Goal: Task Accomplishment & Management: Complete application form

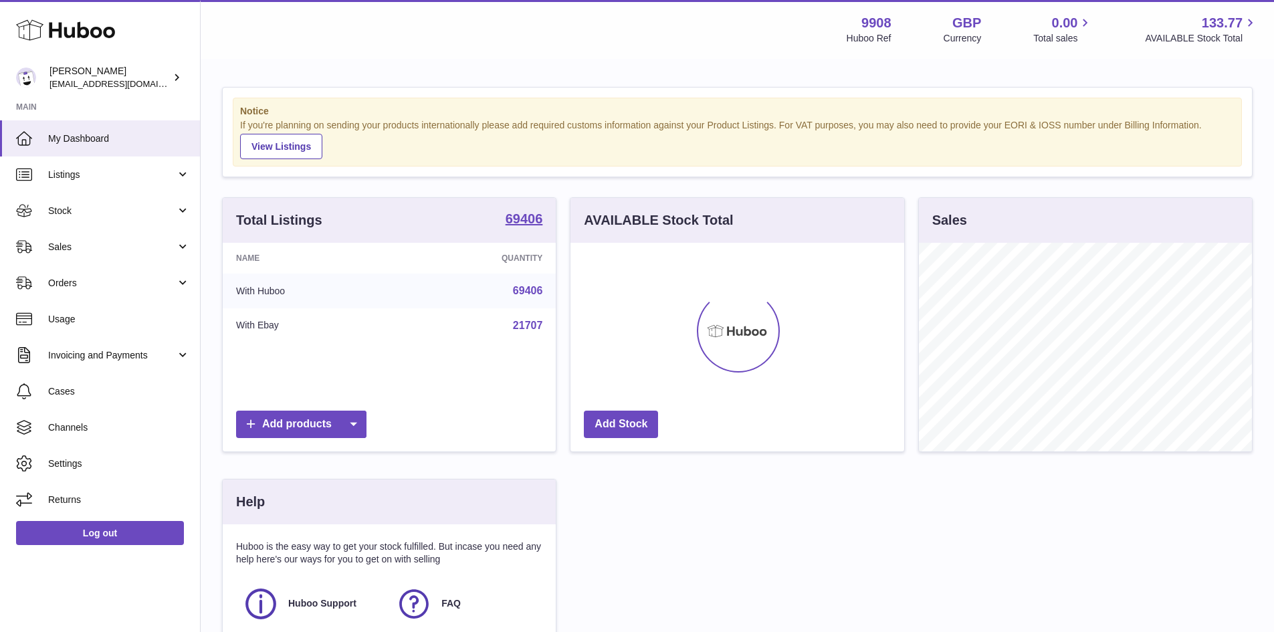
scroll to position [209, 334]
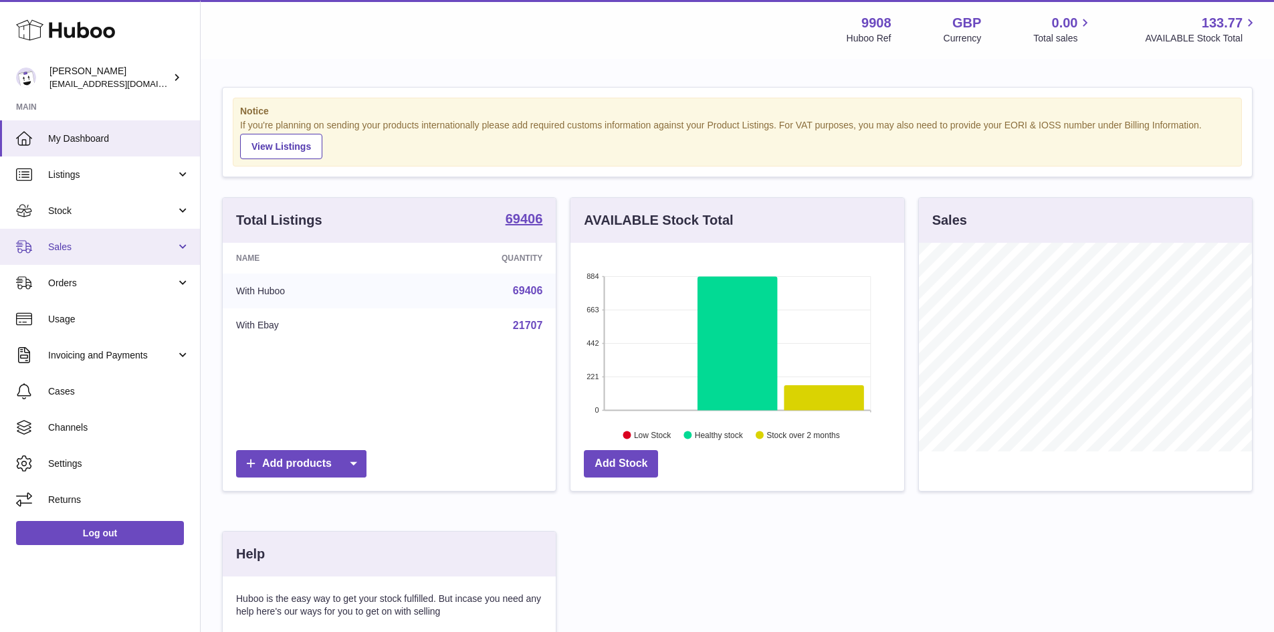
click at [84, 242] on span "Sales" at bounding box center [112, 247] width 128 height 13
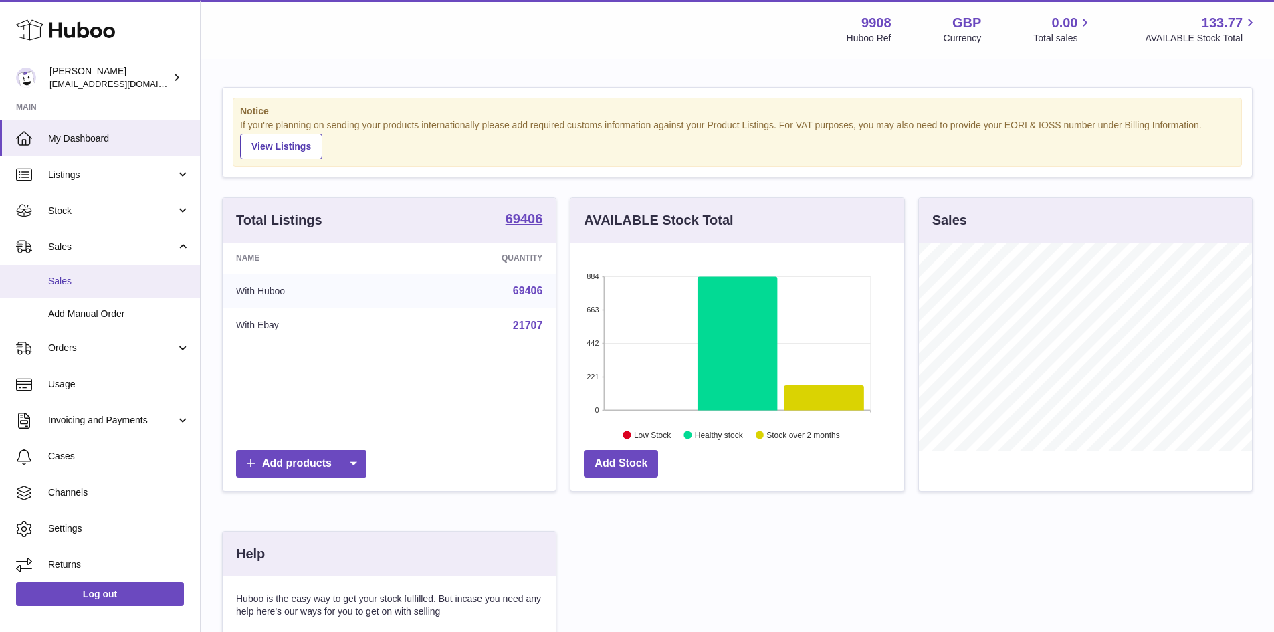
click at [82, 280] on span "Sales" at bounding box center [119, 281] width 142 height 13
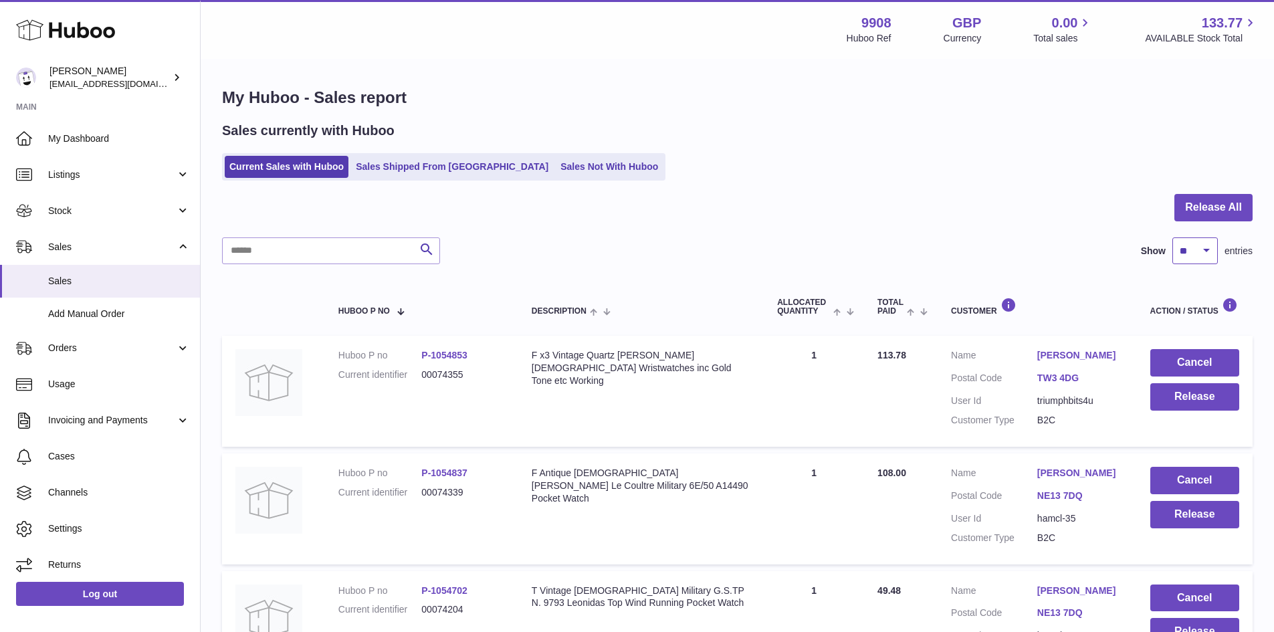
drag, startPoint x: 1196, startPoint y: 255, endPoint x: 1193, endPoint y: 261, distance: 7.5
click at [1196, 255] on select "** ** ** ***" at bounding box center [1194, 250] width 45 height 27
select select "***"
click at [1172, 237] on select "** ** ** ***" at bounding box center [1194, 250] width 45 height 27
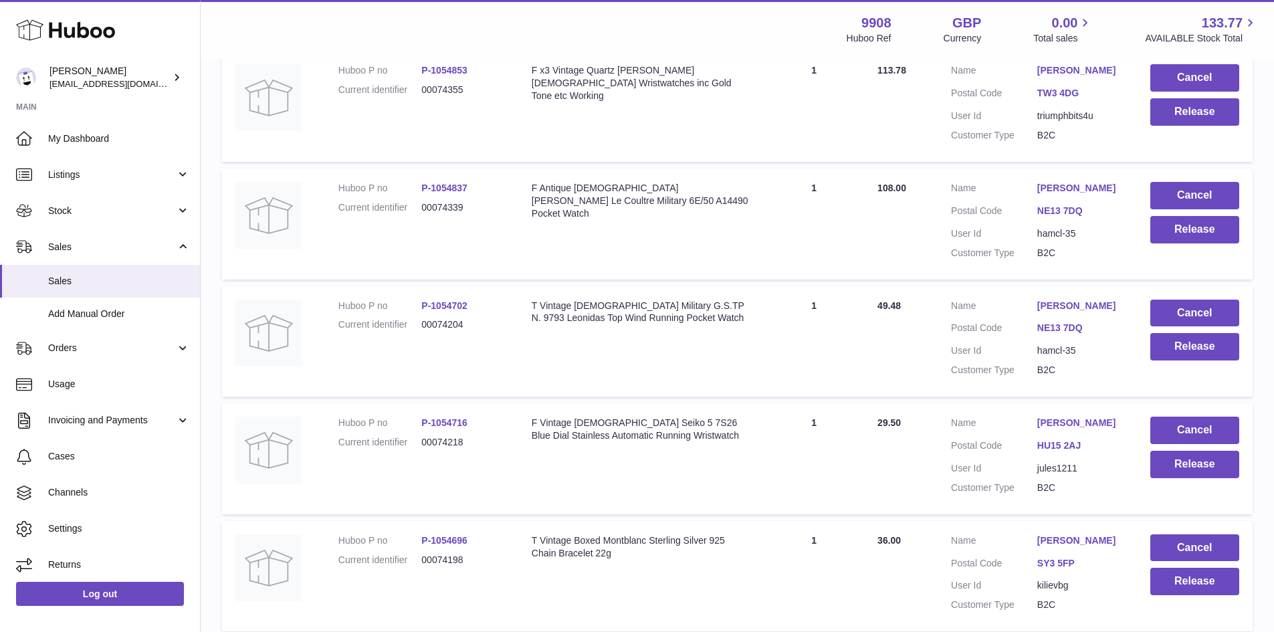
scroll to position [356, 0]
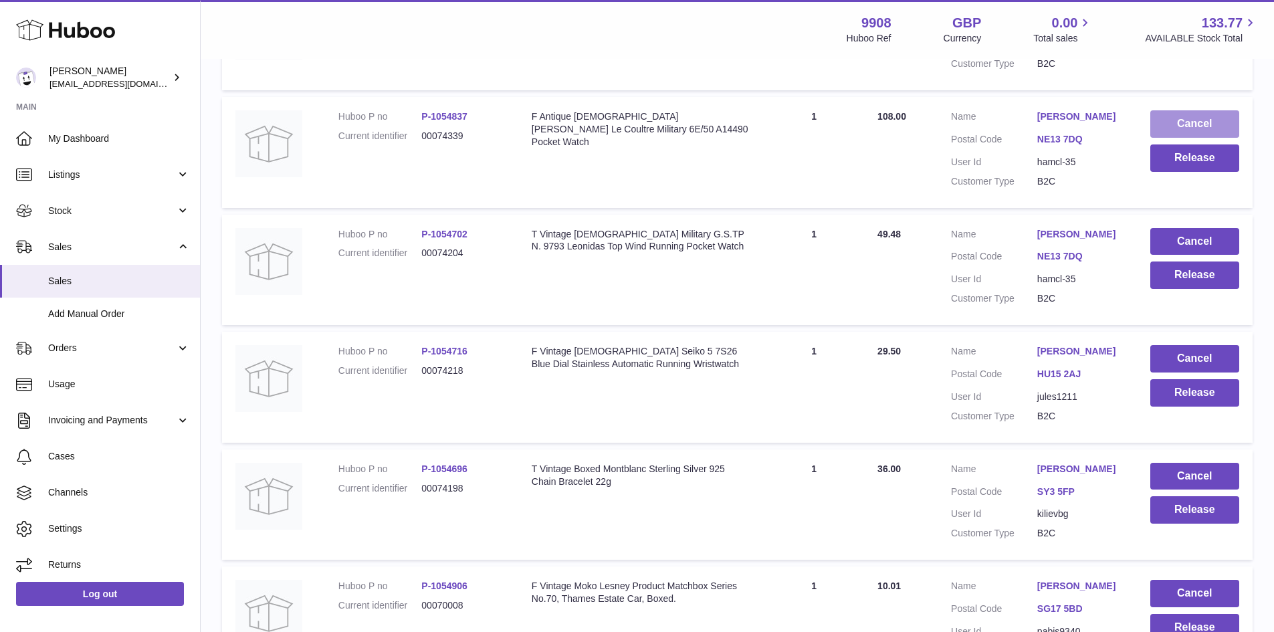
click at [1196, 122] on button "Cancel" at bounding box center [1194, 123] width 89 height 27
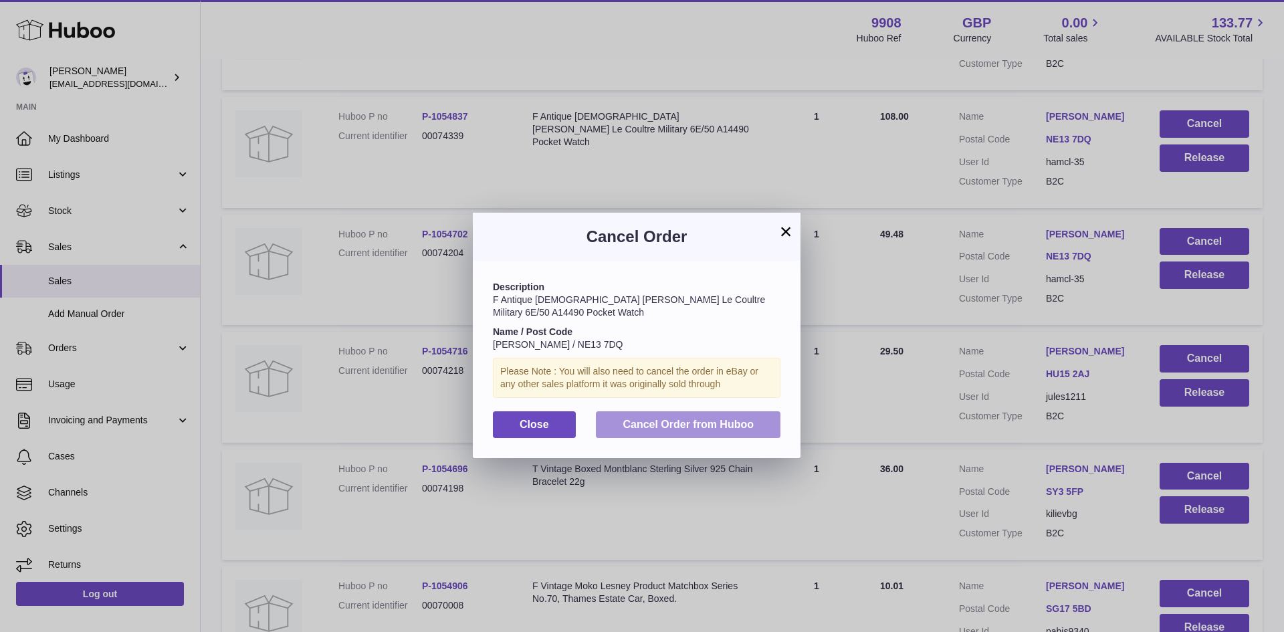
click at [705, 427] on span "Cancel Order from Huboo" at bounding box center [688, 424] width 131 height 11
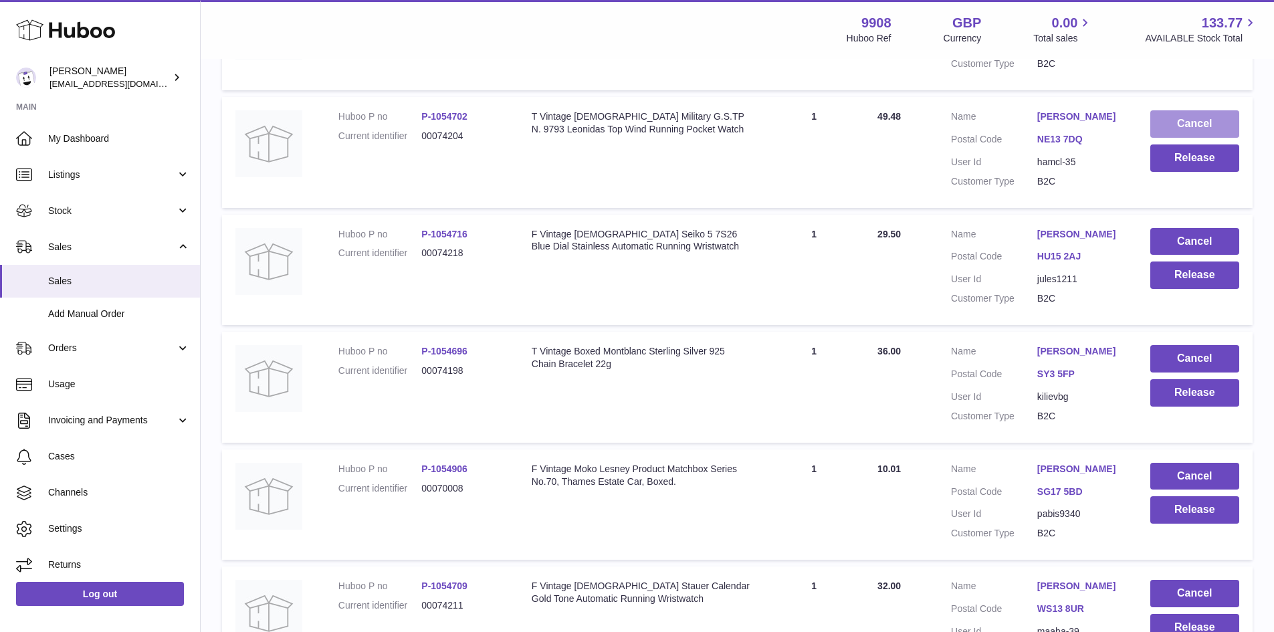
click at [1204, 119] on button "Cancel" at bounding box center [1194, 123] width 89 height 27
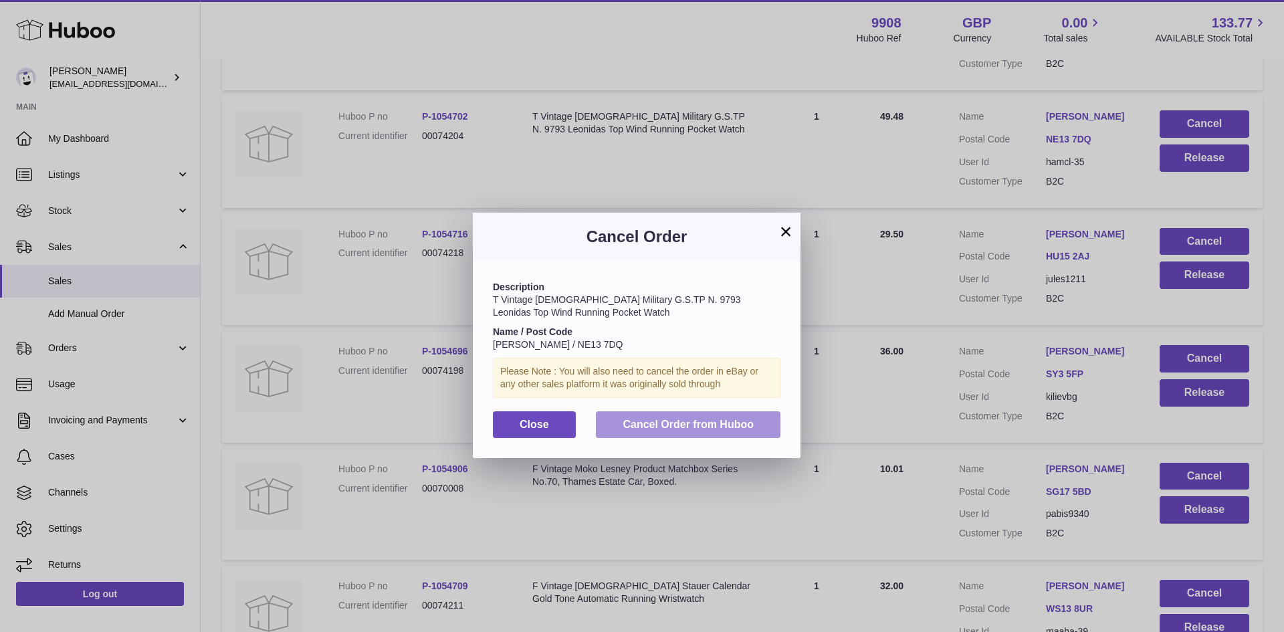
click at [713, 417] on button "Cancel Order from Huboo" at bounding box center [688, 424] width 185 height 27
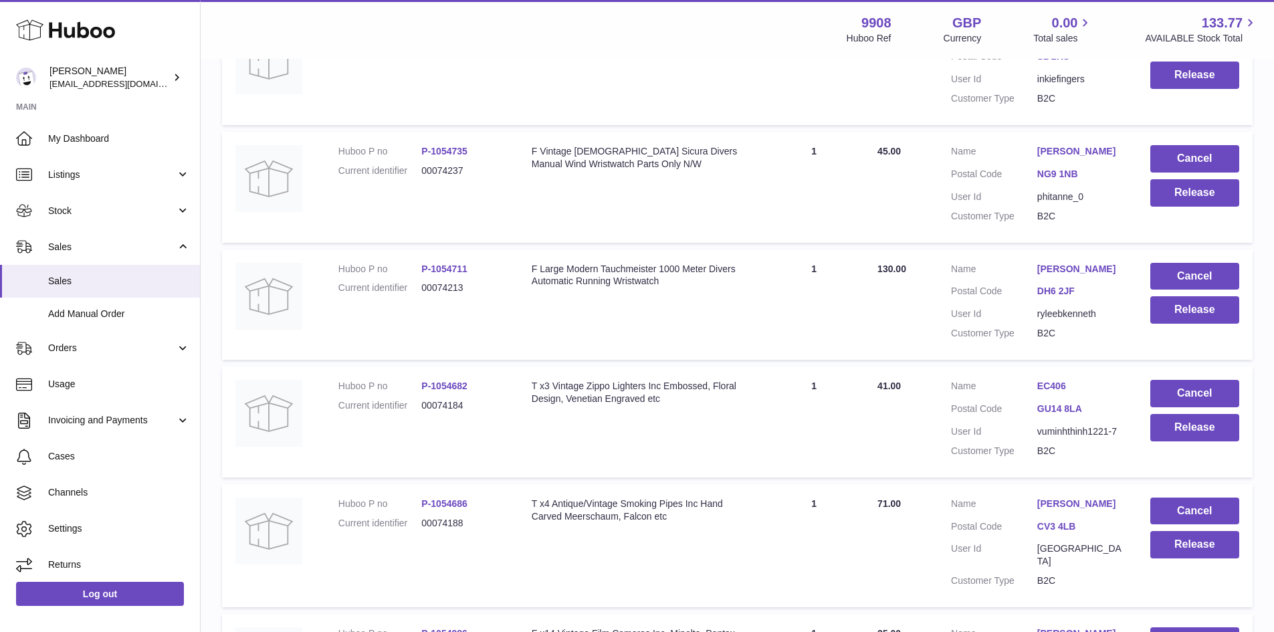
scroll to position [1426, 0]
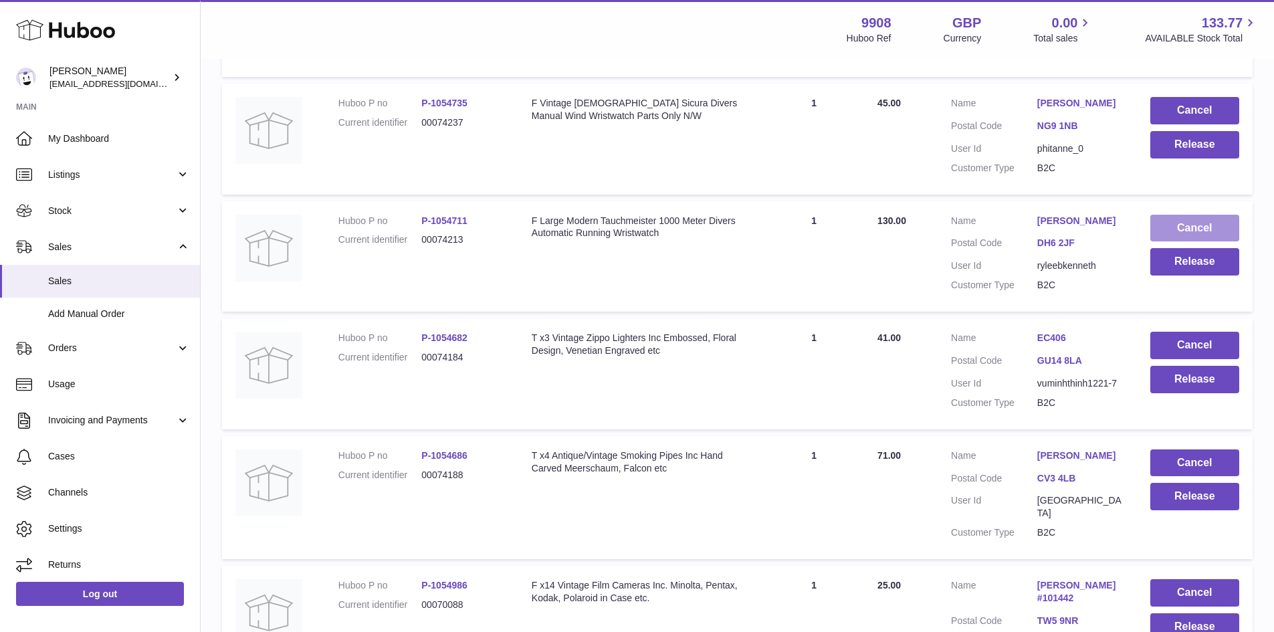
click at [1200, 228] on button "Cancel" at bounding box center [1194, 228] width 89 height 27
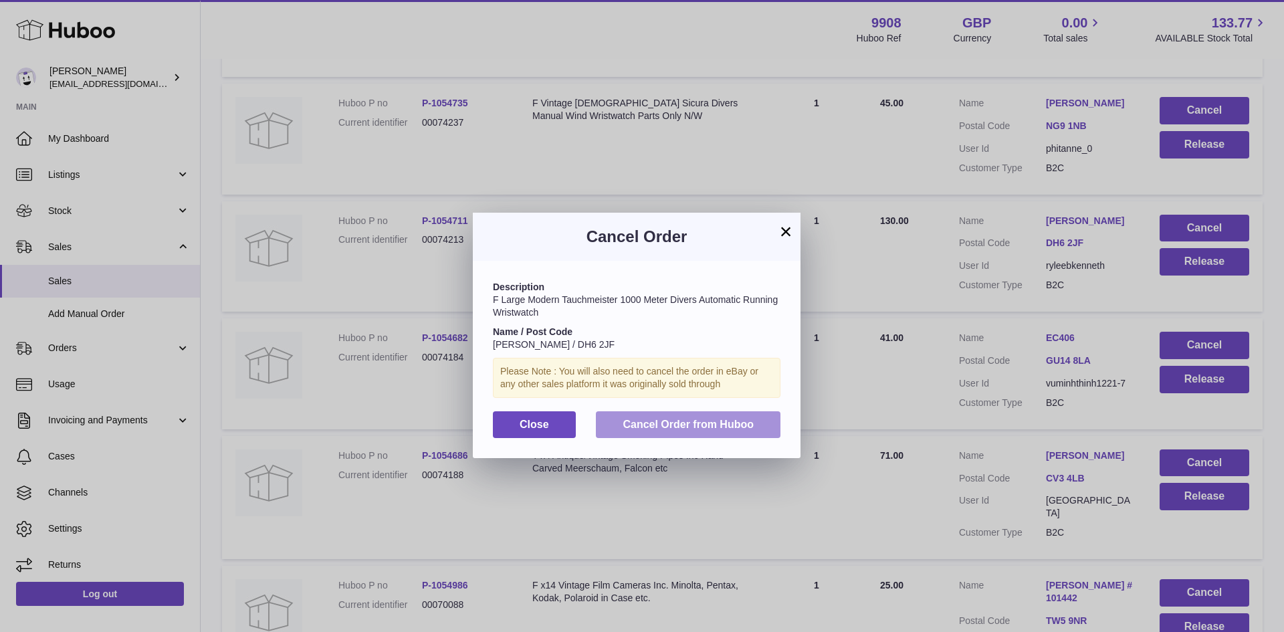
click at [693, 423] on span "Cancel Order from Huboo" at bounding box center [688, 424] width 131 height 11
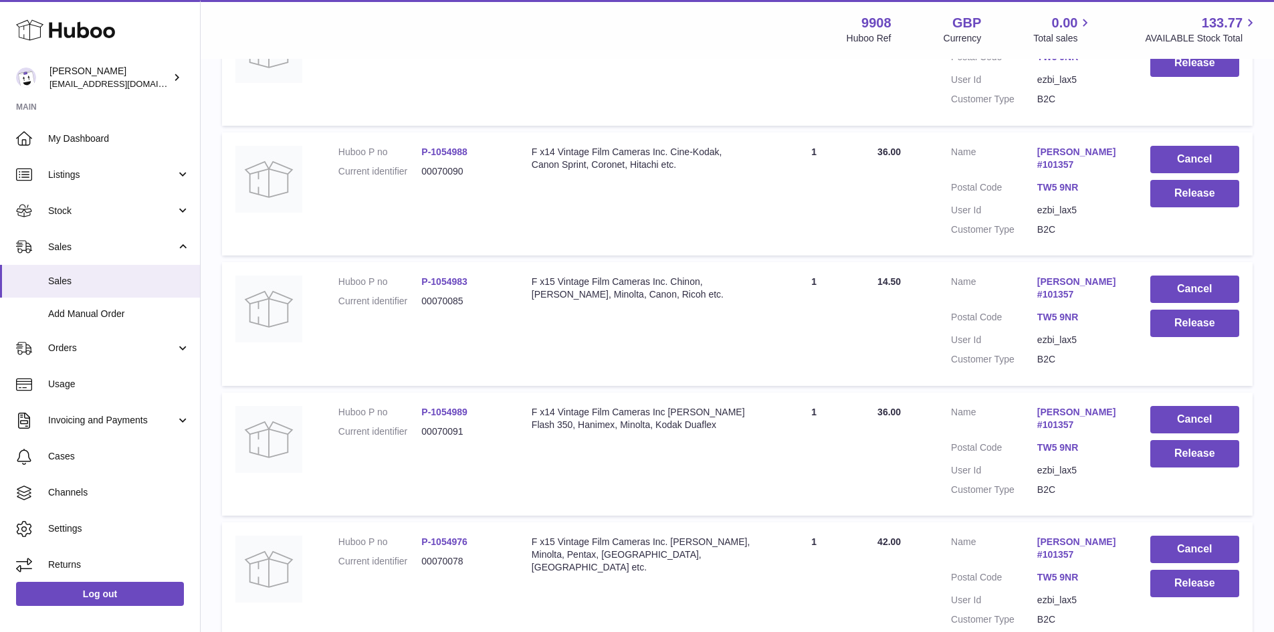
scroll to position [2140, 0]
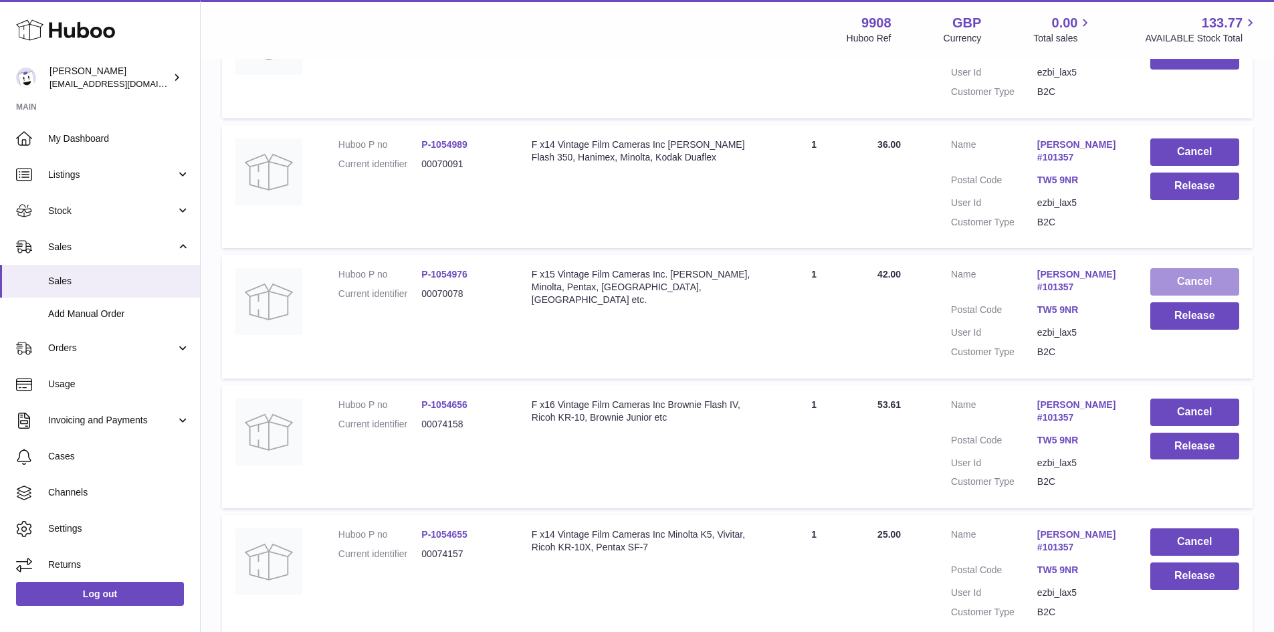
click at [1194, 268] on button "Cancel" at bounding box center [1194, 281] width 89 height 27
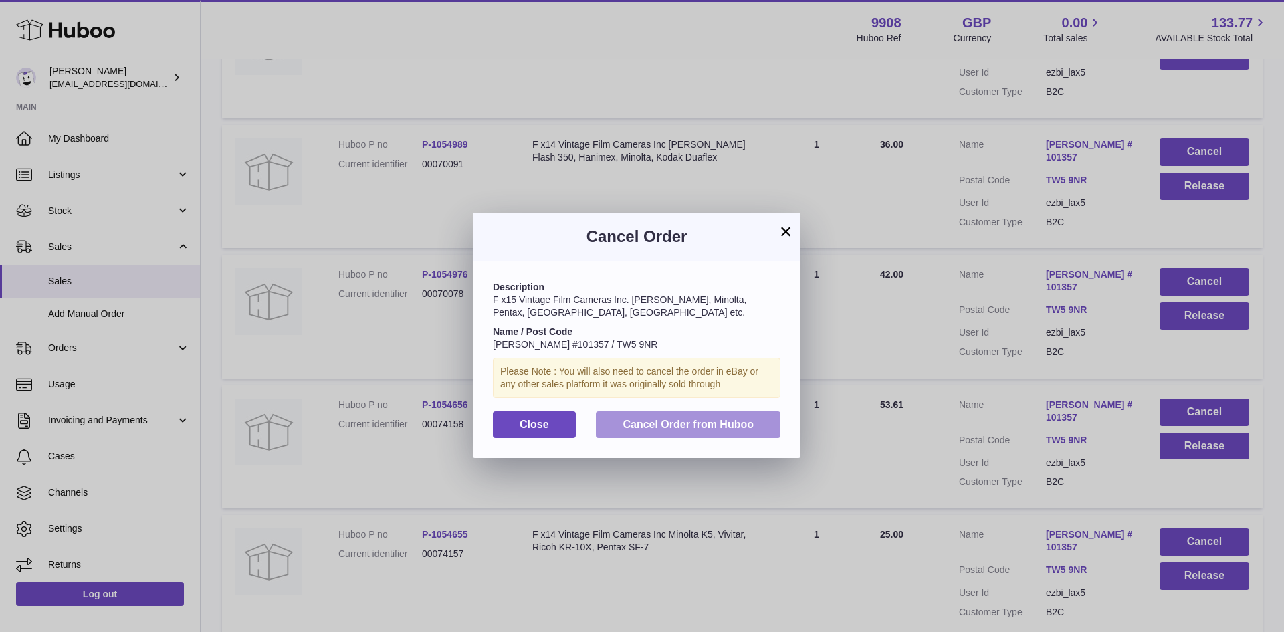
click at [699, 423] on span "Cancel Order from Huboo" at bounding box center [688, 424] width 131 height 11
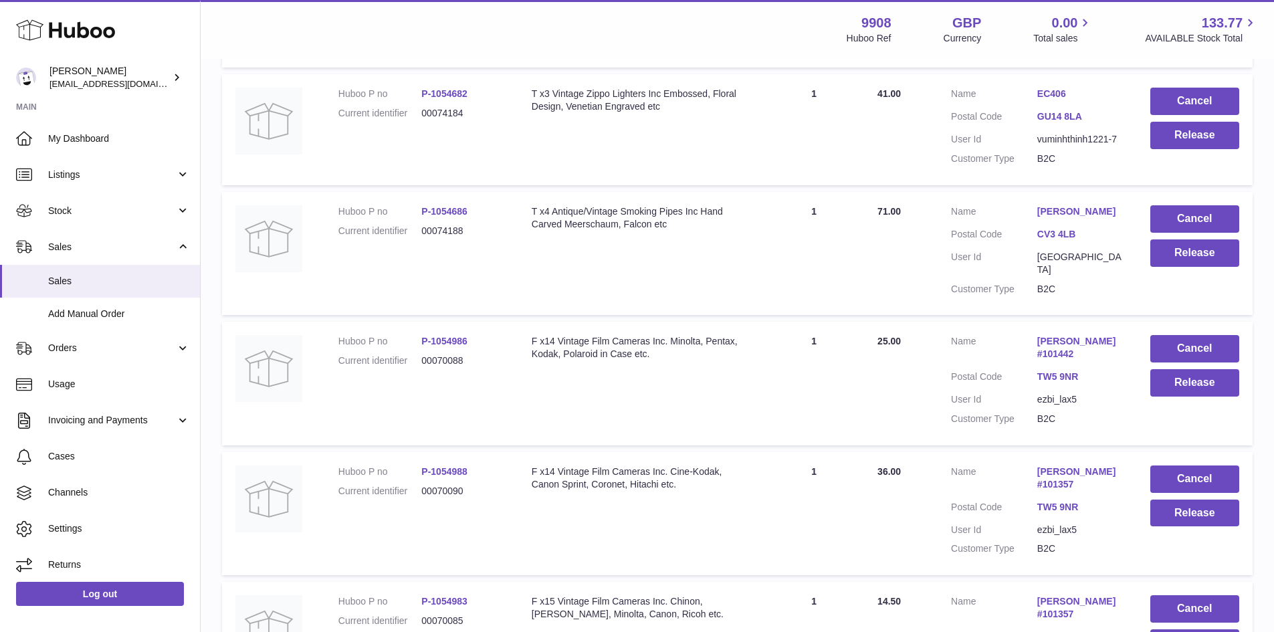
scroll to position [2727, 0]
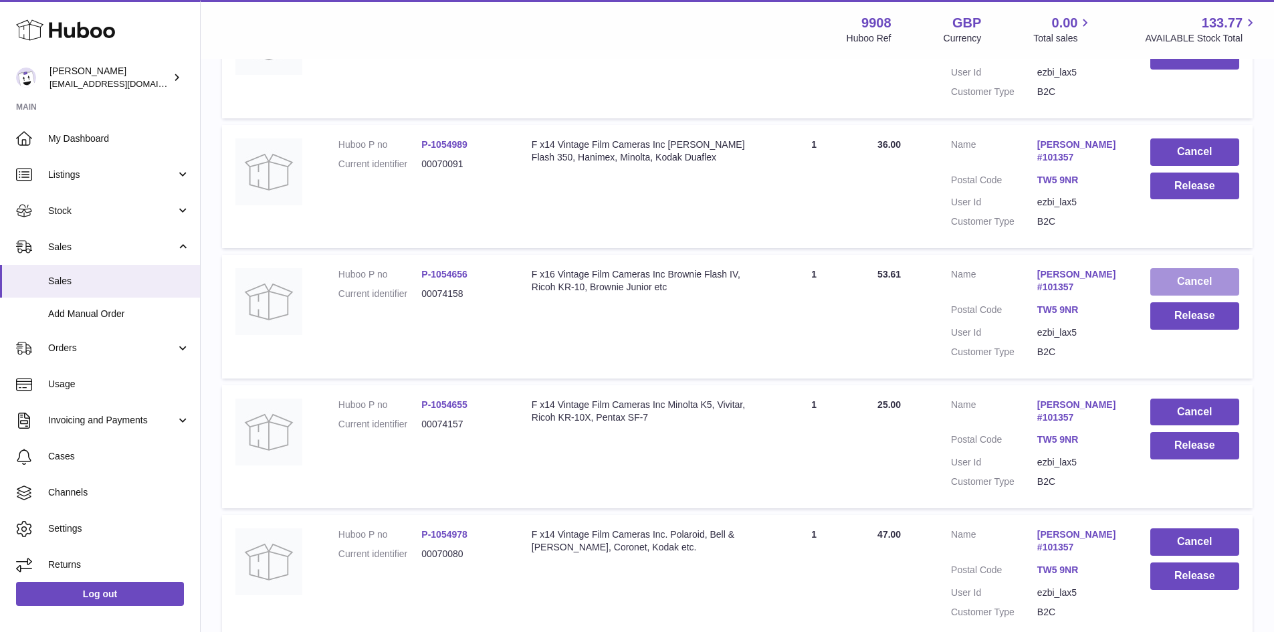
click at [1182, 268] on button "Cancel" at bounding box center [1194, 281] width 89 height 27
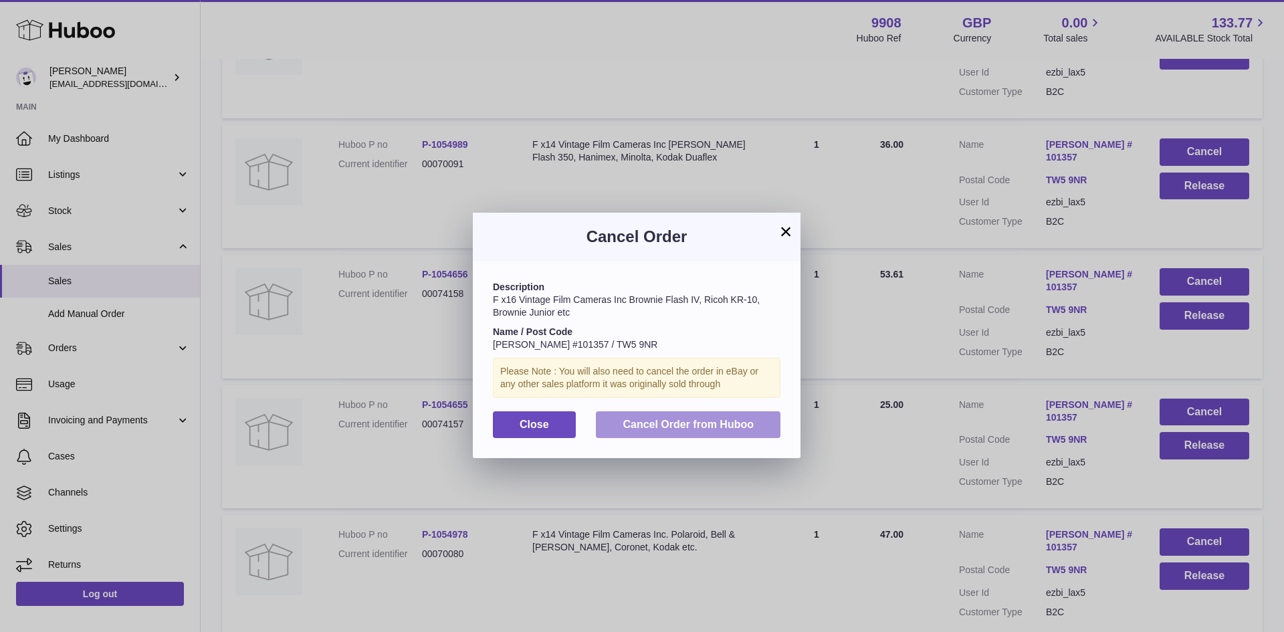
click at [688, 430] on button "Cancel Order from Huboo" at bounding box center [688, 424] width 185 height 27
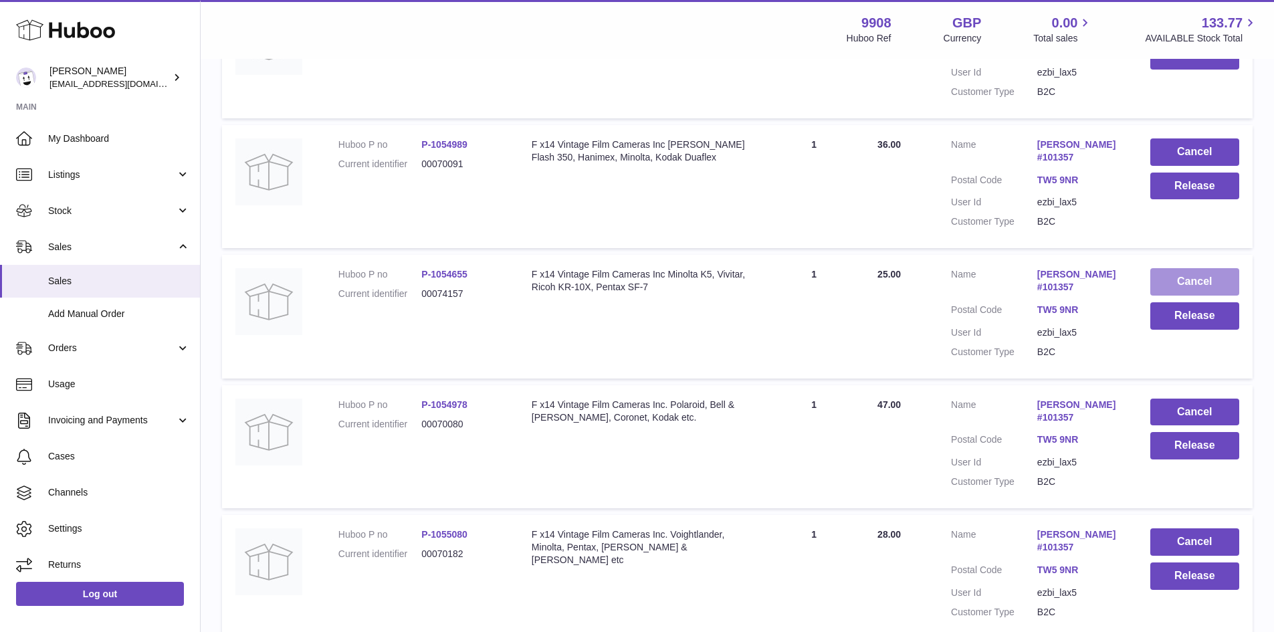
click at [1188, 268] on button "Cancel" at bounding box center [1194, 281] width 89 height 27
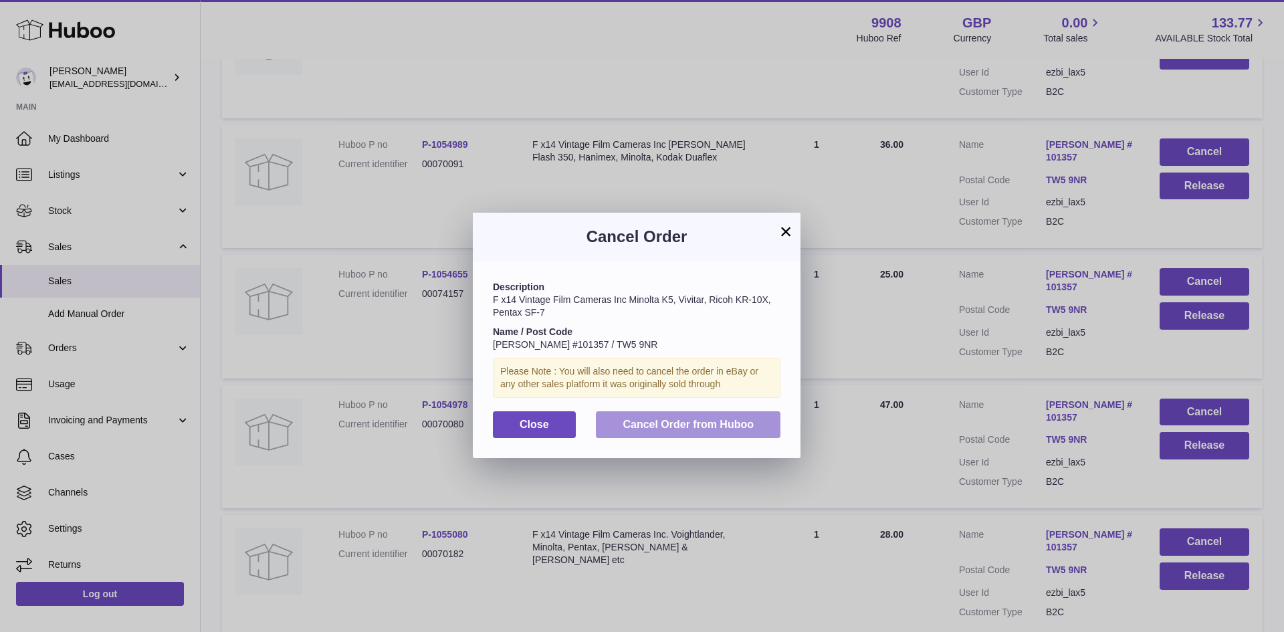
click at [675, 420] on span "Cancel Order from Huboo" at bounding box center [688, 424] width 131 height 11
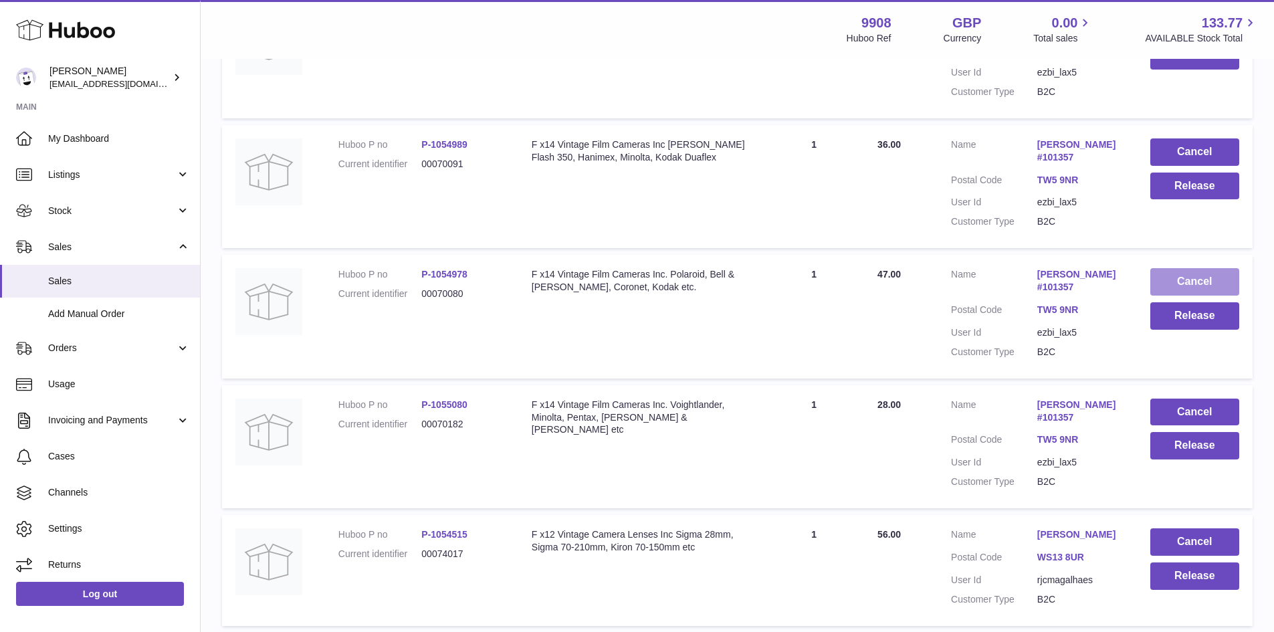
click at [1196, 268] on button "Cancel" at bounding box center [1194, 281] width 89 height 27
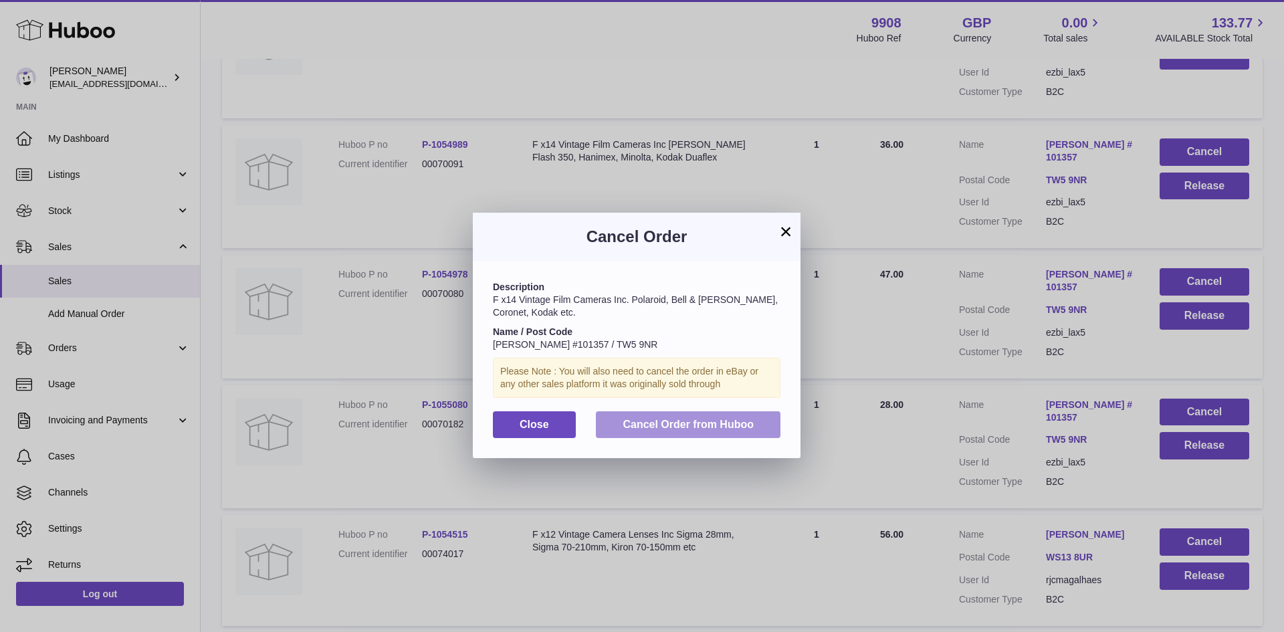
click at [728, 427] on span "Cancel Order from Huboo" at bounding box center [688, 424] width 131 height 11
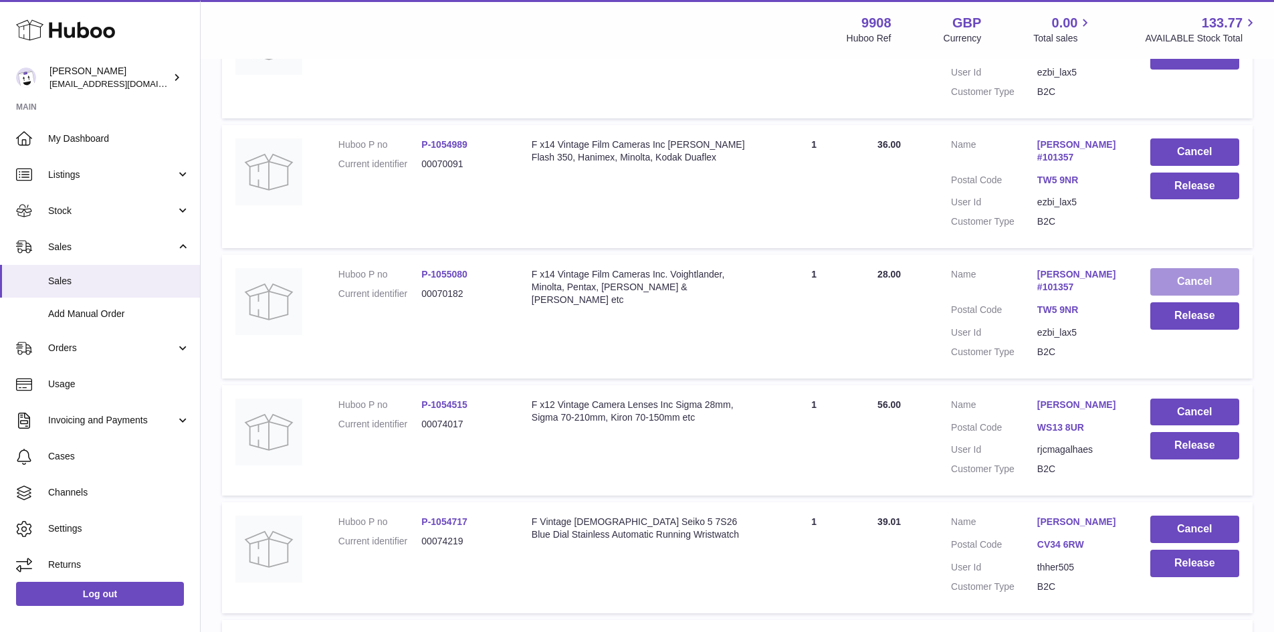
click at [1185, 268] on button "Cancel" at bounding box center [1194, 281] width 89 height 27
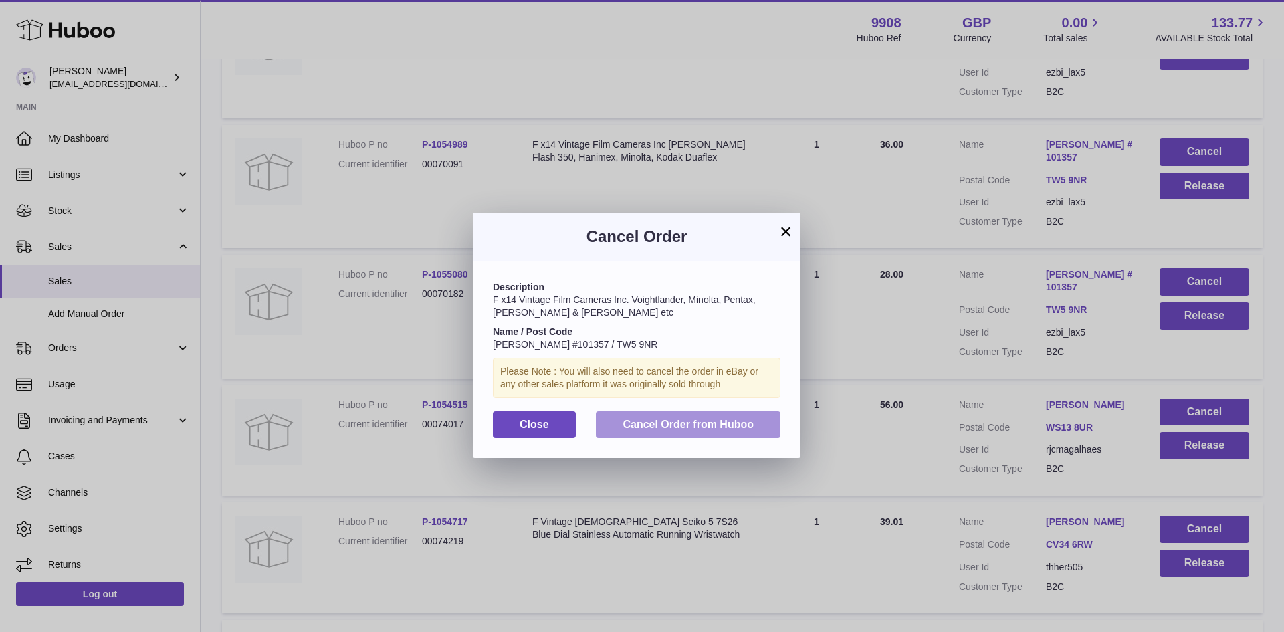
click at [689, 420] on span "Cancel Order from Huboo" at bounding box center [688, 424] width 131 height 11
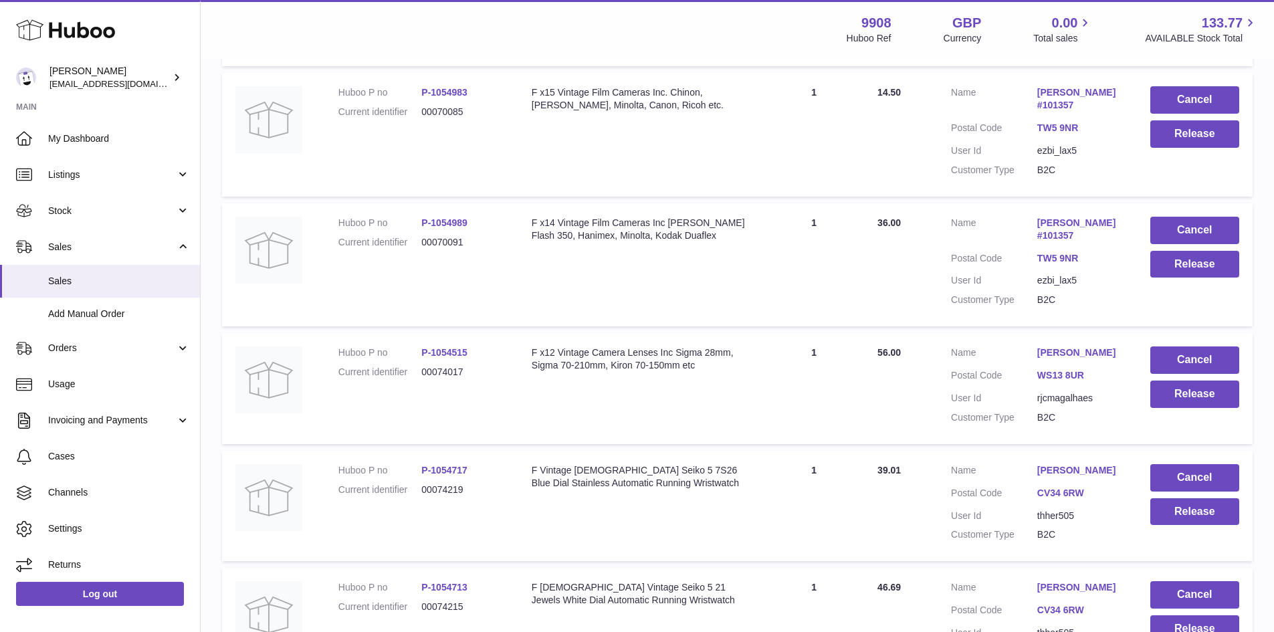
scroll to position [2548, 0]
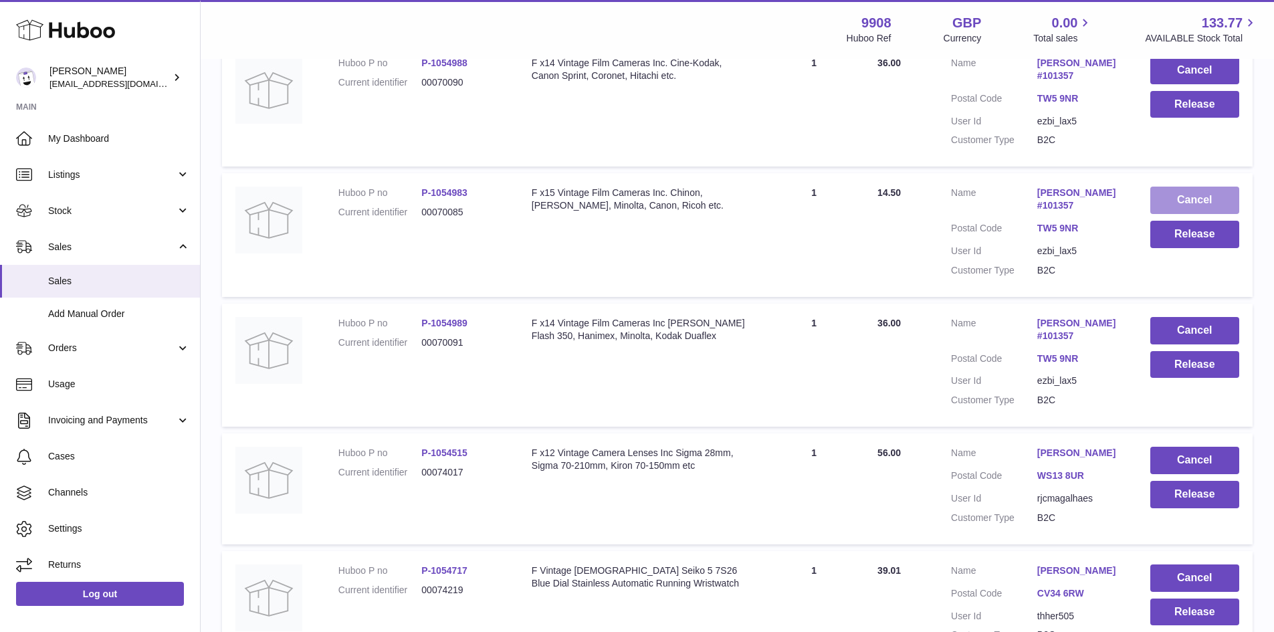
click at [1184, 187] on button "Cancel" at bounding box center [1194, 200] width 89 height 27
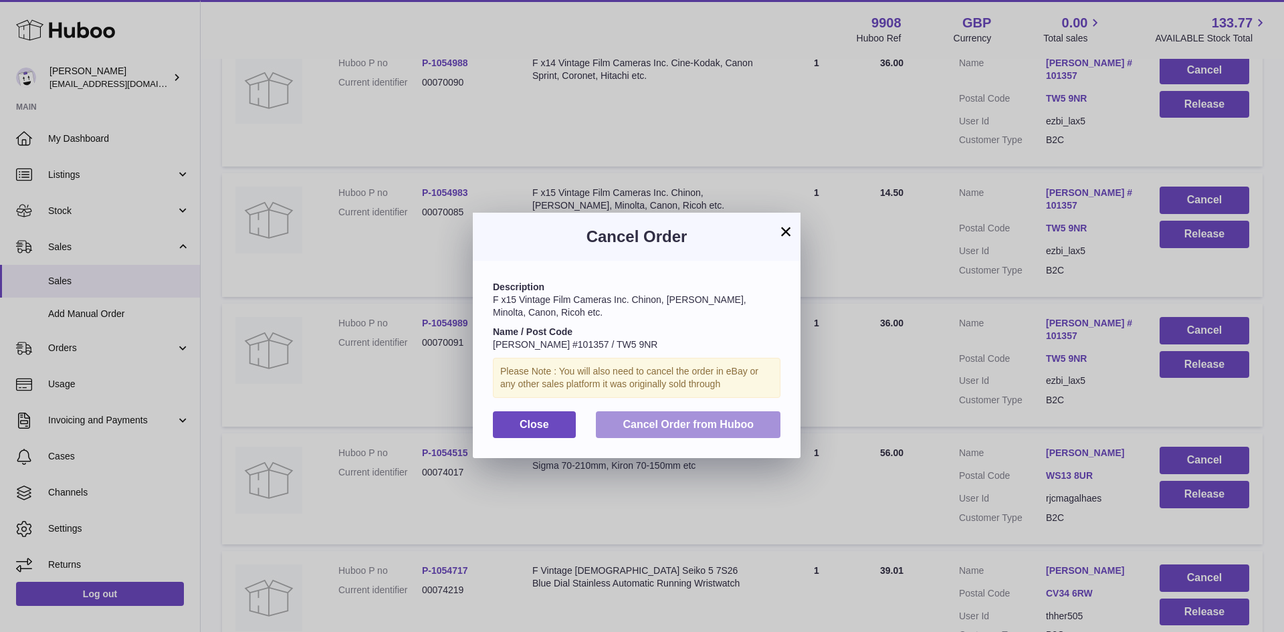
click at [720, 421] on span "Cancel Order from Huboo" at bounding box center [688, 424] width 131 height 11
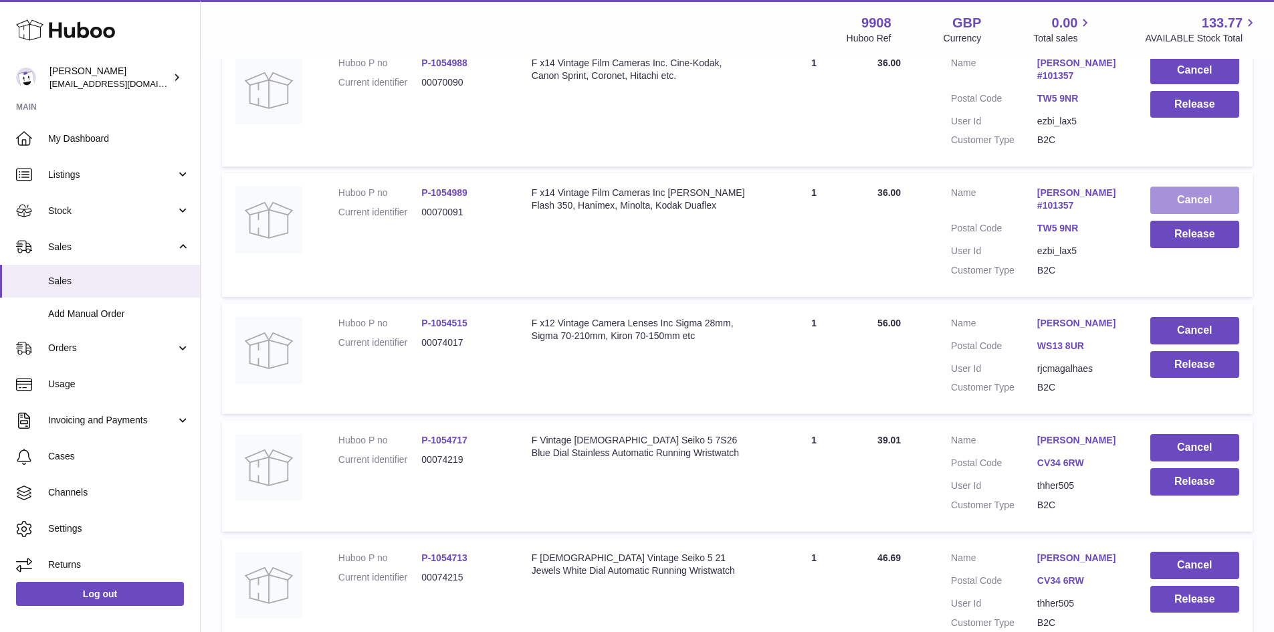
click at [1198, 187] on button "Cancel" at bounding box center [1194, 200] width 89 height 27
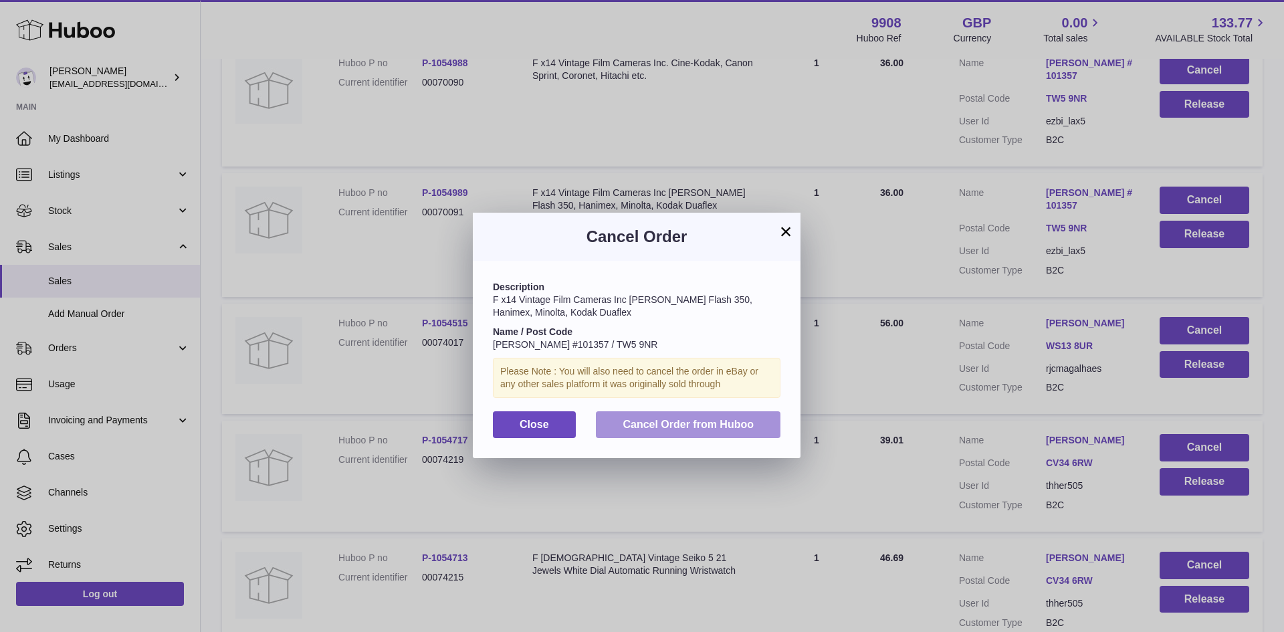
click at [697, 429] on span "Cancel Order from Huboo" at bounding box center [688, 424] width 131 height 11
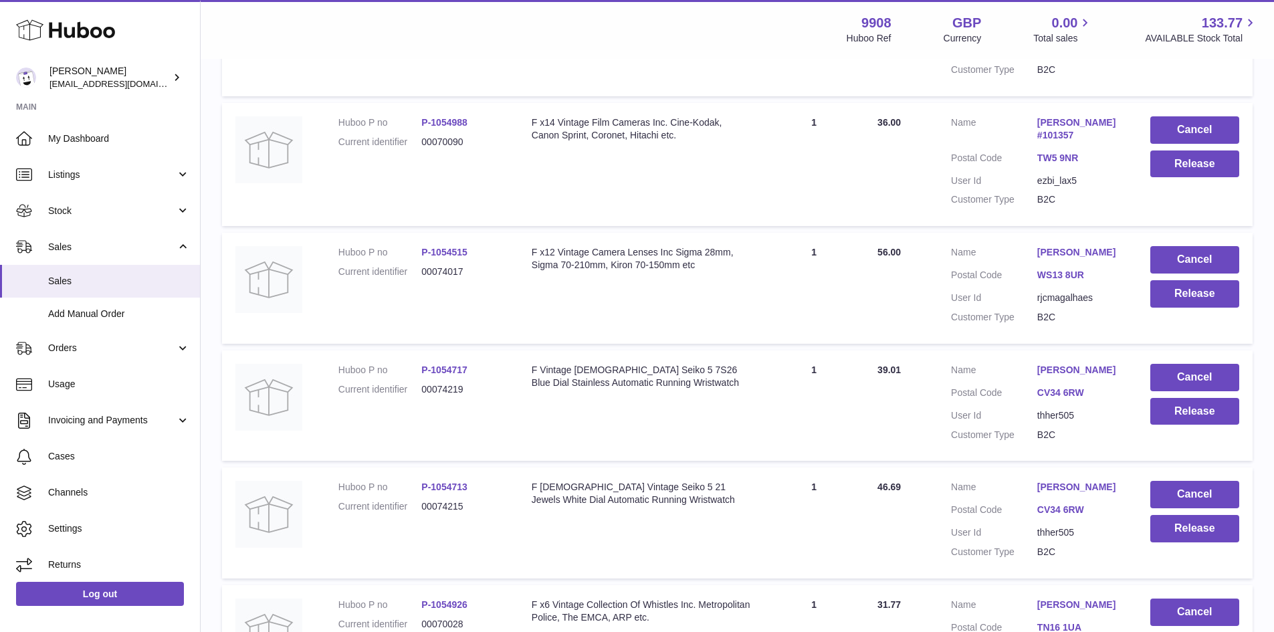
scroll to position [2459, 0]
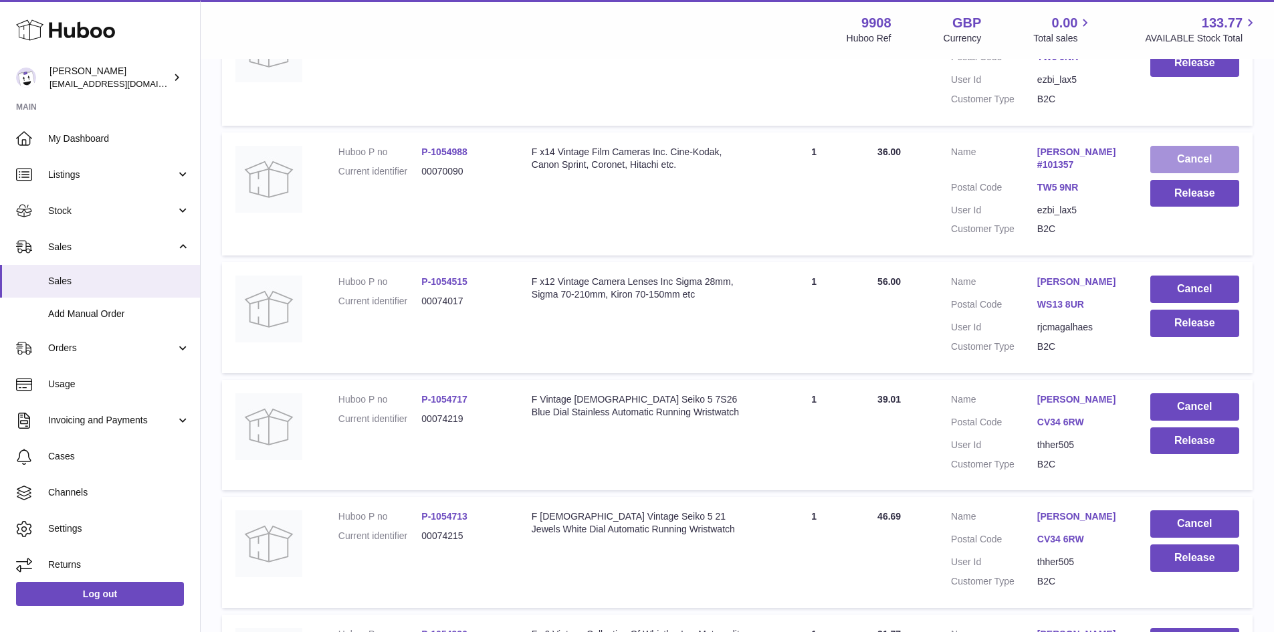
click at [1192, 146] on button "Cancel" at bounding box center [1194, 159] width 89 height 27
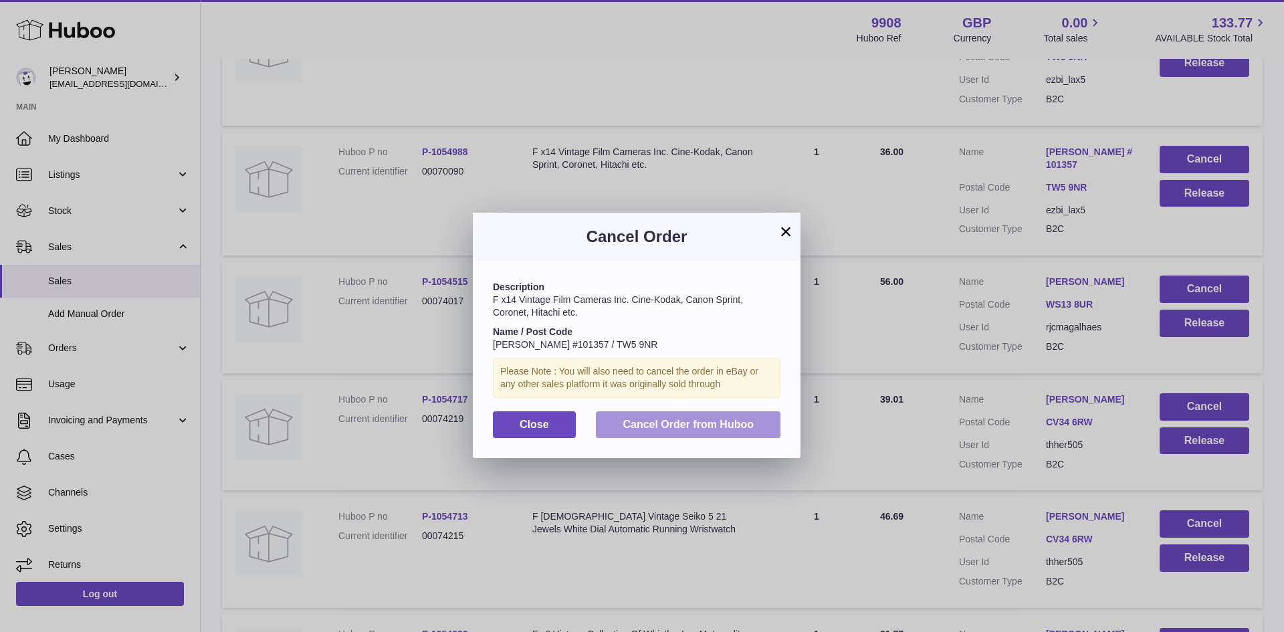
click at [704, 429] on span "Cancel Order from Huboo" at bounding box center [688, 424] width 131 height 11
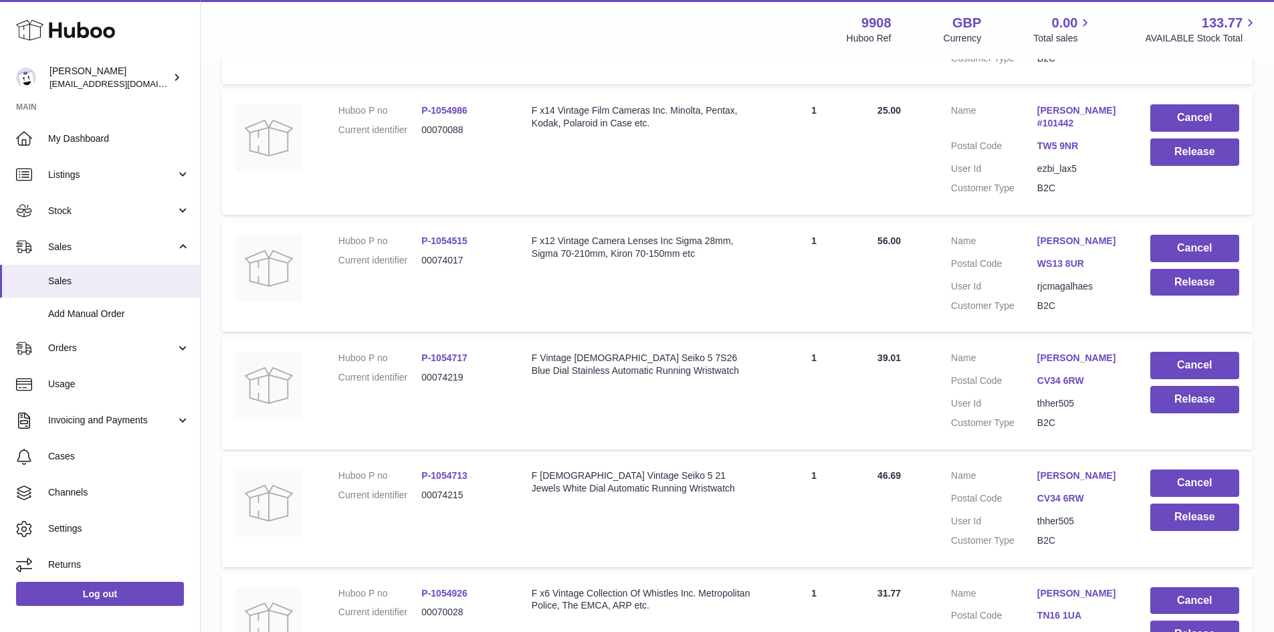
scroll to position [2192, 0]
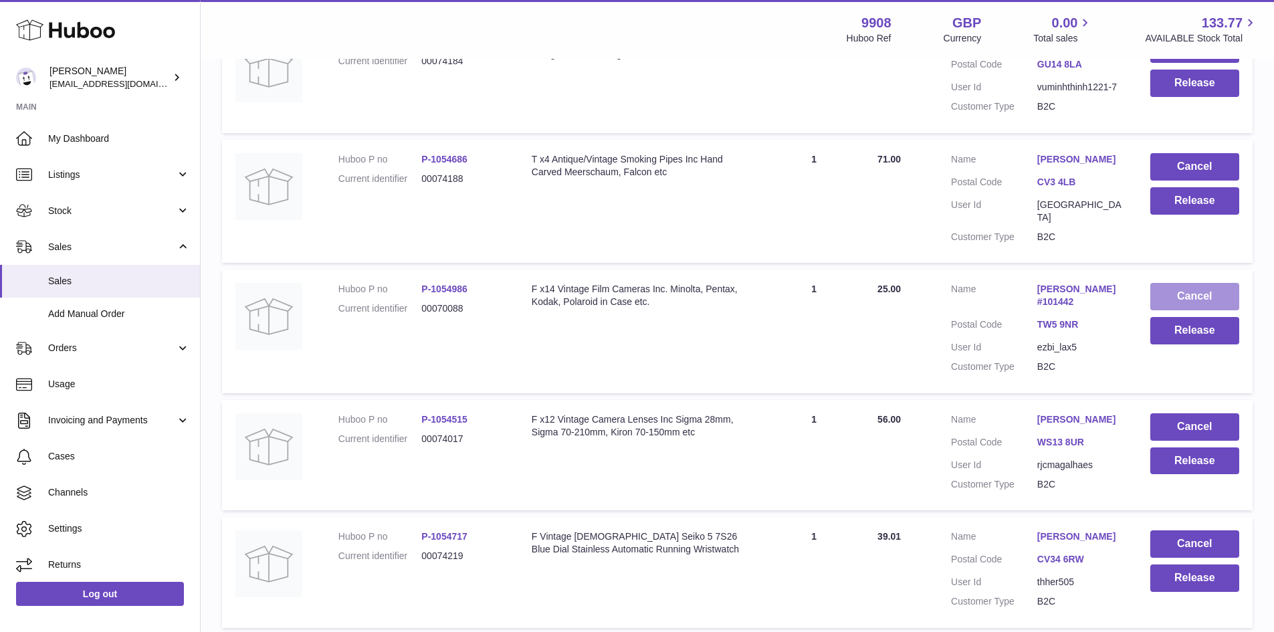
click at [1201, 283] on button "Cancel" at bounding box center [1194, 296] width 89 height 27
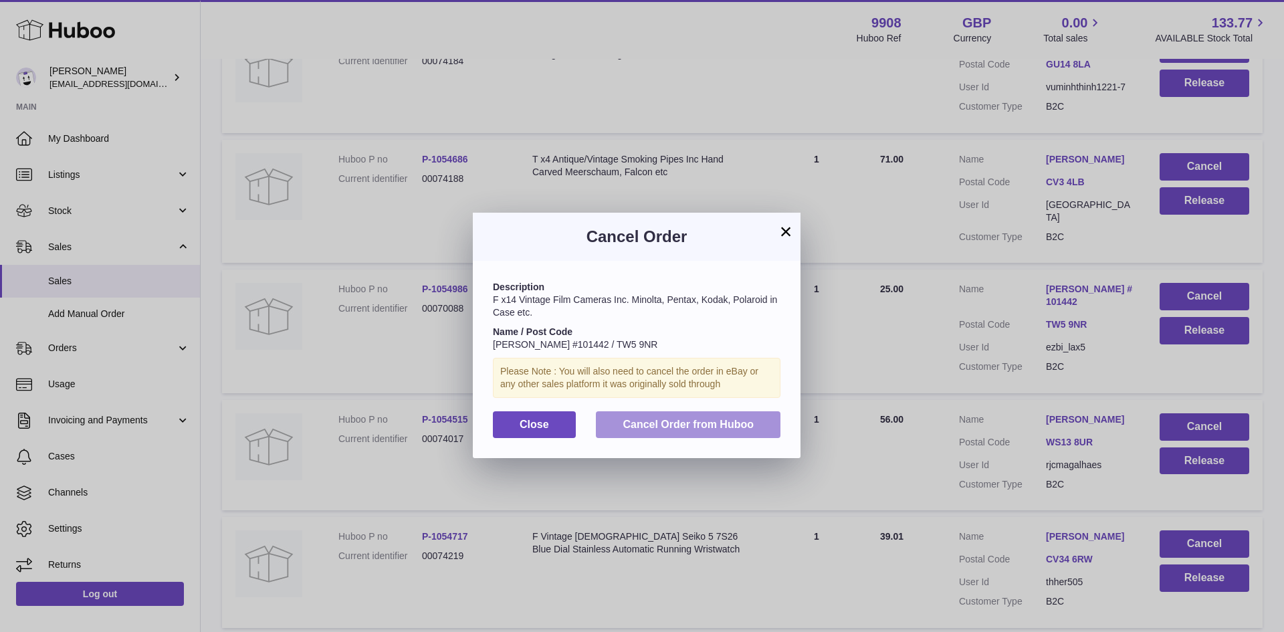
click at [706, 422] on span "Cancel Order from Huboo" at bounding box center [688, 424] width 131 height 11
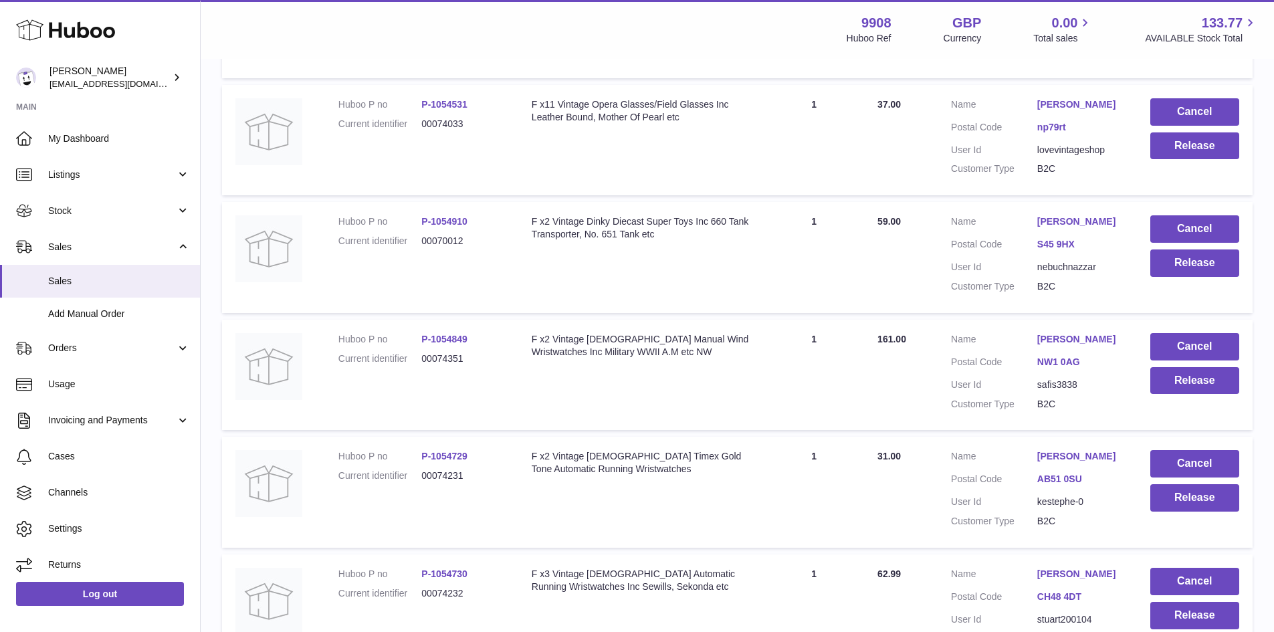
scroll to position [3083, 0]
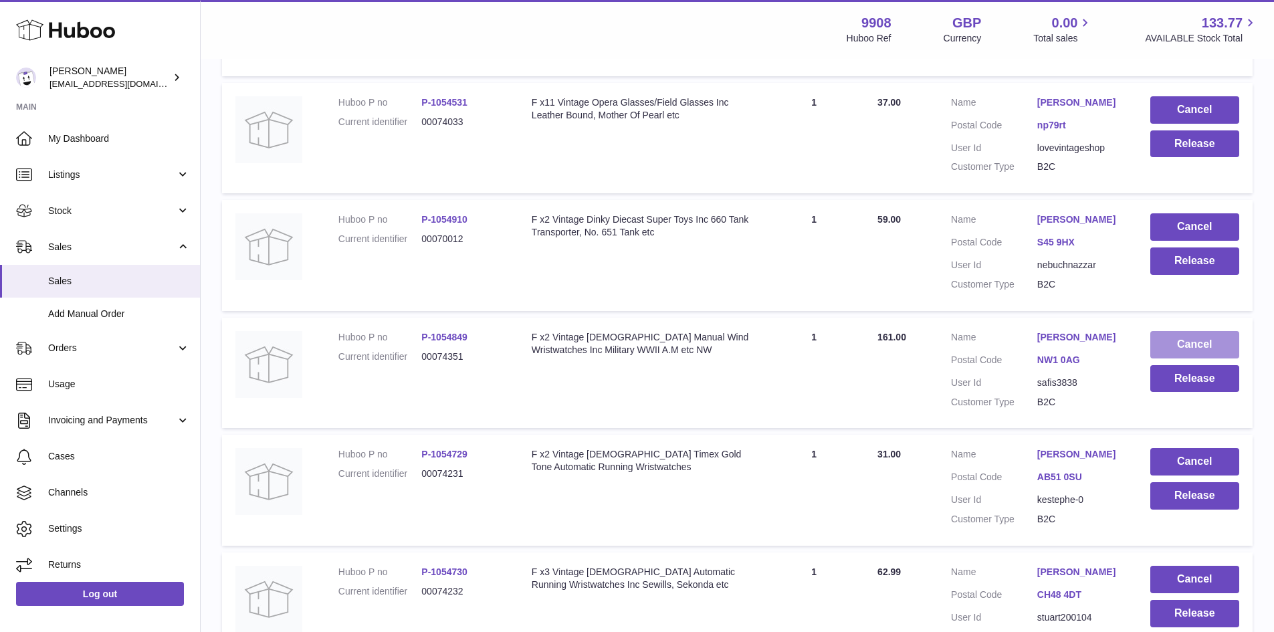
click at [1163, 331] on button "Cancel" at bounding box center [1194, 344] width 89 height 27
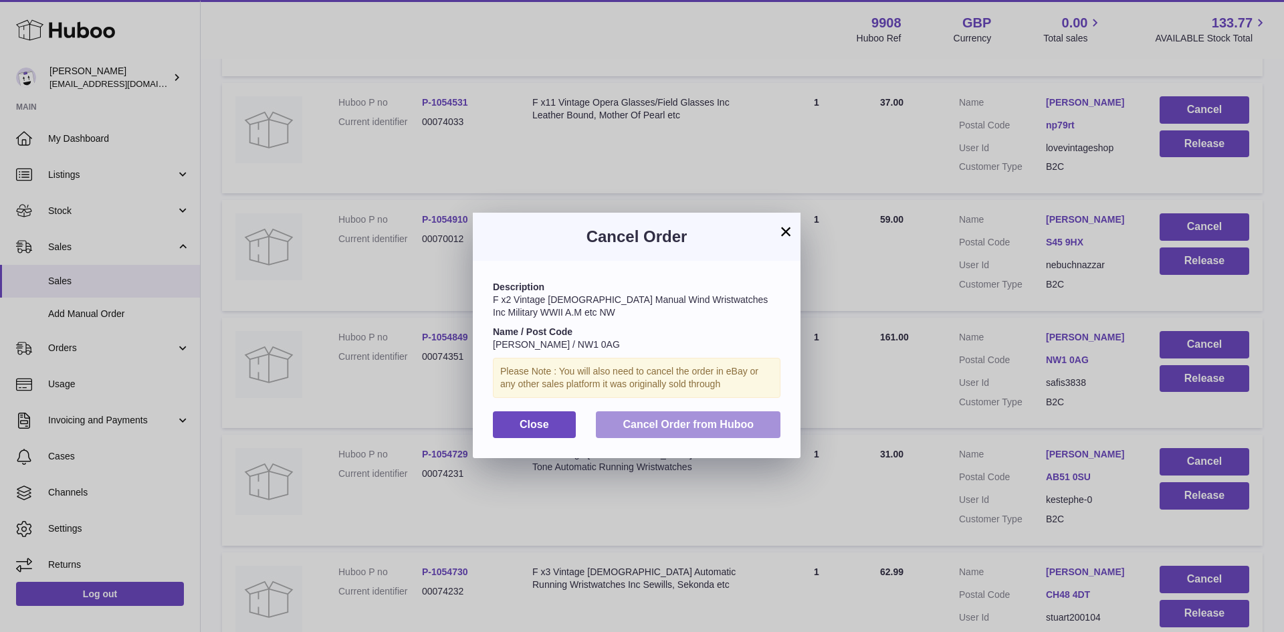
click at [674, 425] on span "Cancel Order from Huboo" at bounding box center [688, 424] width 131 height 11
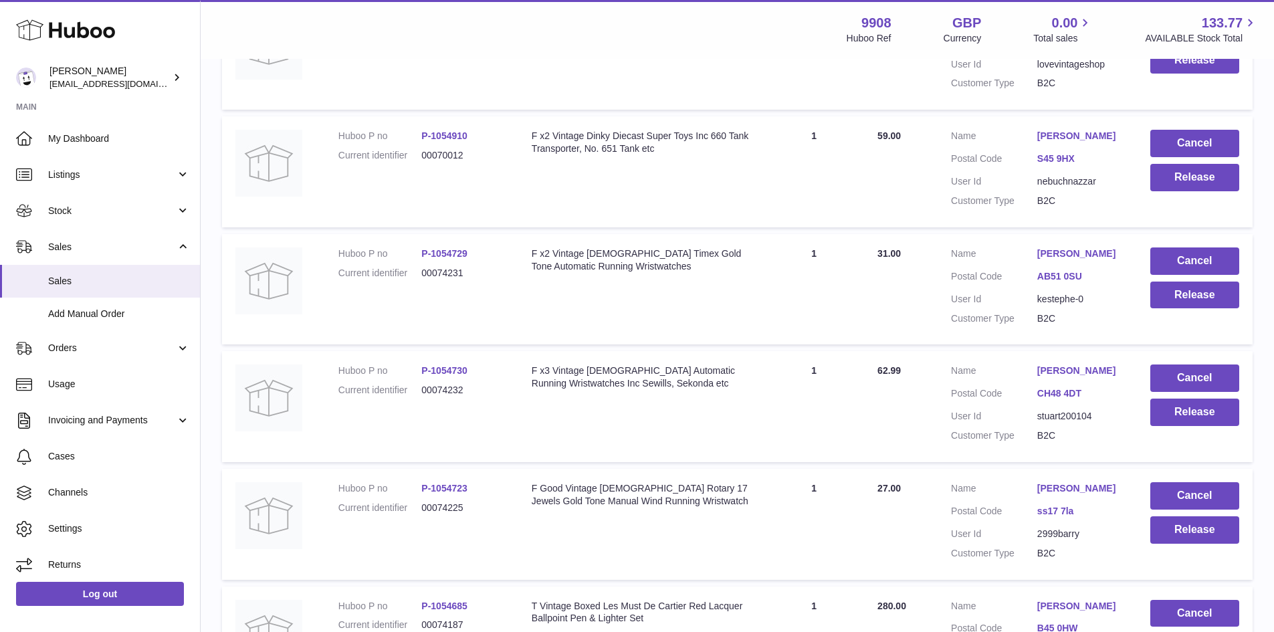
scroll to position [3262, 0]
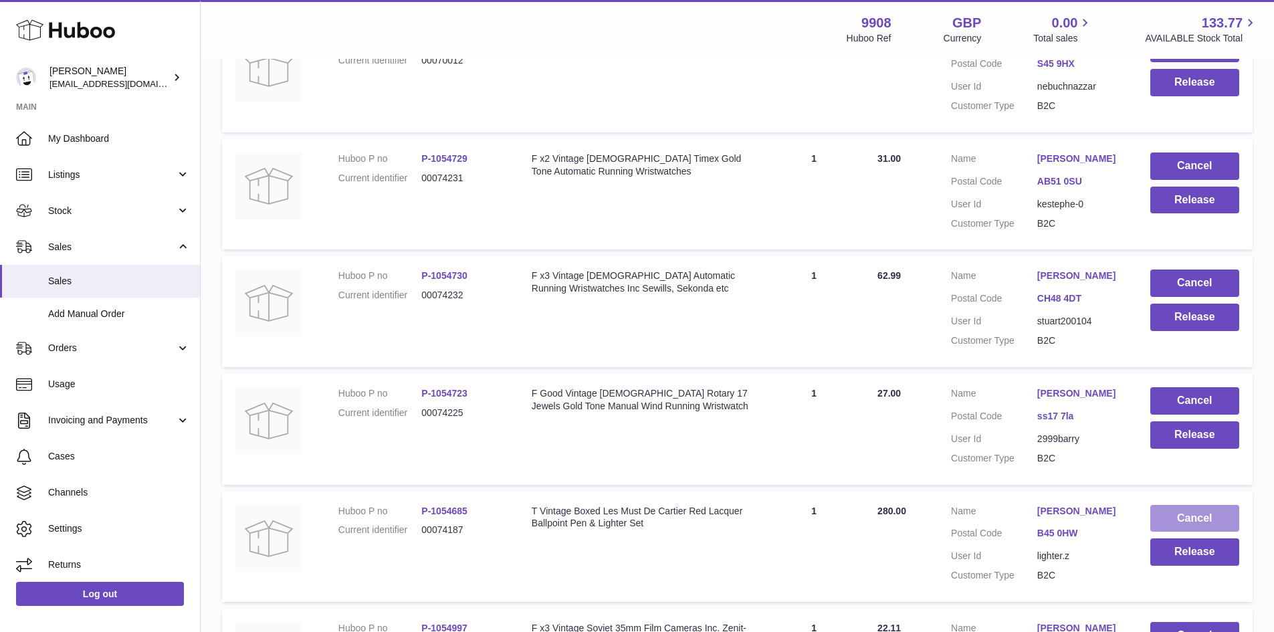
click at [1187, 505] on button "Cancel" at bounding box center [1194, 518] width 89 height 27
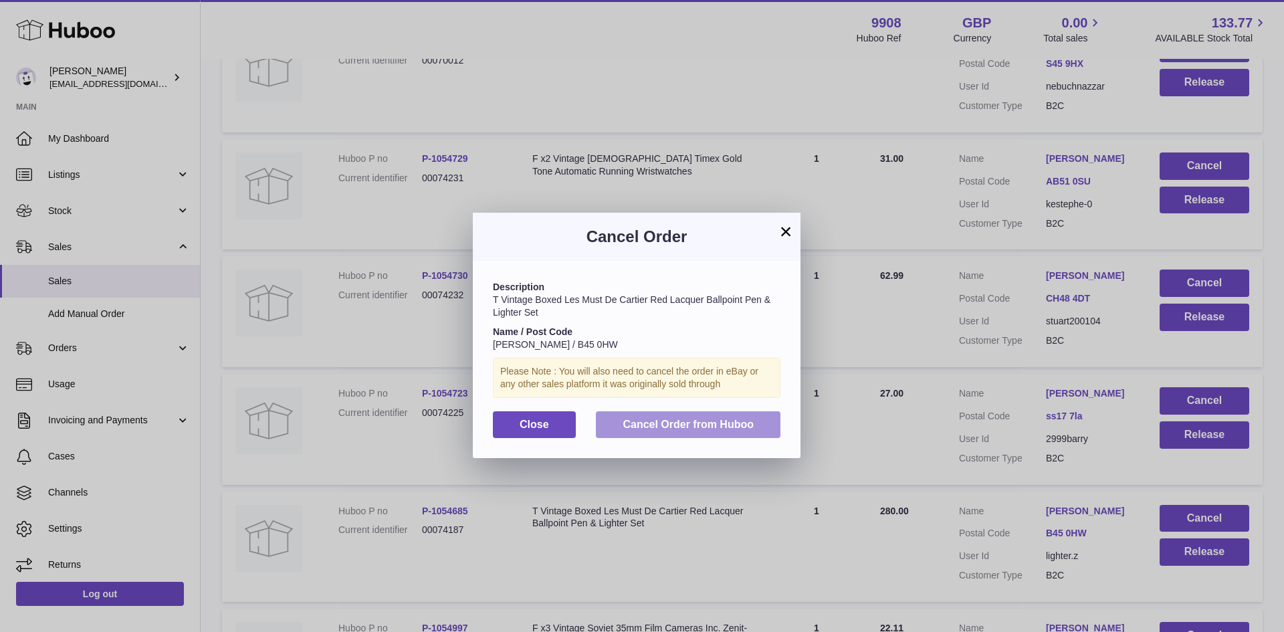
click at [679, 419] on span "Cancel Order from Huboo" at bounding box center [688, 424] width 131 height 11
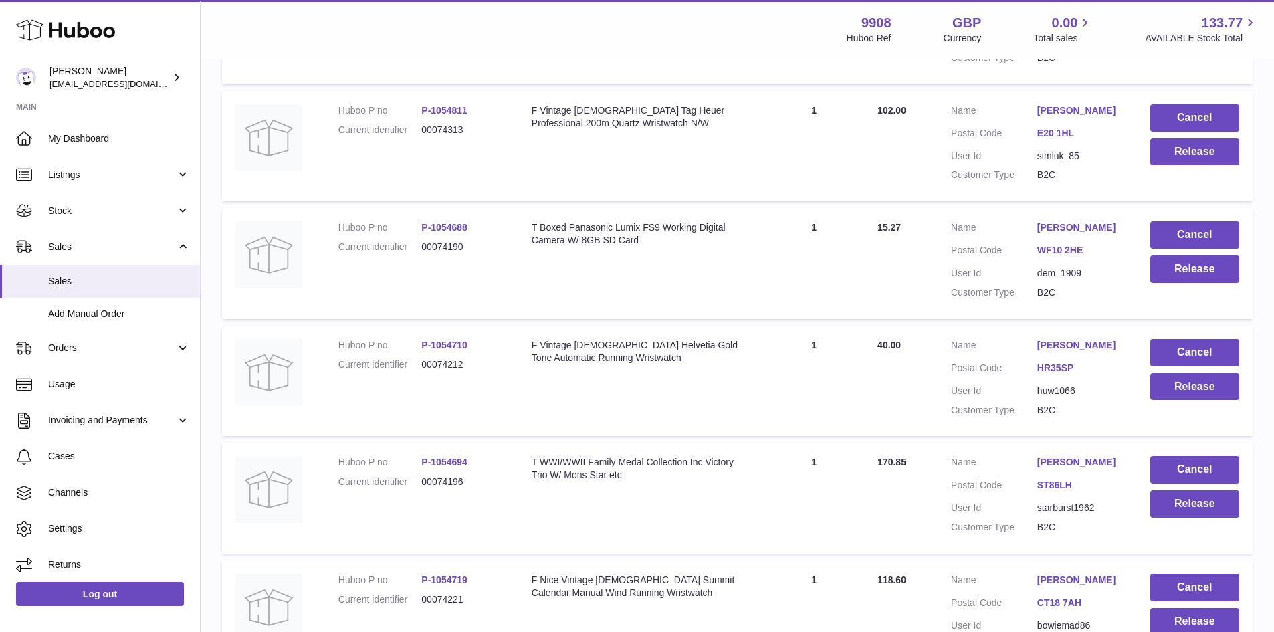
scroll to position [4421, 0]
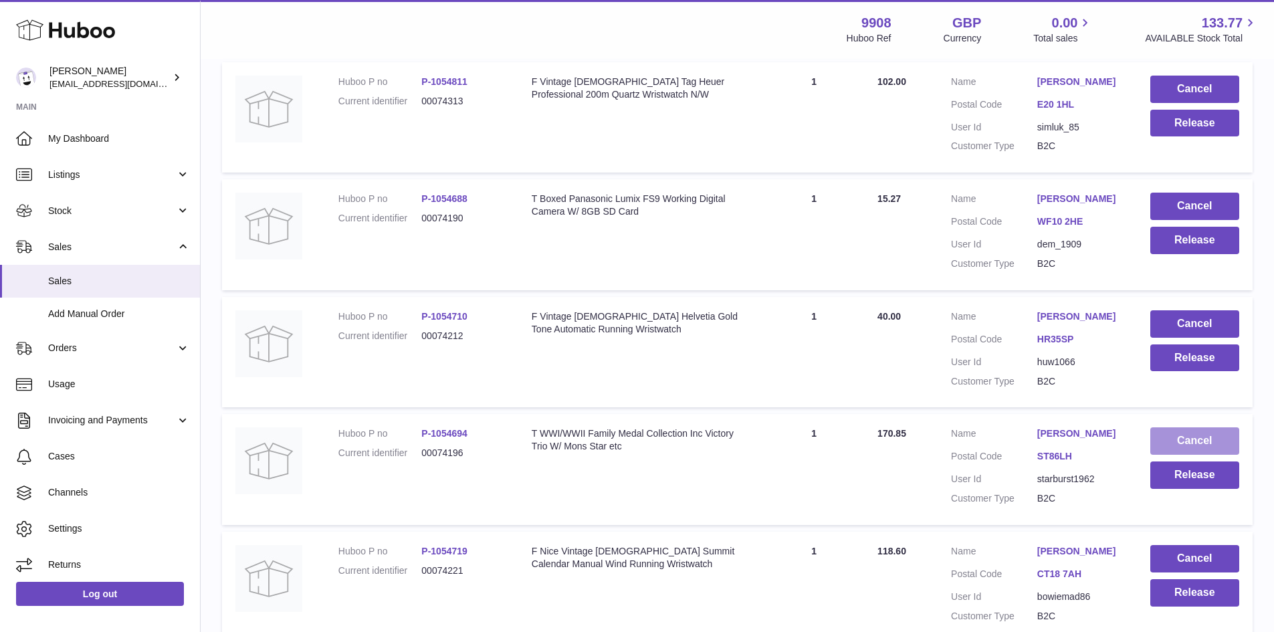
click at [1202, 427] on button "Cancel" at bounding box center [1194, 440] width 89 height 27
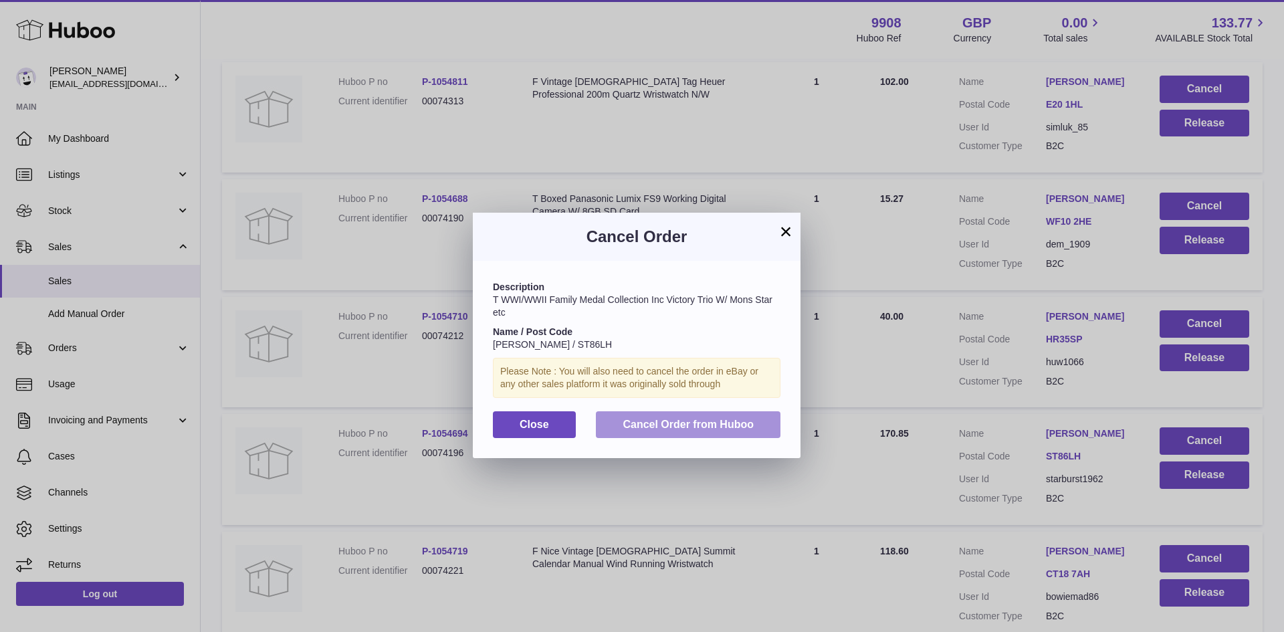
click at [675, 422] on span "Cancel Order from Huboo" at bounding box center [688, 424] width 131 height 11
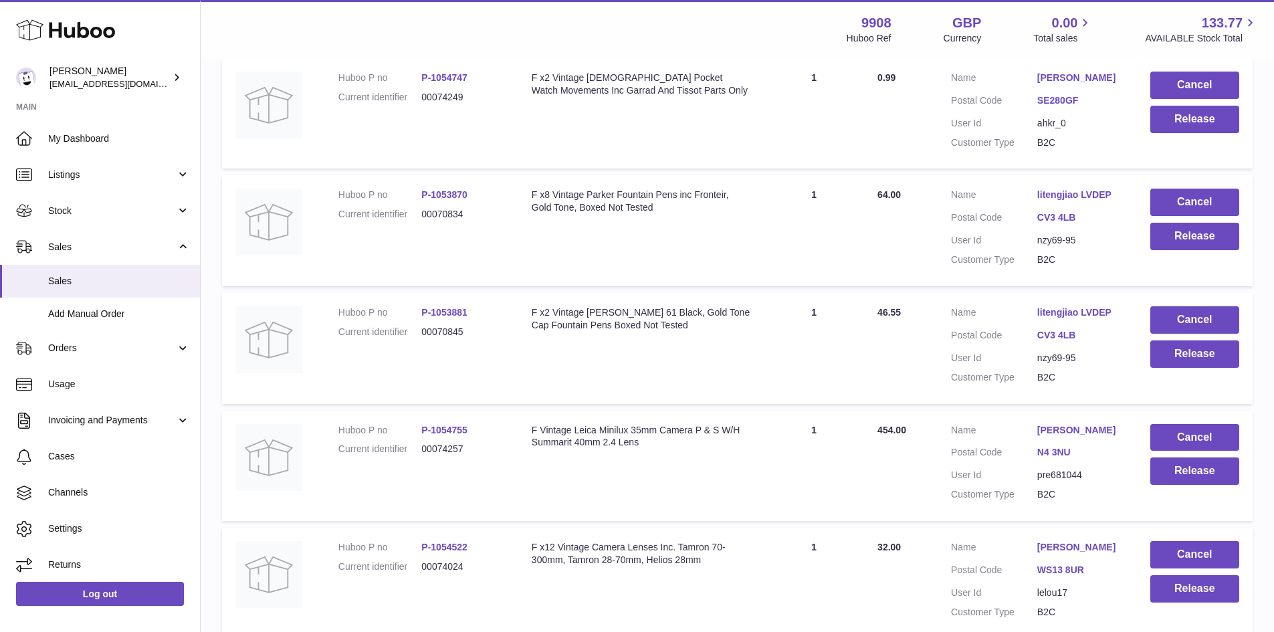
scroll to position [5491, 0]
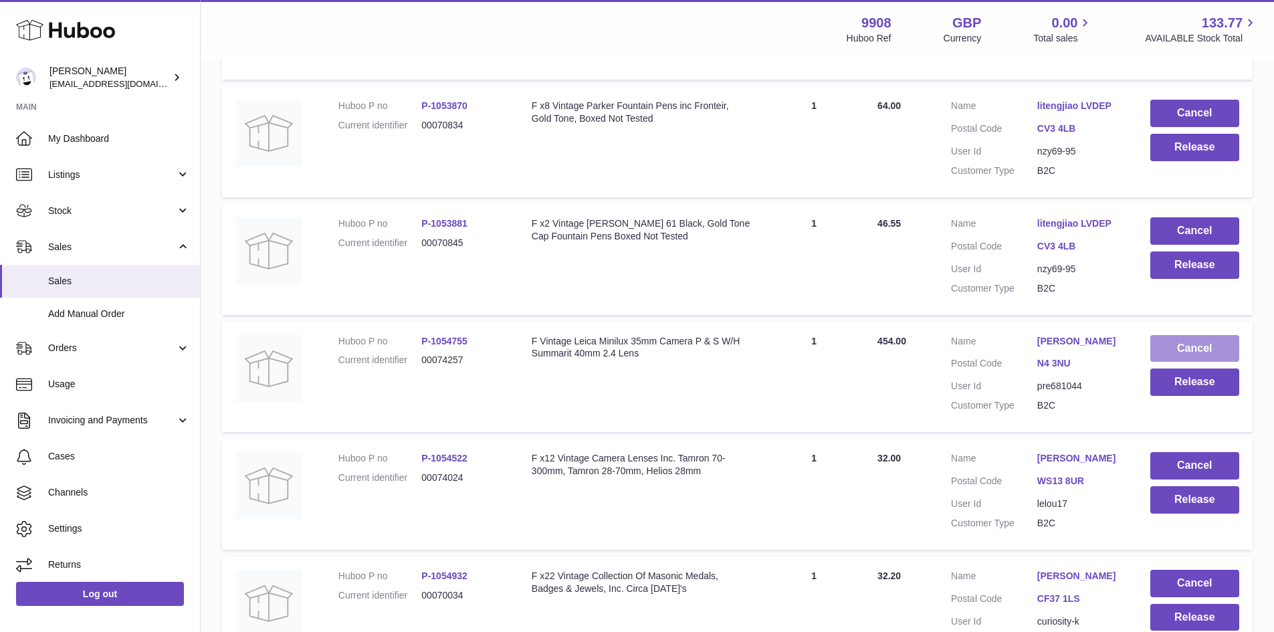
click at [1184, 335] on button "Cancel" at bounding box center [1194, 348] width 89 height 27
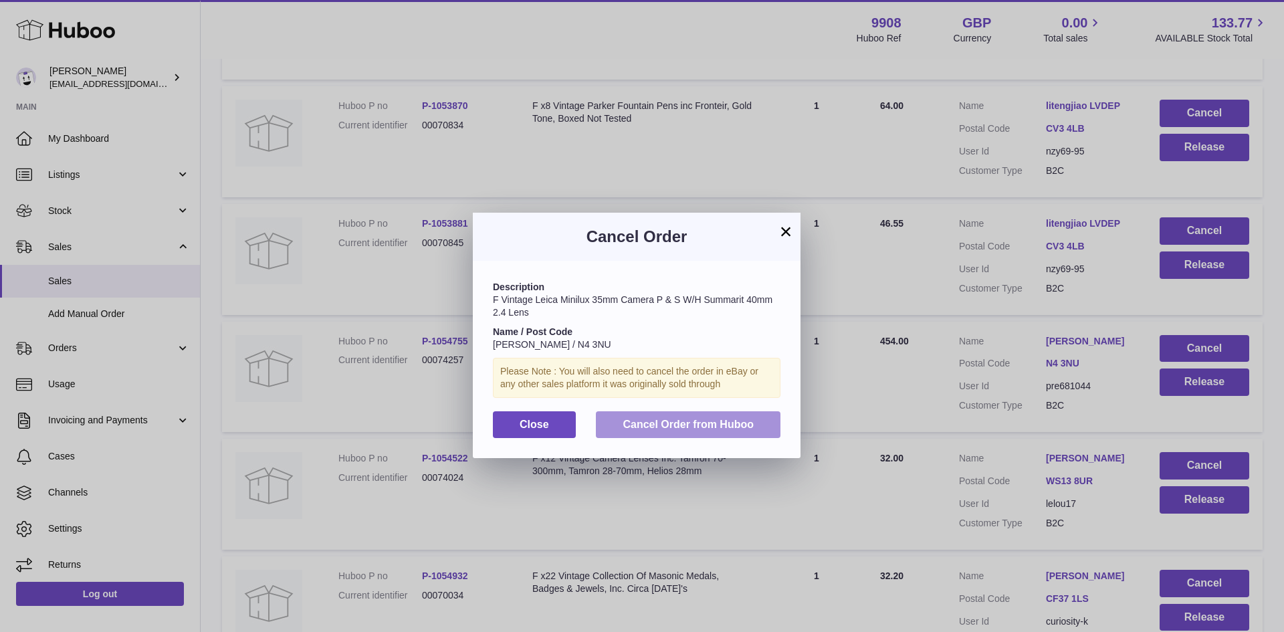
click at [687, 425] on span "Cancel Order from Huboo" at bounding box center [688, 424] width 131 height 11
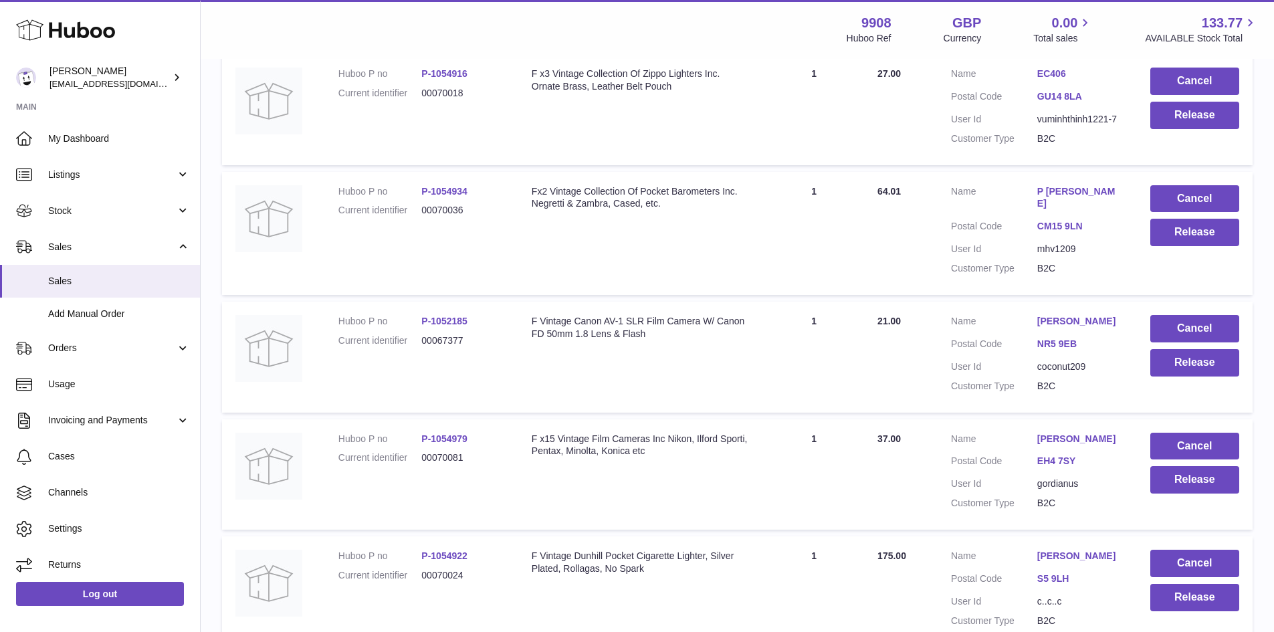
scroll to position [6739, 0]
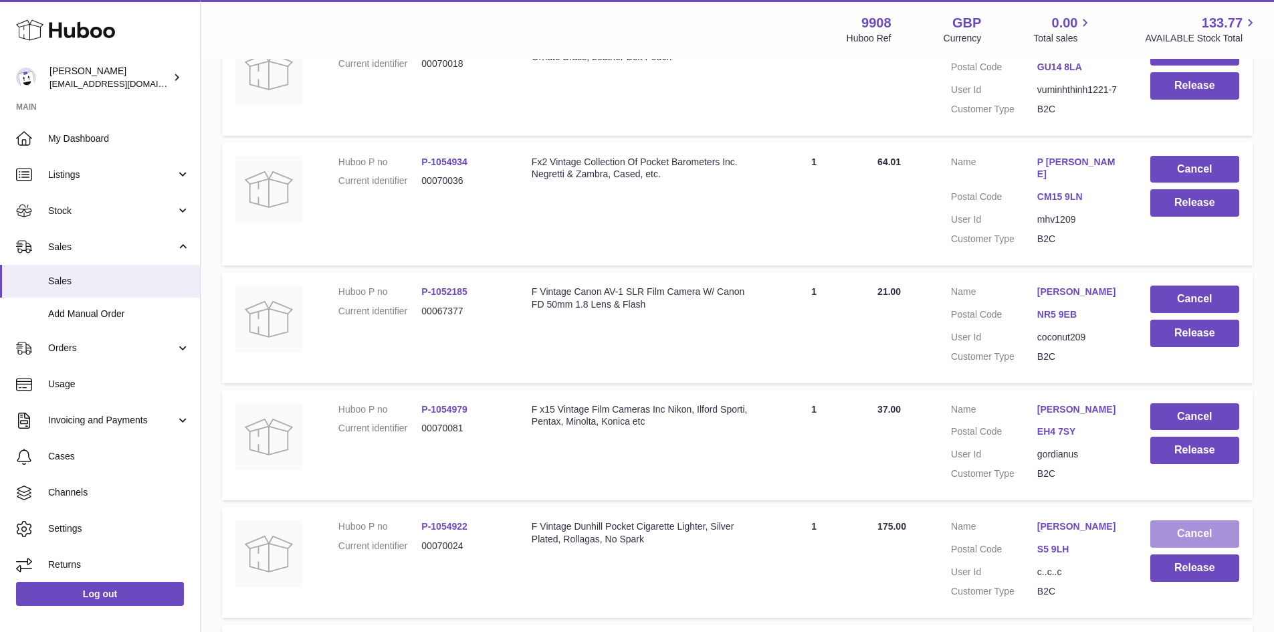
click at [1206, 520] on button "Cancel" at bounding box center [1194, 533] width 89 height 27
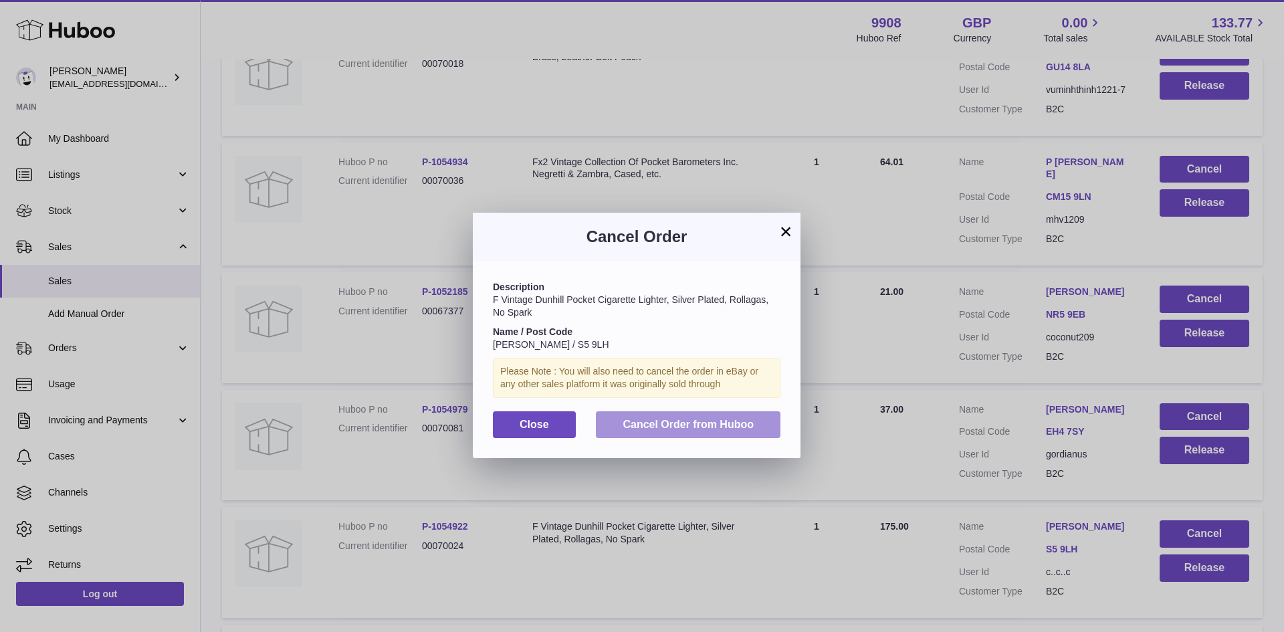
click at [661, 415] on button "Cancel Order from Huboo" at bounding box center [688, 424] width 185 height 27
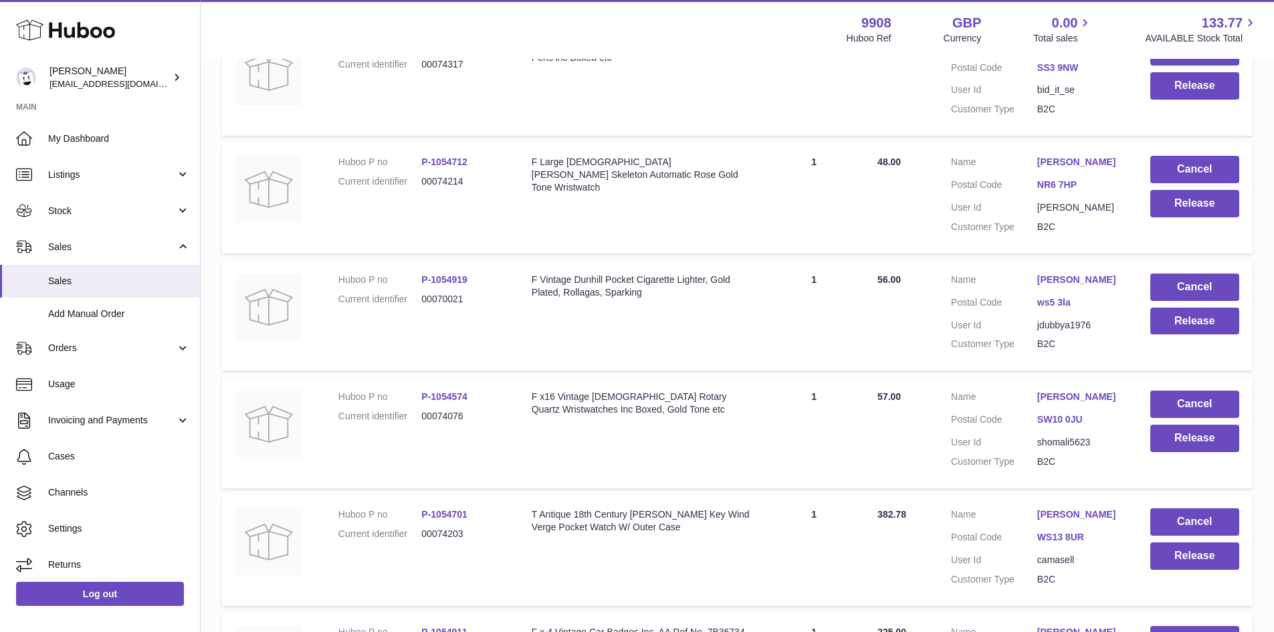
scroll to position [7363, 0]
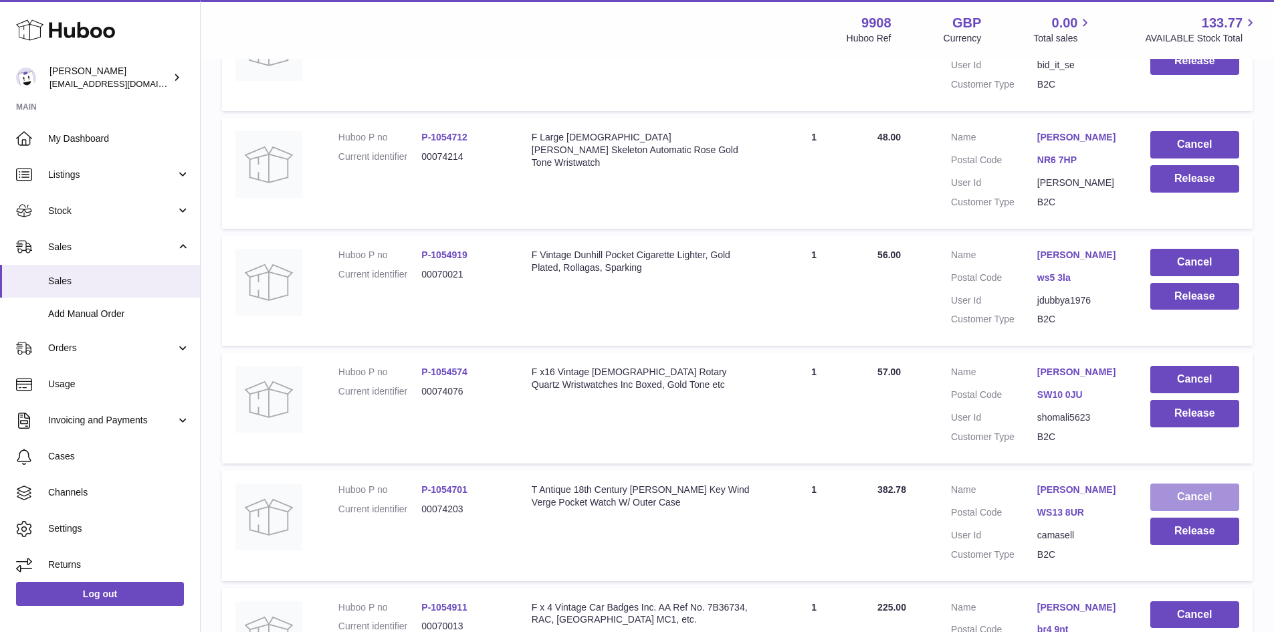
click at [1204, 483] on button "Cancel" at bounding box center [1194, 496] width 89 height 27
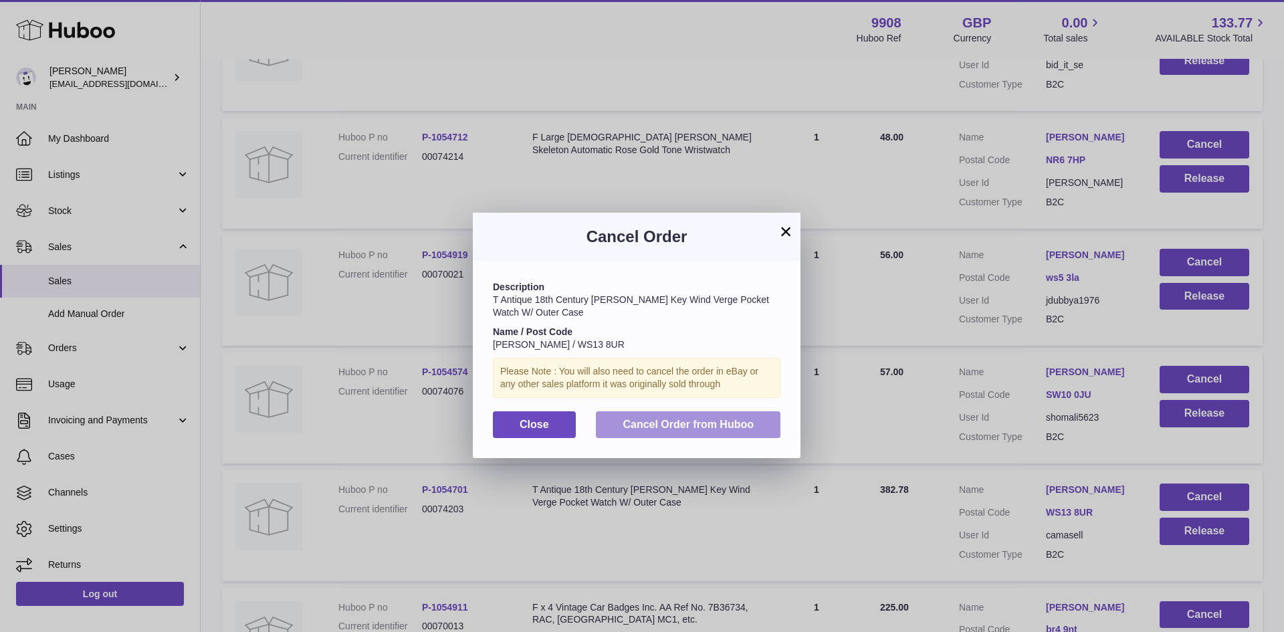
click at [670, 431] on button "Cancel Order from Huboo" at bounding box center [688, 424] width 185 height 27
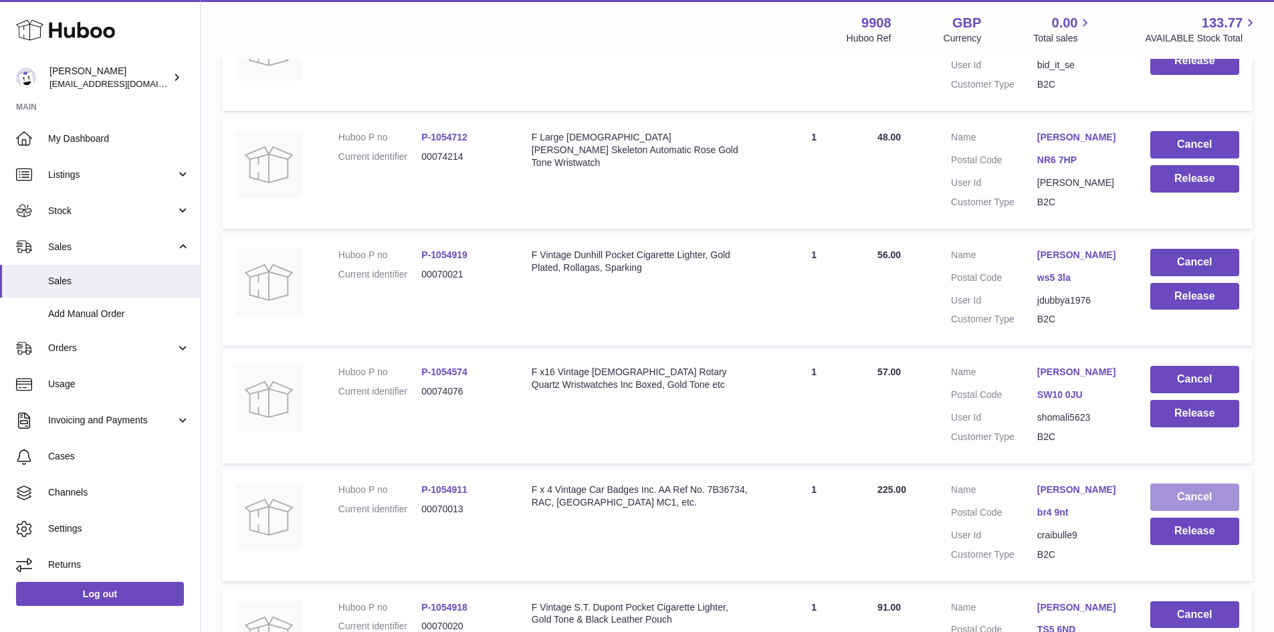
click at [1182, 483] on button "Cancel" at bounding box center [1194, 496] width 89 height 27
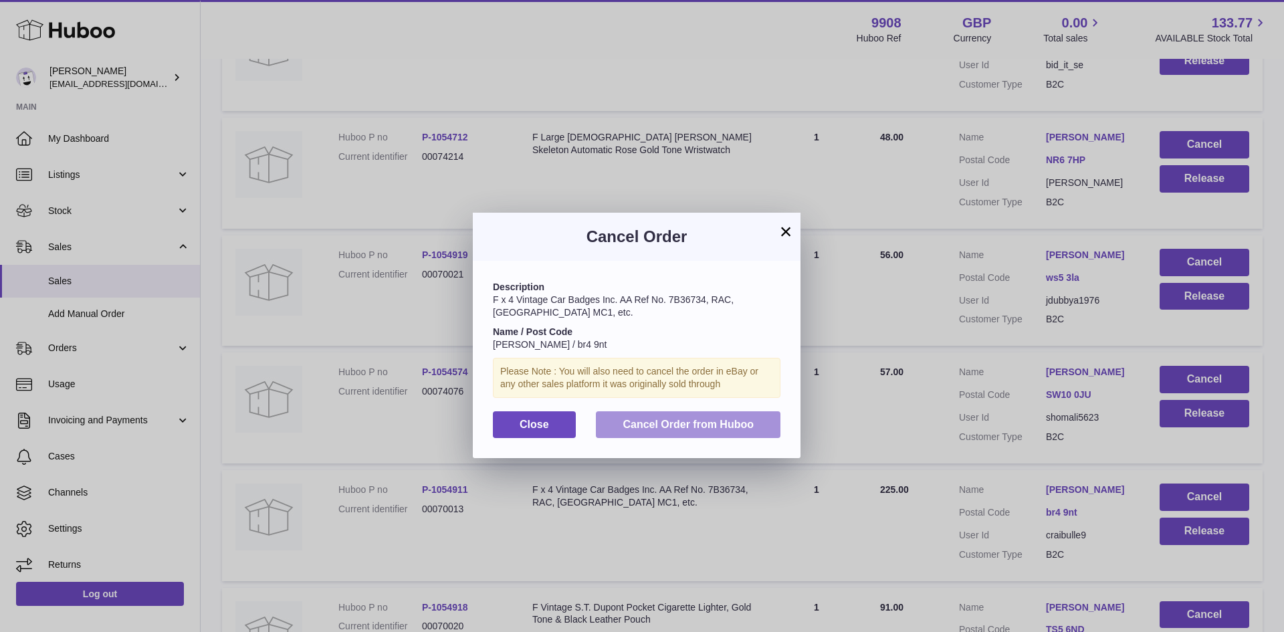
click at [718, 424] on span "Cancel Order from Huboo" at bounding box center [688, 424] width 131 height 11
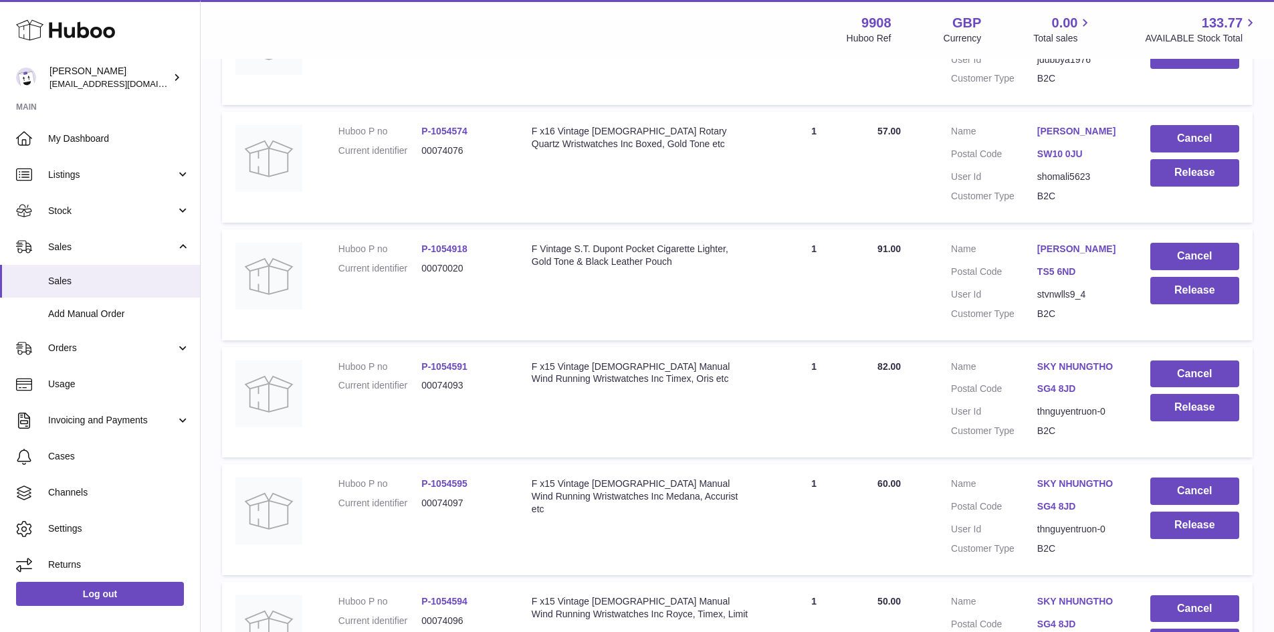
scroll to position [7630, 0]
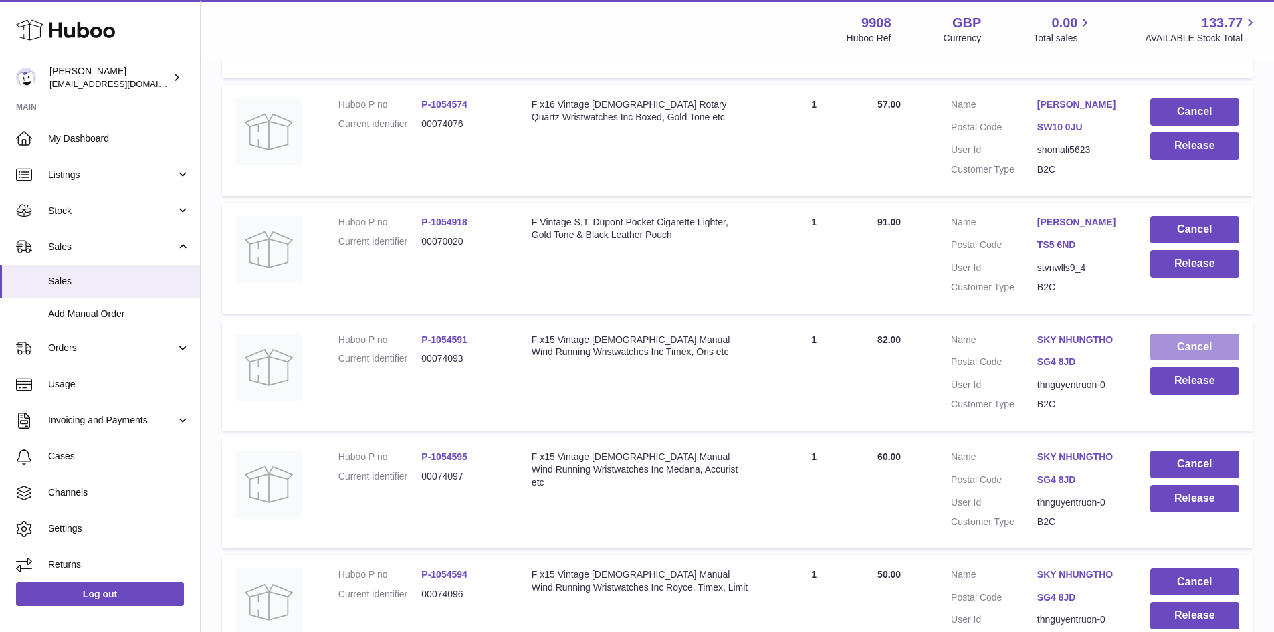
click at [1184, 334] on button "Cancel" at bounding box center [1194, 347] width 89 height 27
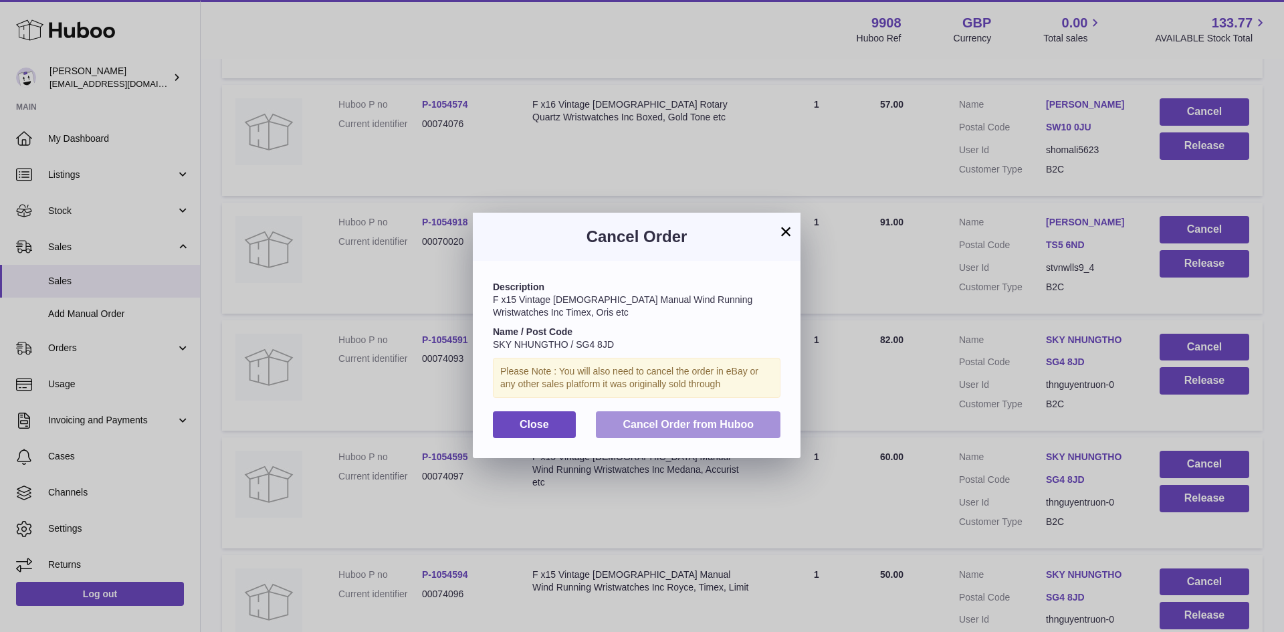
click at [711, 429] on span "Cancel Order from Huboo" at bounding box center [688, 424] width 131 height 11
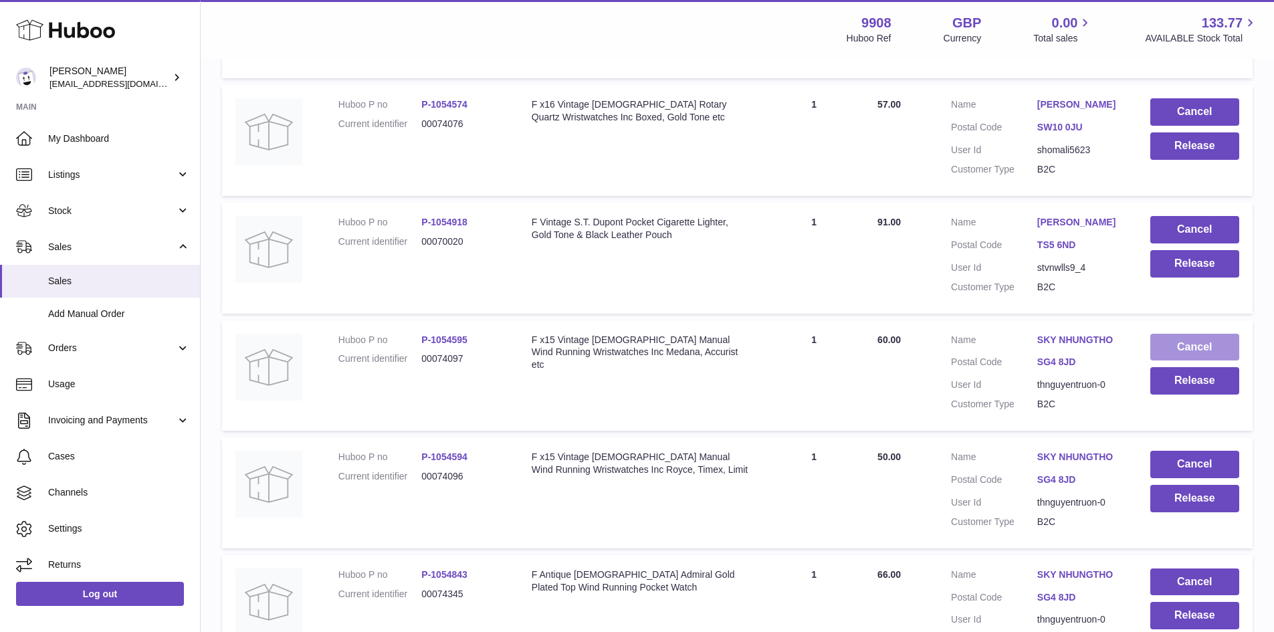
click at [1176, 334] on button "Cancel" at bounding box center [1194, 347] width 89 height 27
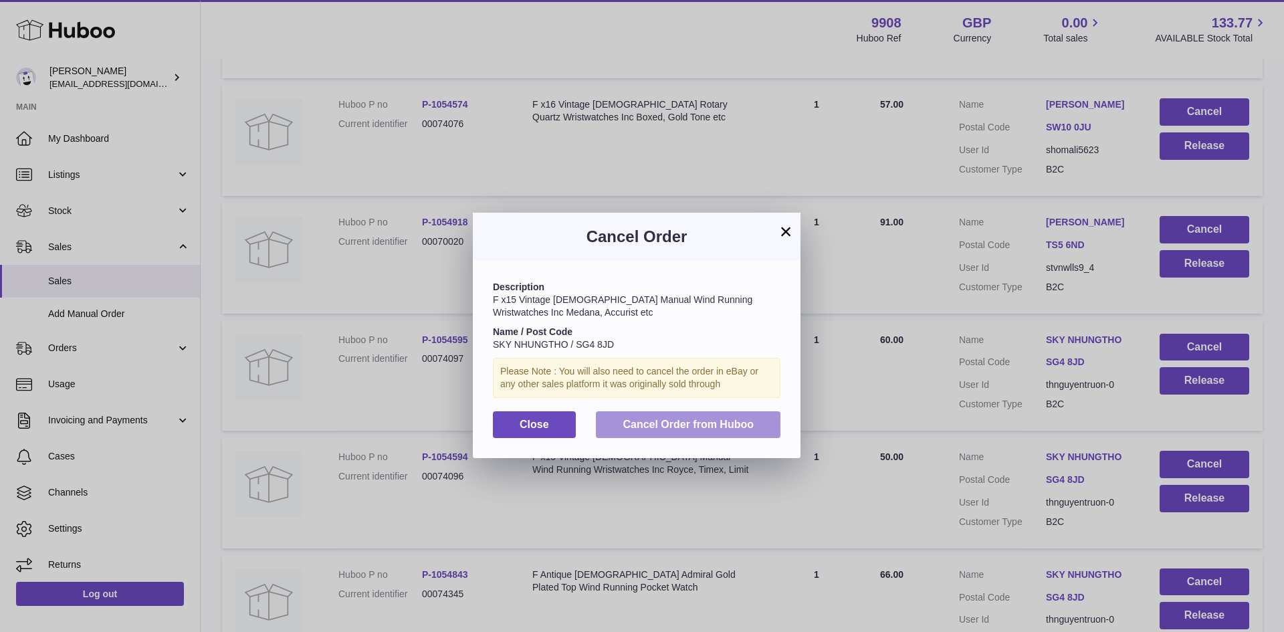
click at [705, 433] on button "Cancel Order from Huboo" at bounding box center [688, 424] width 185 height 27
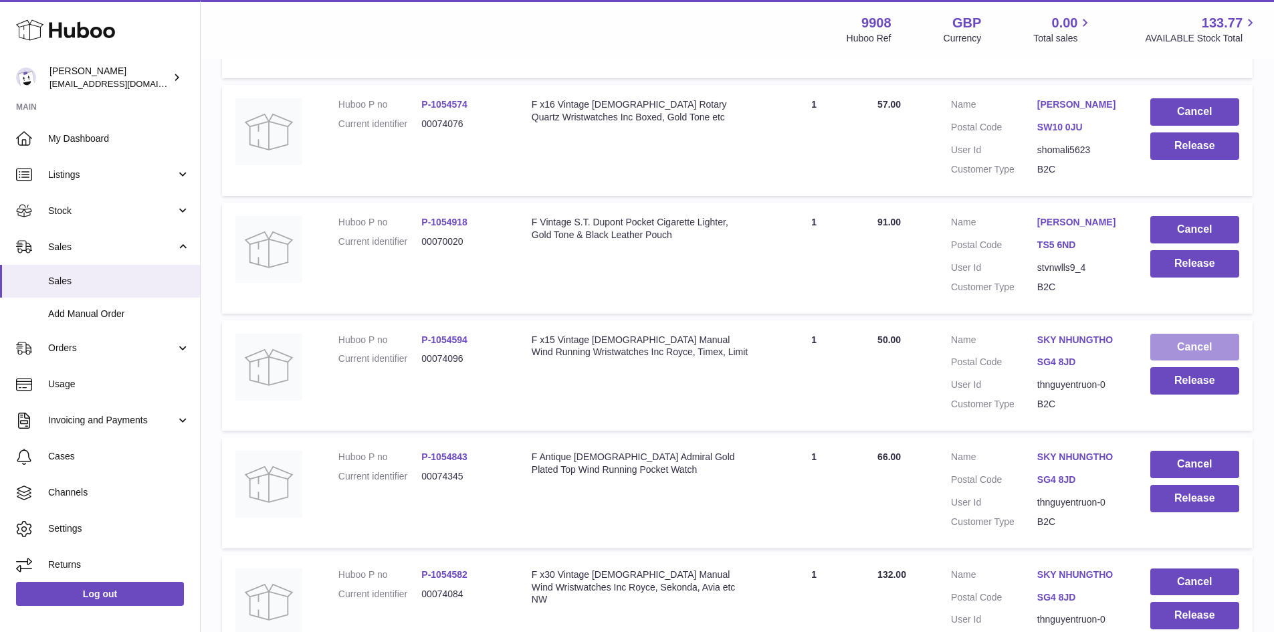
click at [1192, 334] on button "Cancel" at bounding box center [1194, 347] width 89 height 27
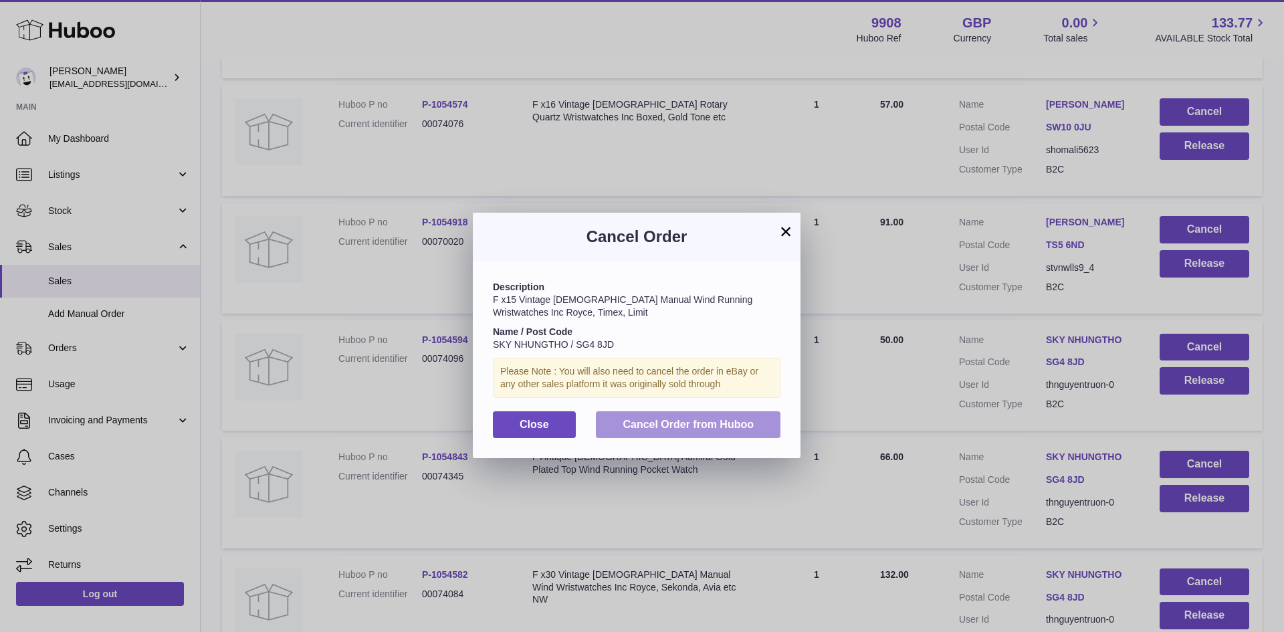
click at [672, 435] on button "Cancel Order from Huboo" at bounding box center [688, 424] width 185 height 27
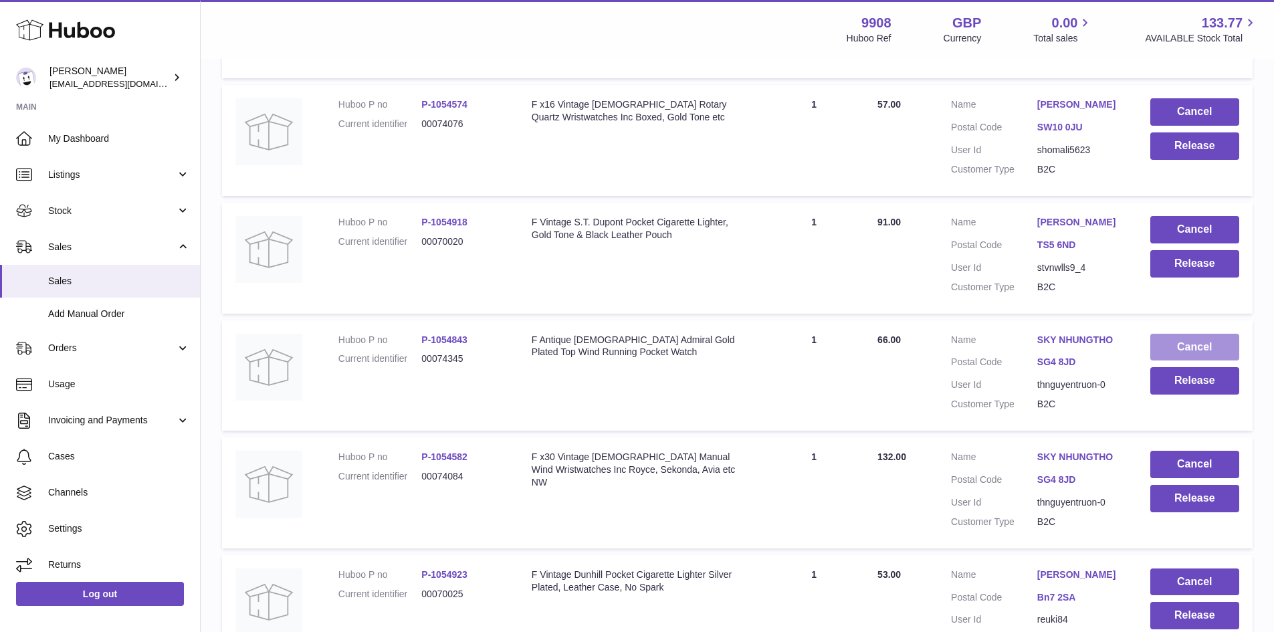
click at [1199, 334] on button "Cancel" at bounding box center [1194, 347] width 89 height 27
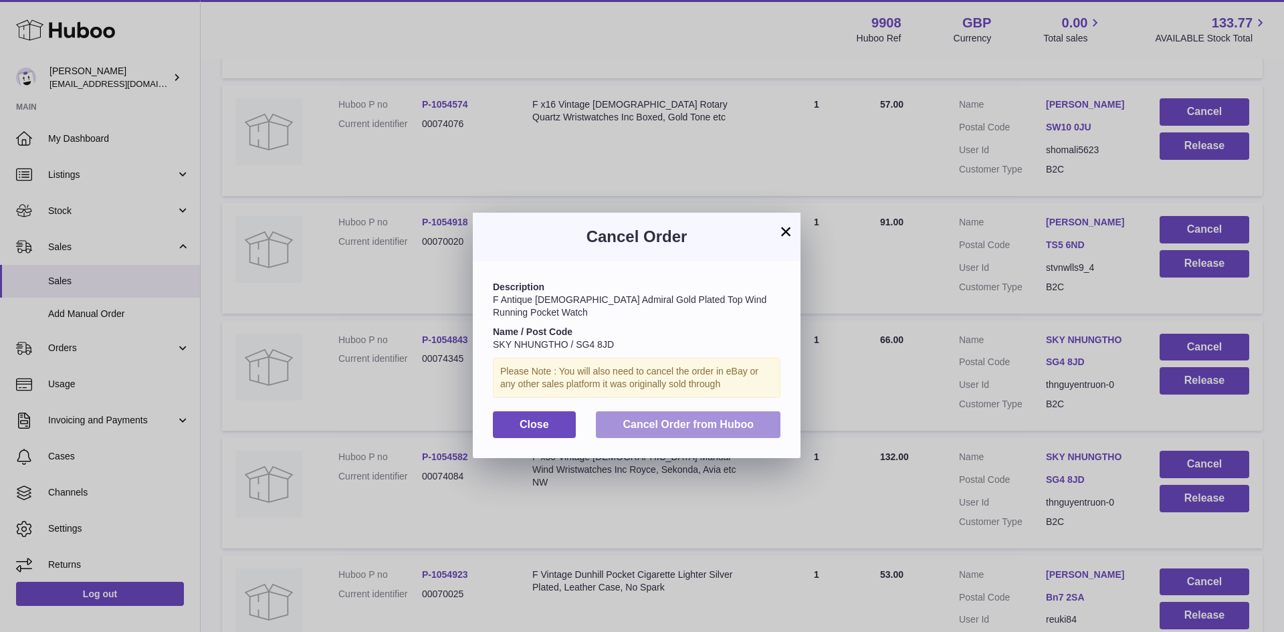
click at [690, 422] on span "Cancel Order from Huboo" at bounding box center [688, 424] width 131 height 11
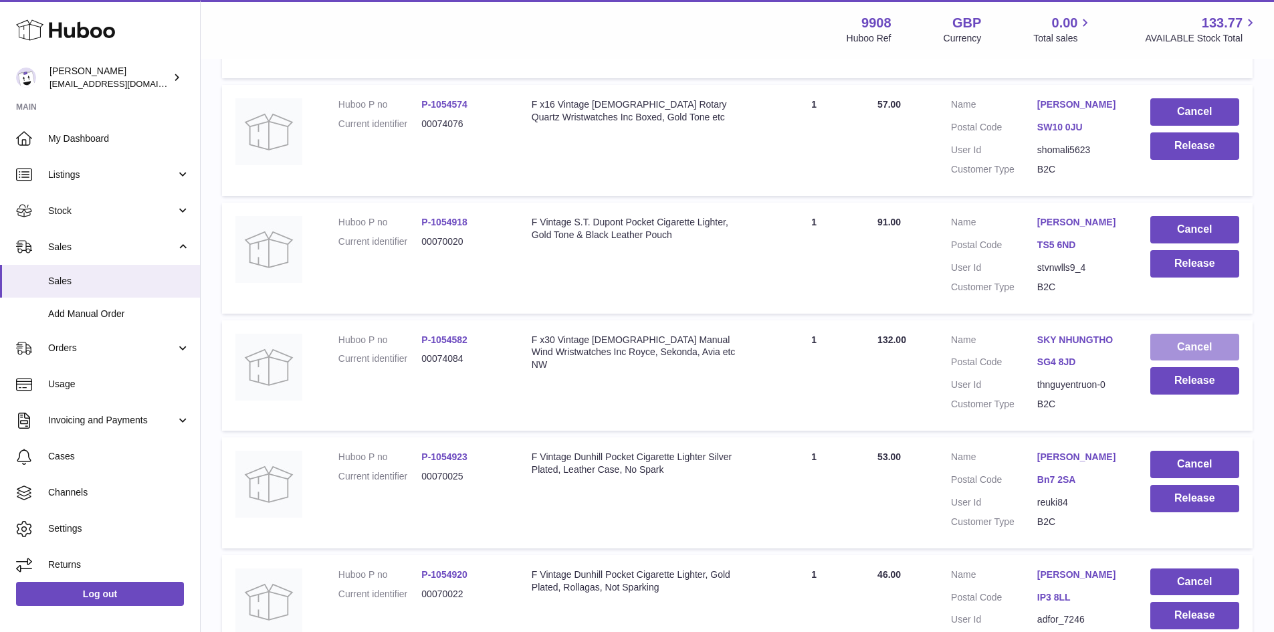
click at [1178, 334] on button "Cancel" at bounding box center [1194, 347] width 89 height 27
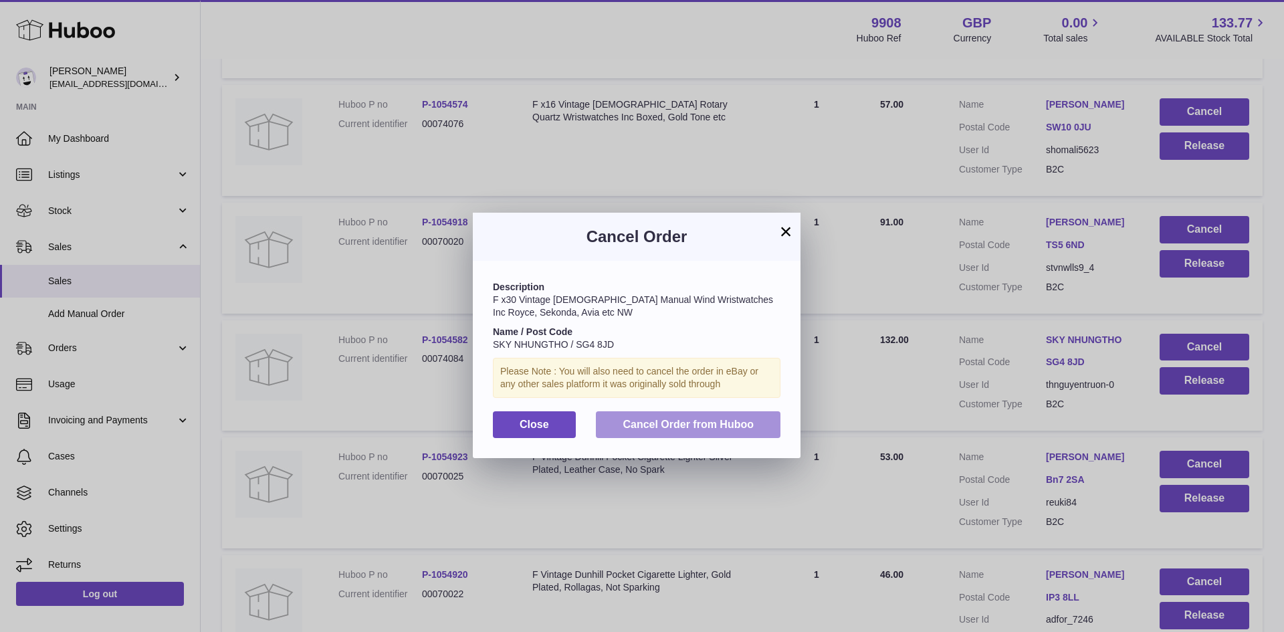
click at [720, 419] on span "Cancel Order from Huboo" at bounding box center [688, 424] width 131 height 11
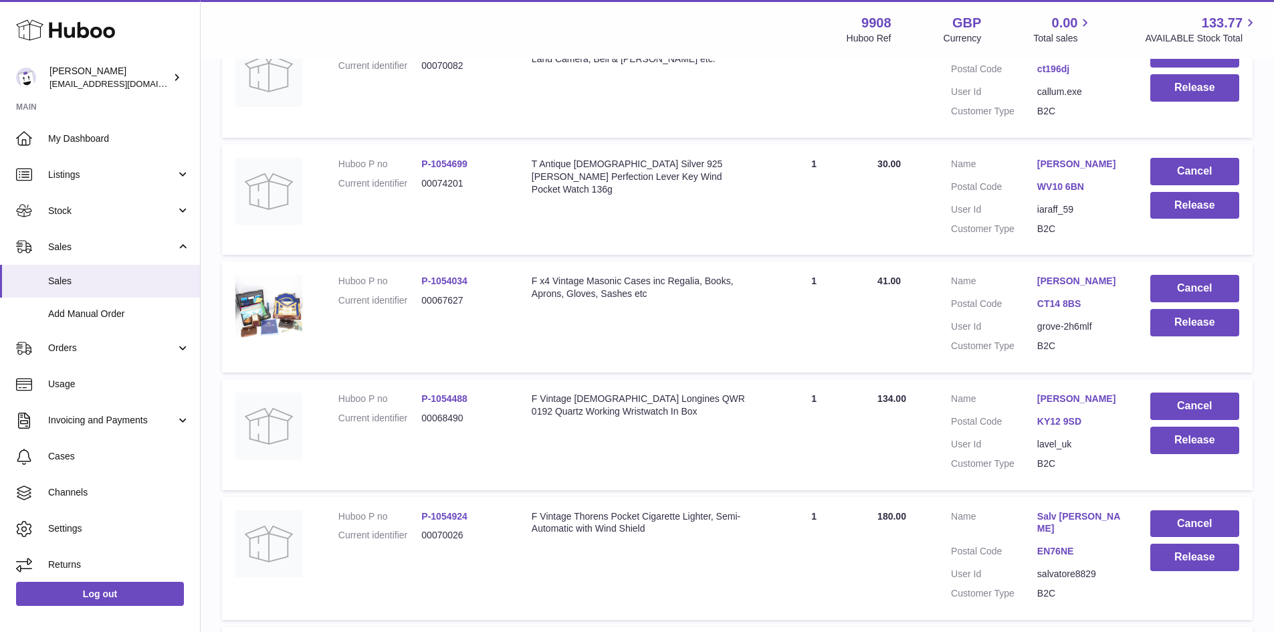
scroll to position [8611, 0]
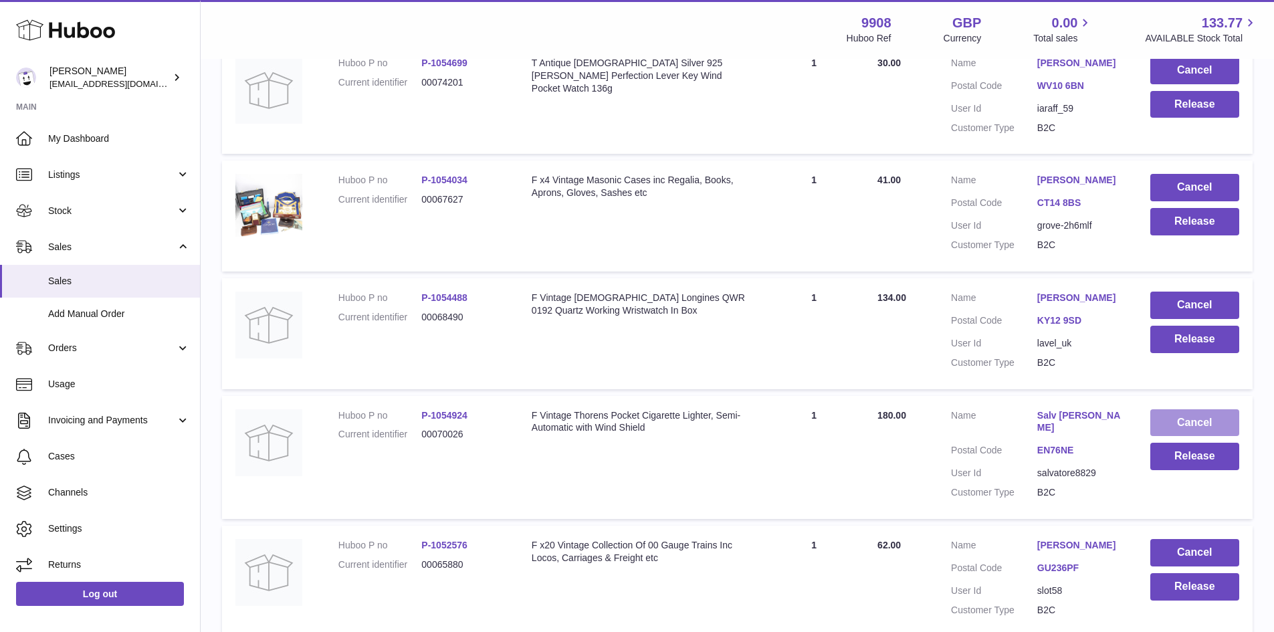
click at [1200, 409] on button "Cancel" at bounding box center [1194, 422] width 89 height 27
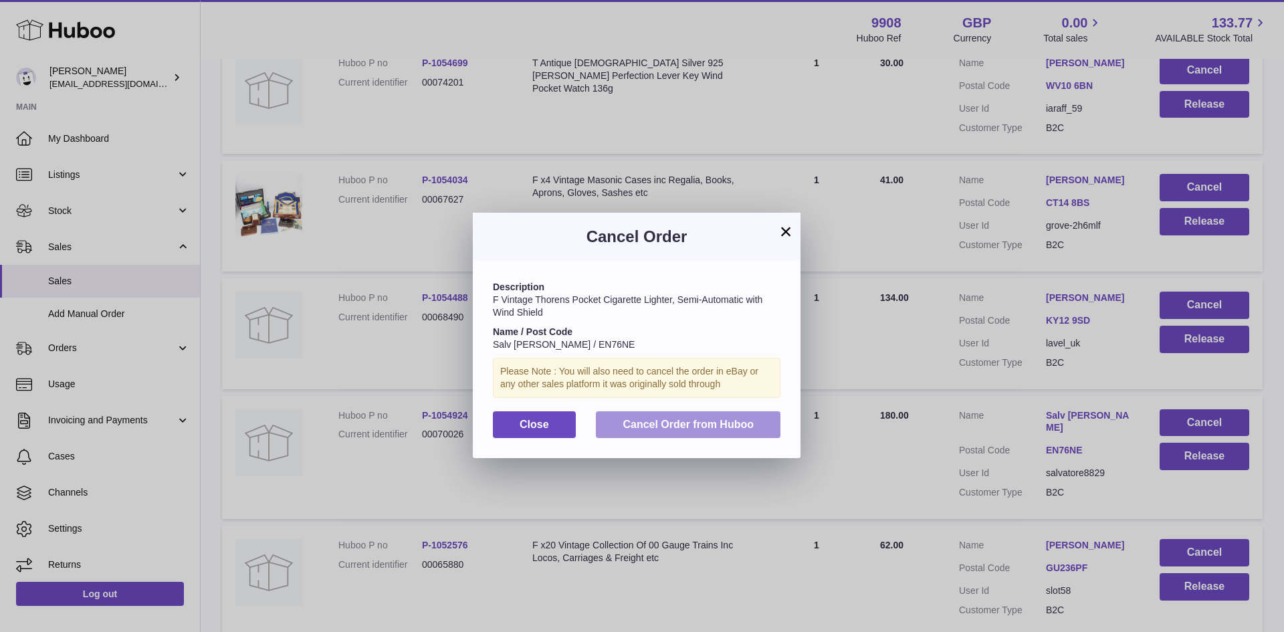
click at [665, 419] on span "Cancel Order from Huboo" at bounding box center [688, 424] width 131 height 11
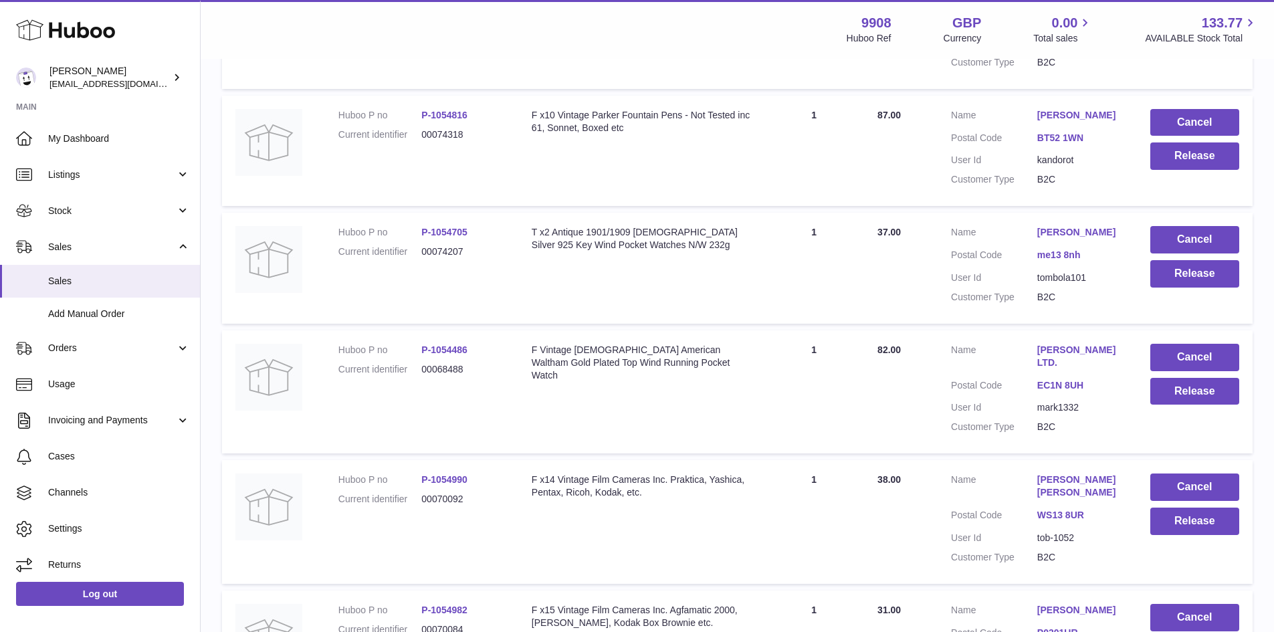
scroll to position [9325, 0]
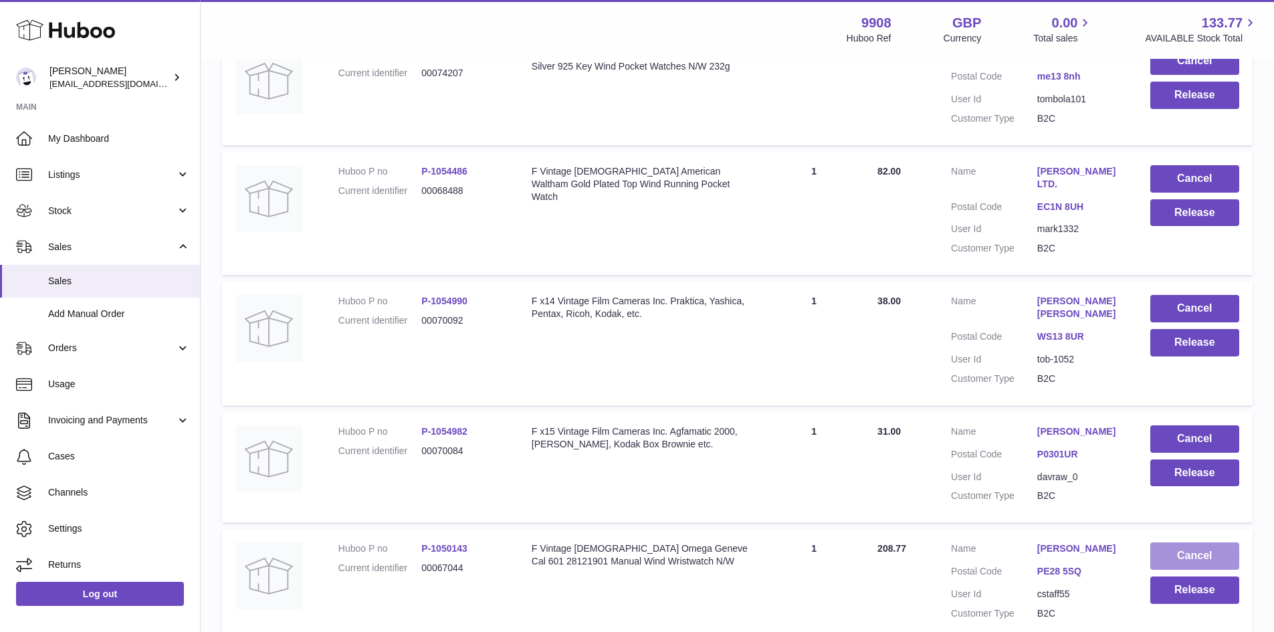
click at [1195, 542] on button "Cancel" at bounding box center [1194, 555] width 89 height 27
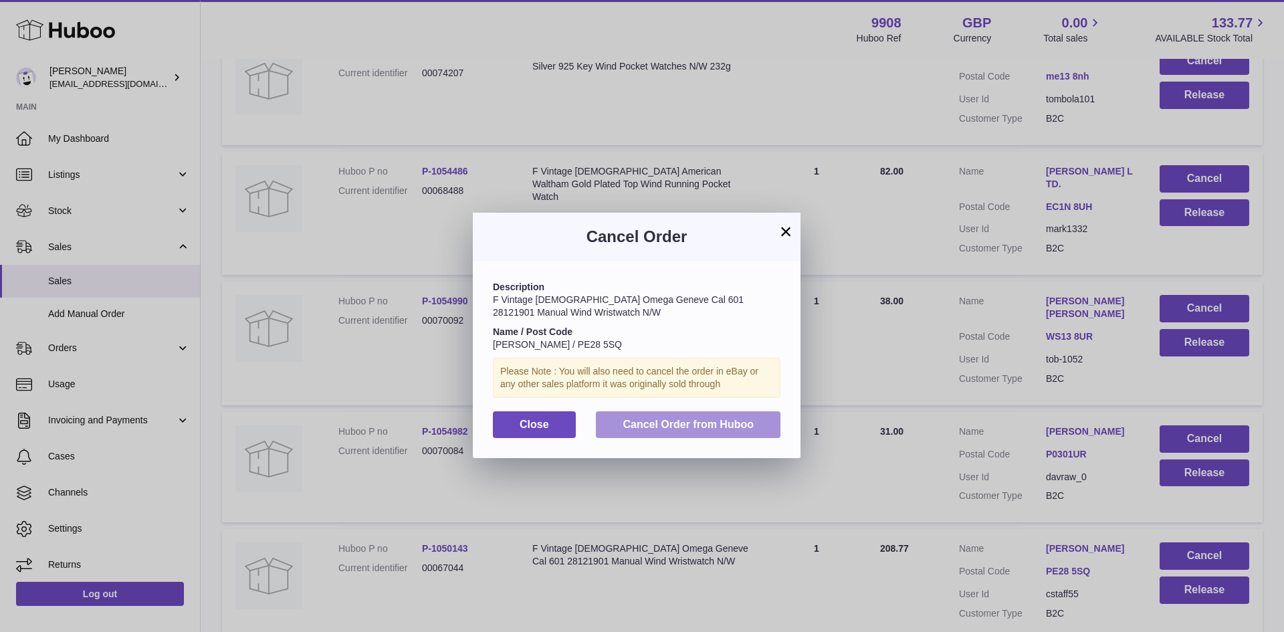
click at [669, 431] on button "Cancel Order from Huboo" at bounding box center [688, 424] width 185 height 27
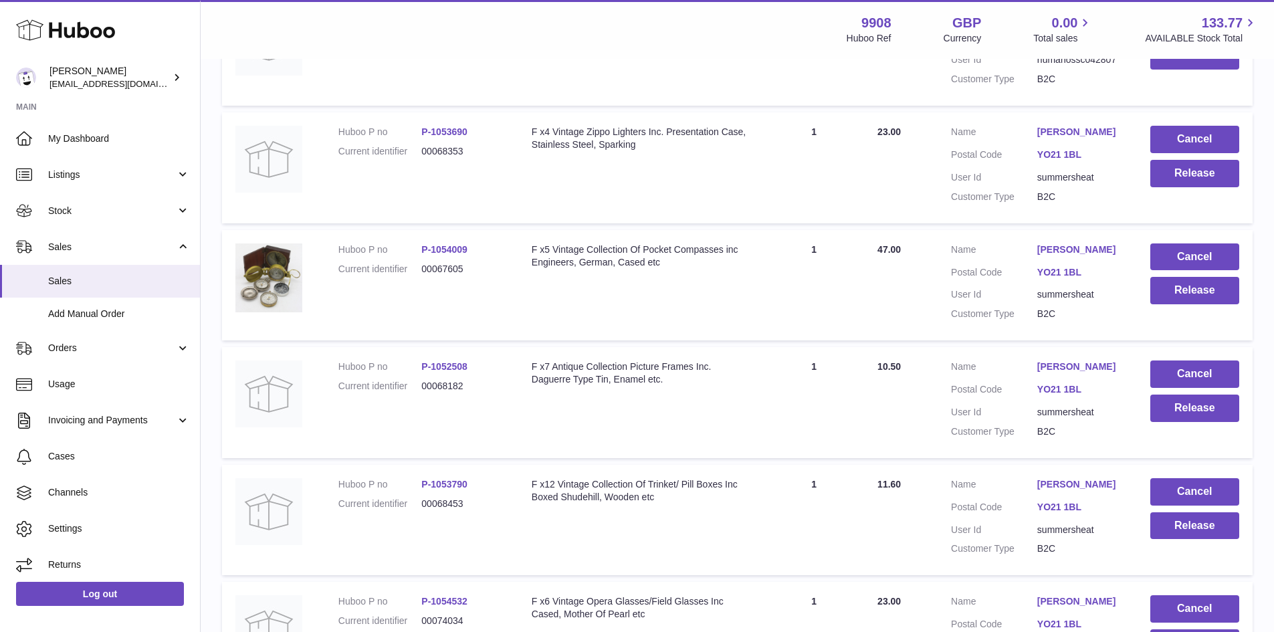
scroll to position [10395, 0]
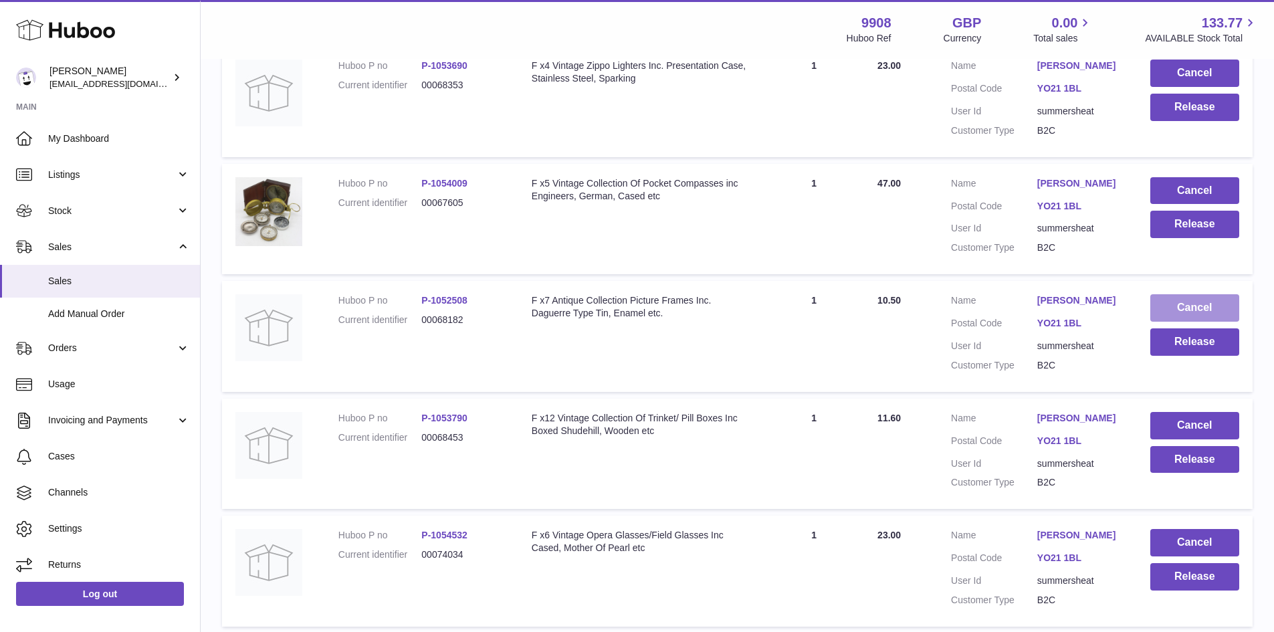
click at [1184, 294] on button "Cancel" at bounding box center [1194, 307] width 89 height 27
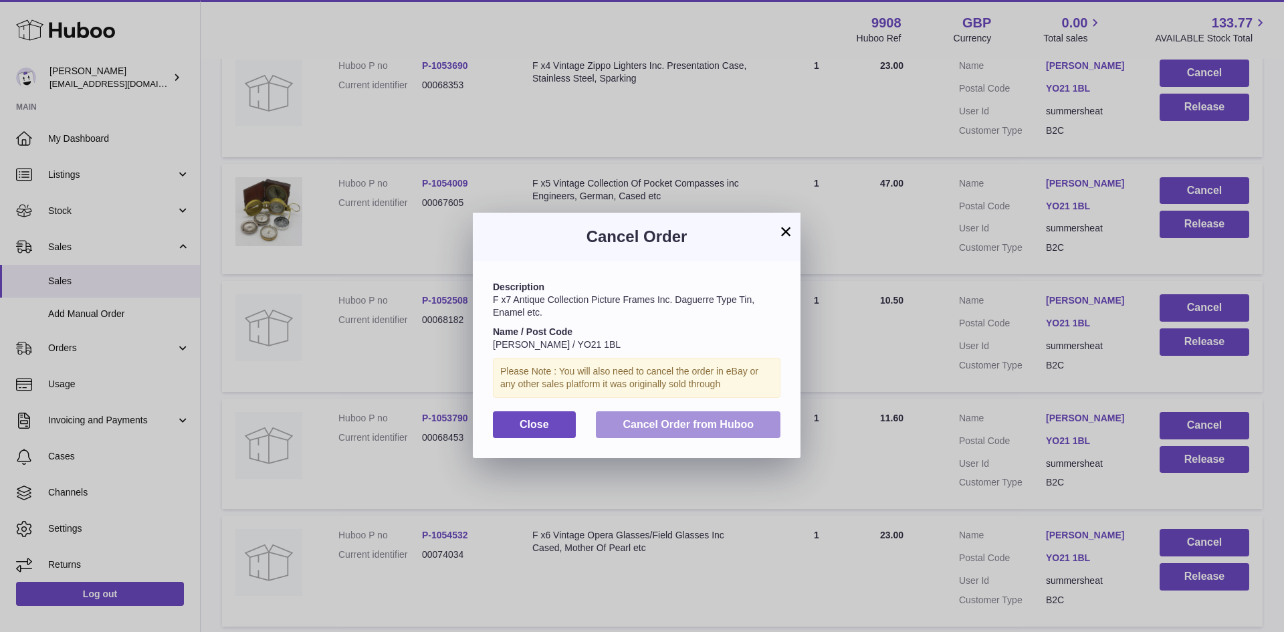
click at [687, 416] on button "Cancel Order from Huboo" at bounding box center [688, 424] width 185 height 27
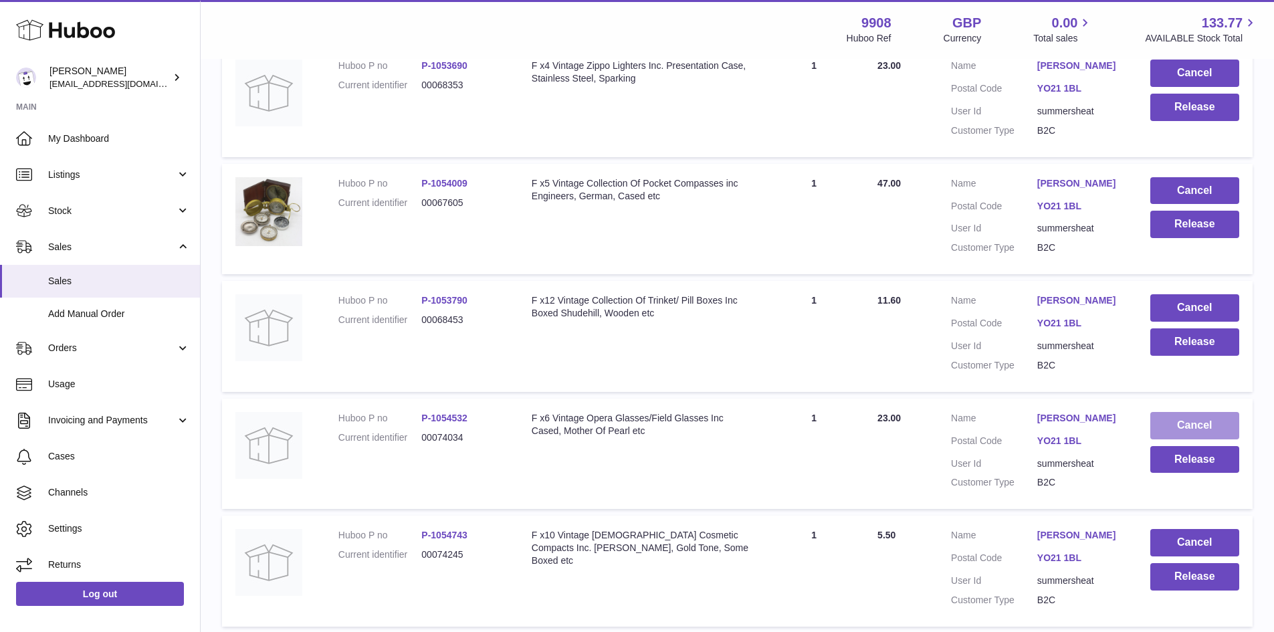
click at [1190, 412] on button "Cancel" at bounding box center [1194, 425] width 89 height 27
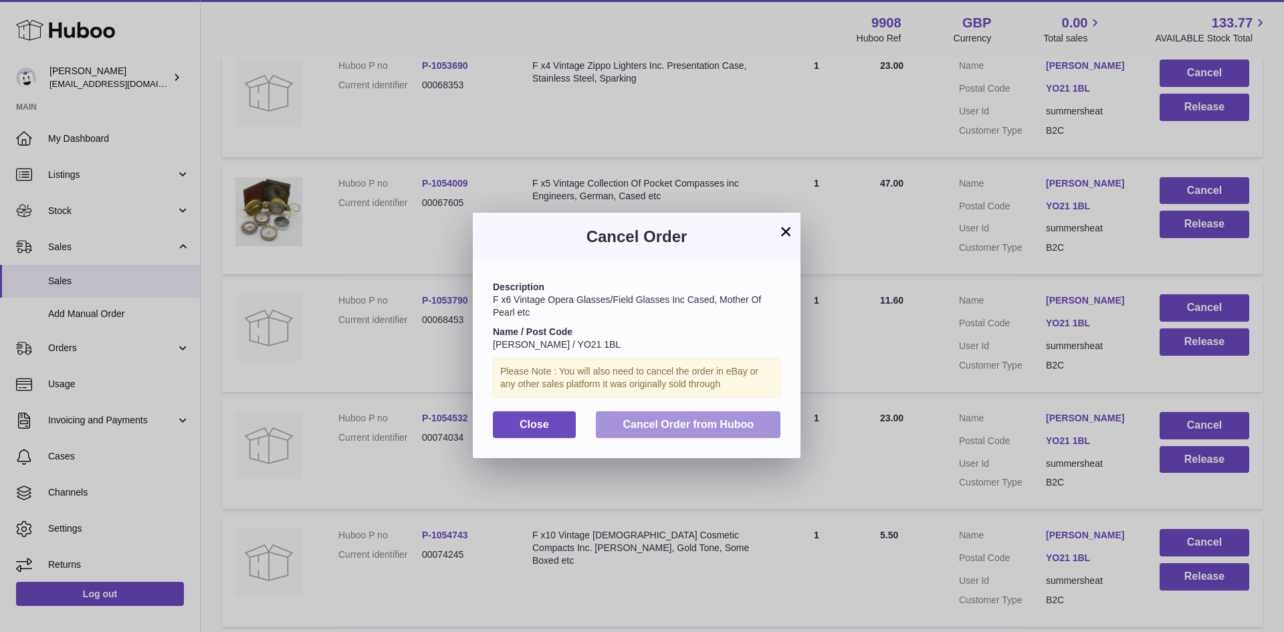
click at [726, 428] on span "Cancel Order from Huboo" at bounding box center [688, 424] width 131 height 11
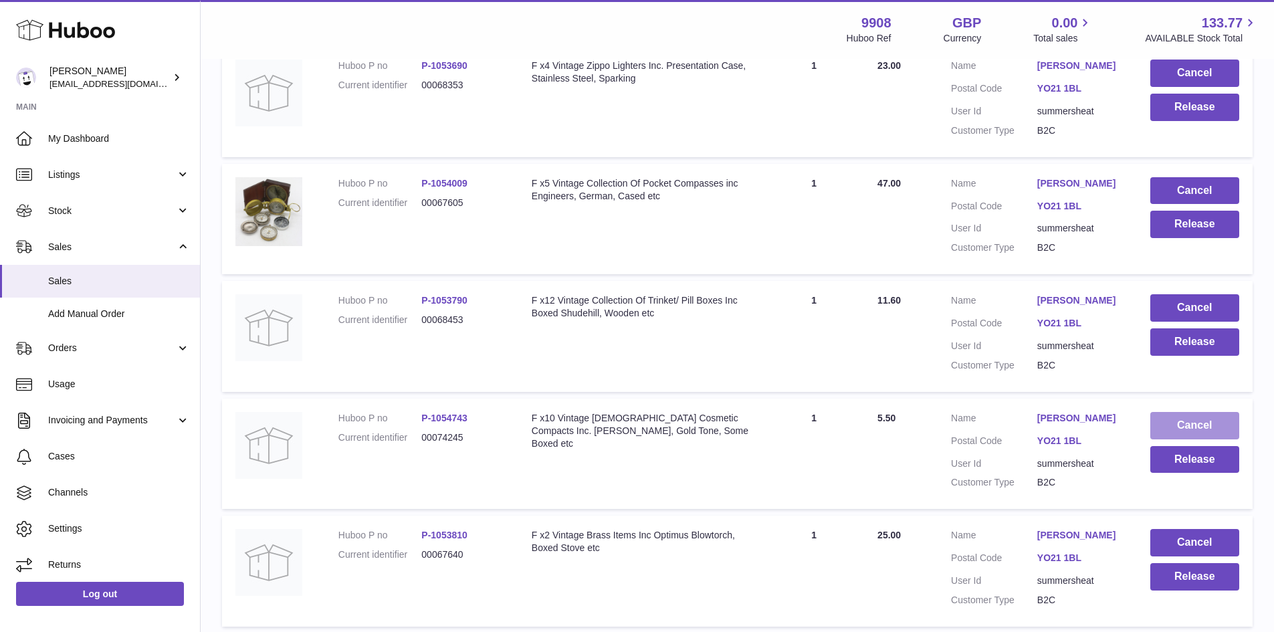
click at [1179, 412] on button "Cancel" at bounding box center [1194, 425] width 89 height 27
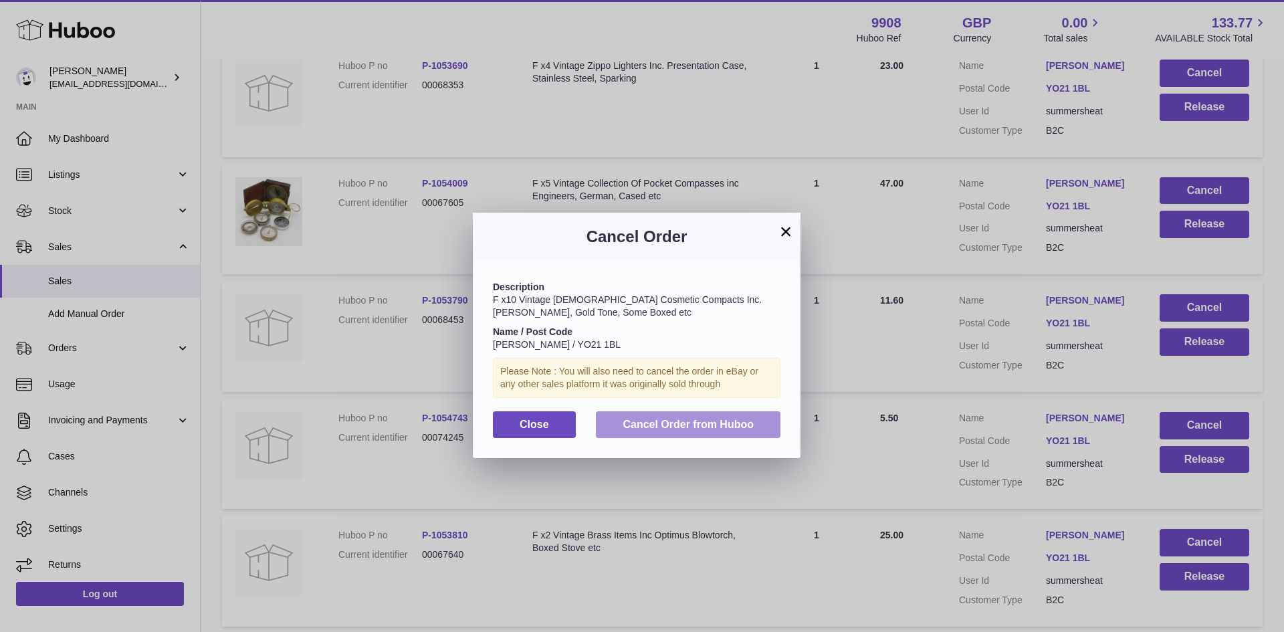
click at [700, 428] on span "Cancel Order from Huboo" at bounding box center [688, 424] width 131 height 11
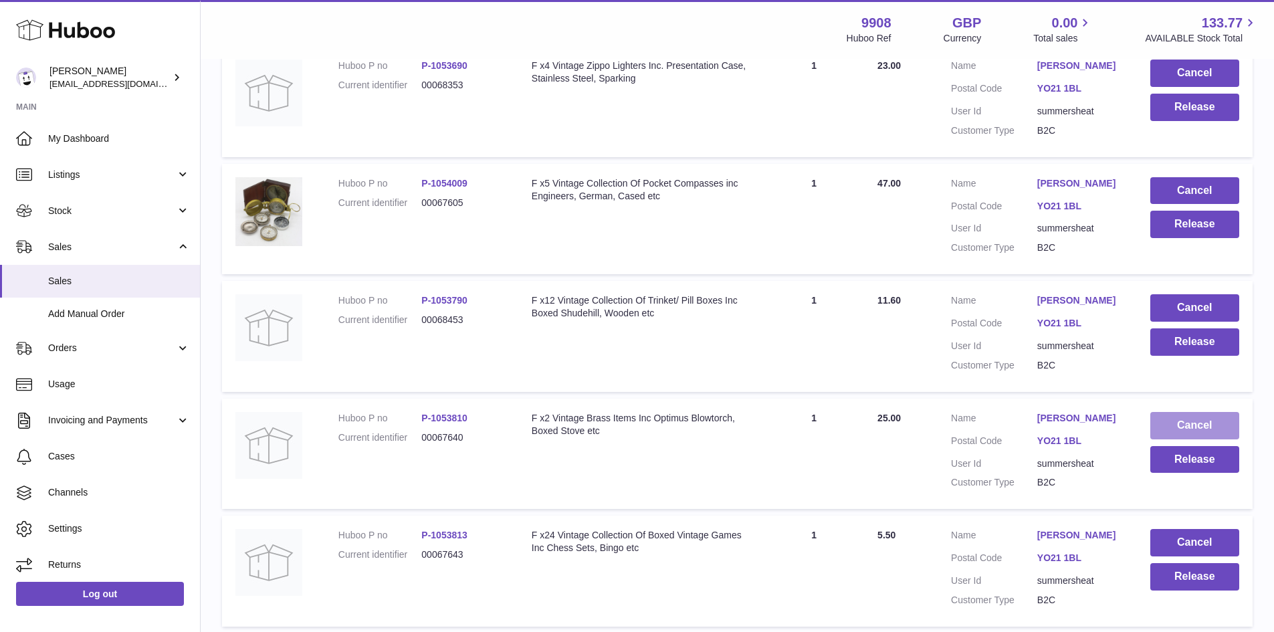
click at [1192, 412] on button "Cancel" at bounding box center [1194, 425] width 89 height 27
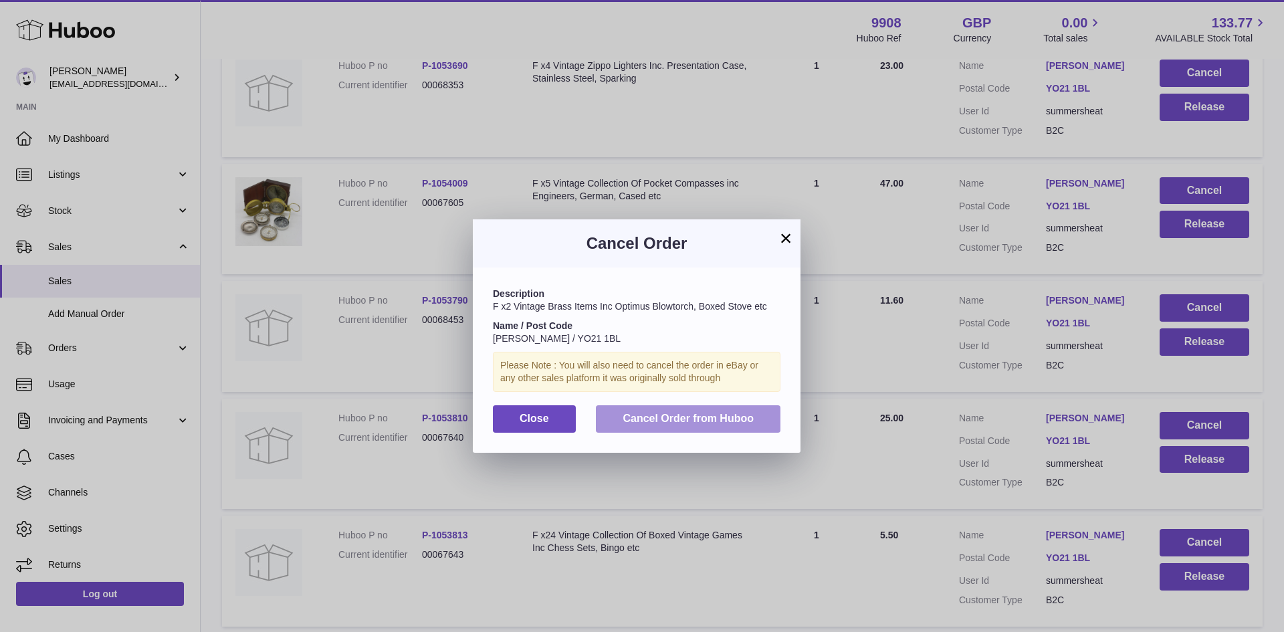
click at [692, 419] on span "Cancel Order from Huboo" at bounding box center [688, 418] width 131 height 11
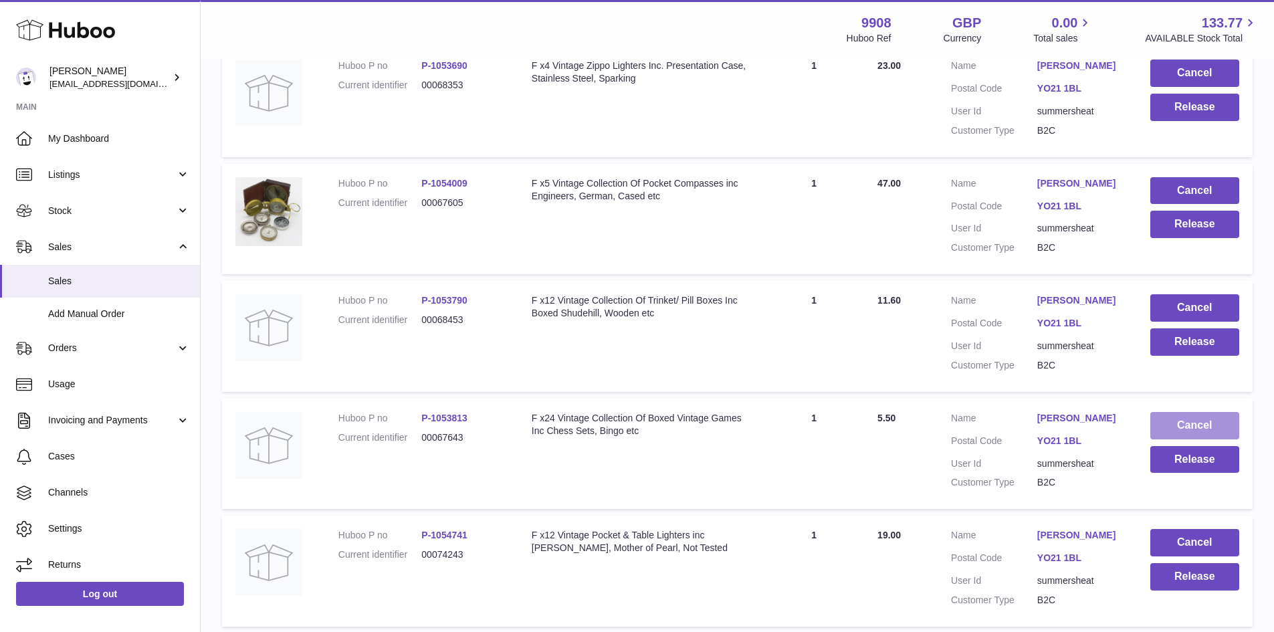
click at [1179, 412] on button "Cancel" at bounding box center [1194, 425] width 89 height 27
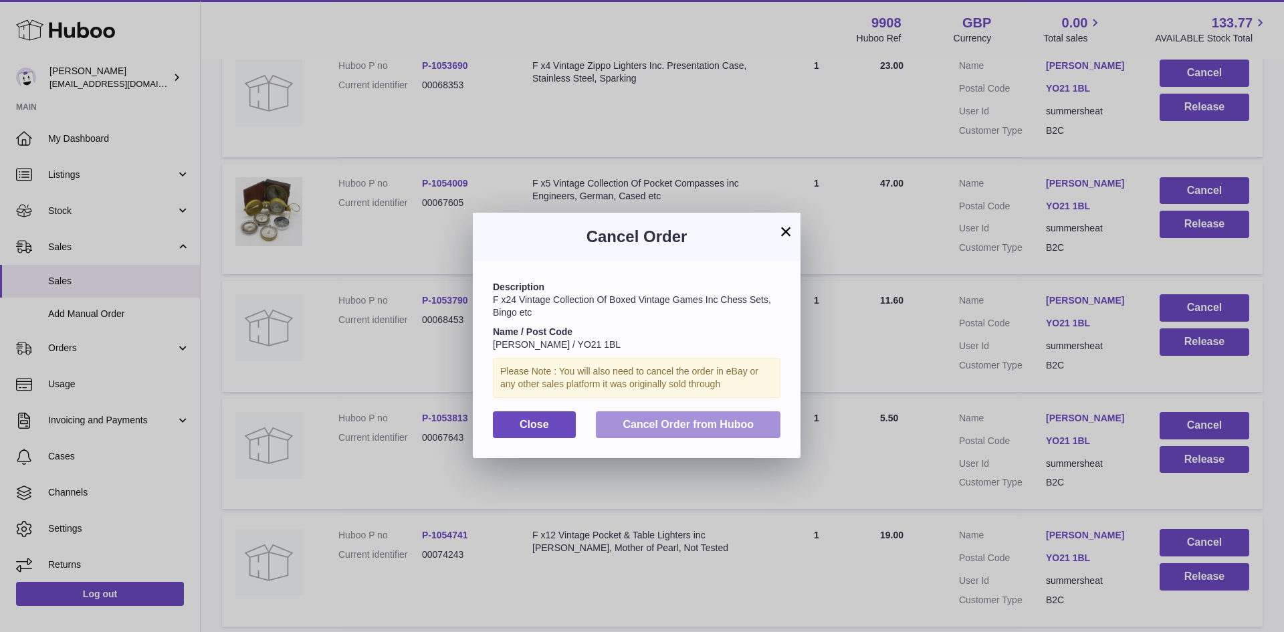
click at [675, 417] on button "Cancel Order from Huboo" at bounding box center [688, 424] width 185 height 27
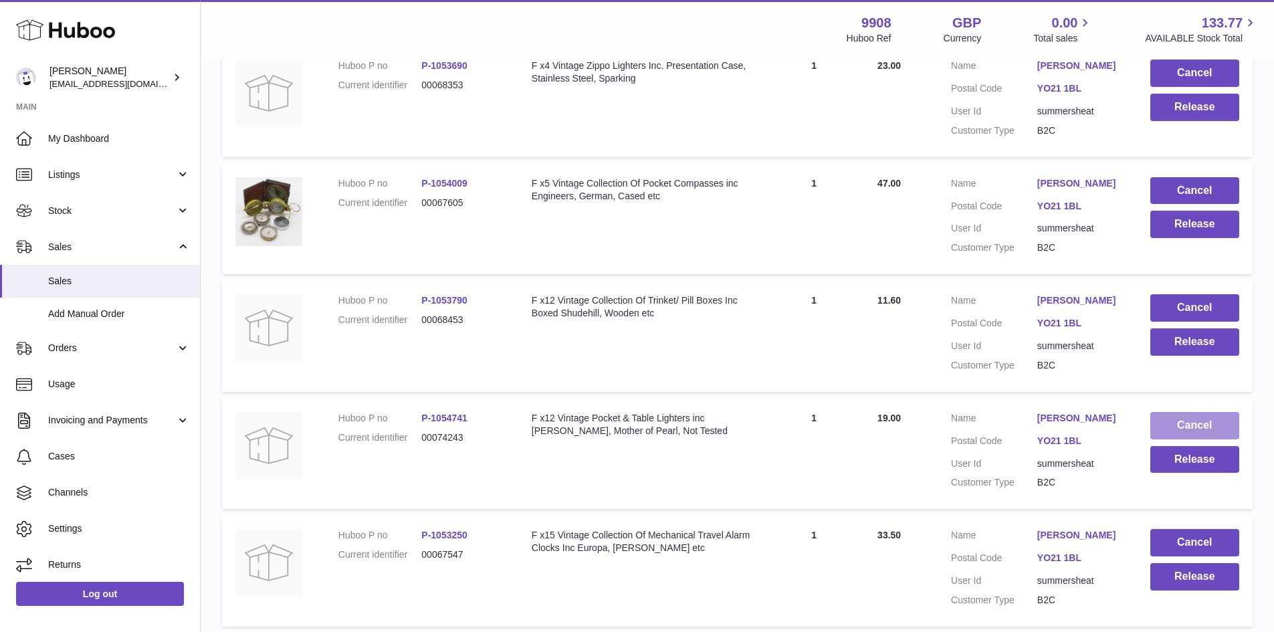
click at [1184, 412] on button "Cancel" at bounding box center [1194, 425] width 89 height 27
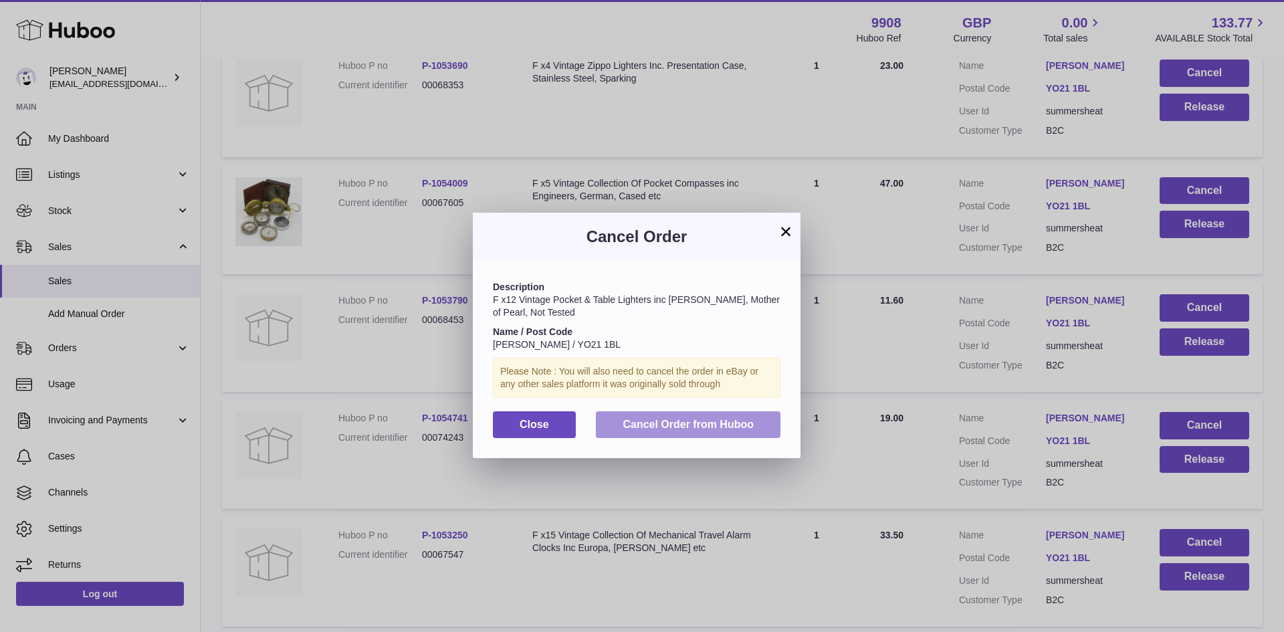
click at [683, 420] on span "Cancel Order from Huboo" at bounding box center [688, 424] width 131 height 11
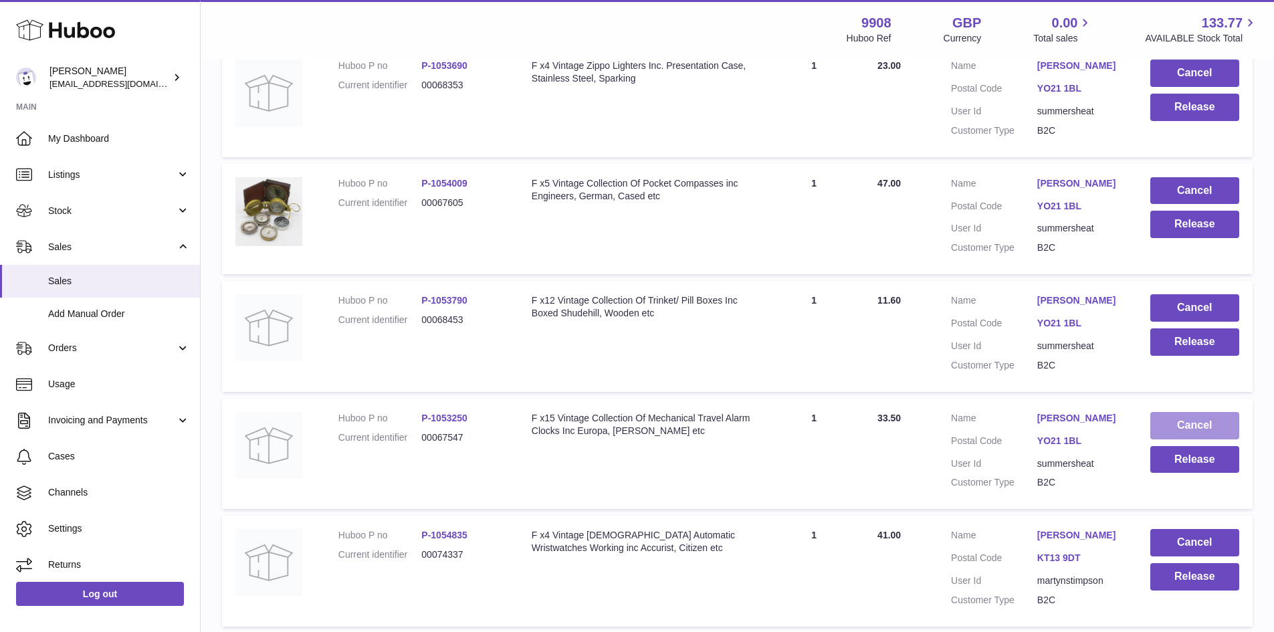
click at [1172, 412] on button "Cancel" at bounding box center [1194, 425] width 89 height 27
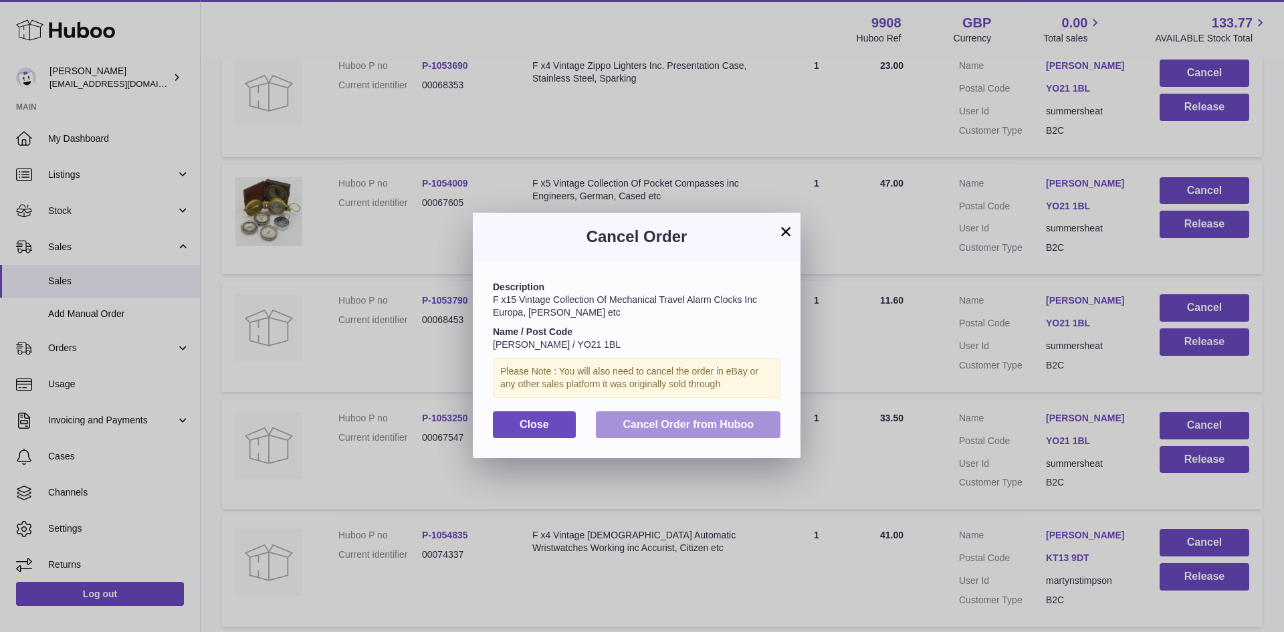
click at [662, 425] on span "Cancel Order from Huboo" at bounding box center [688, 424] width 131 height 11
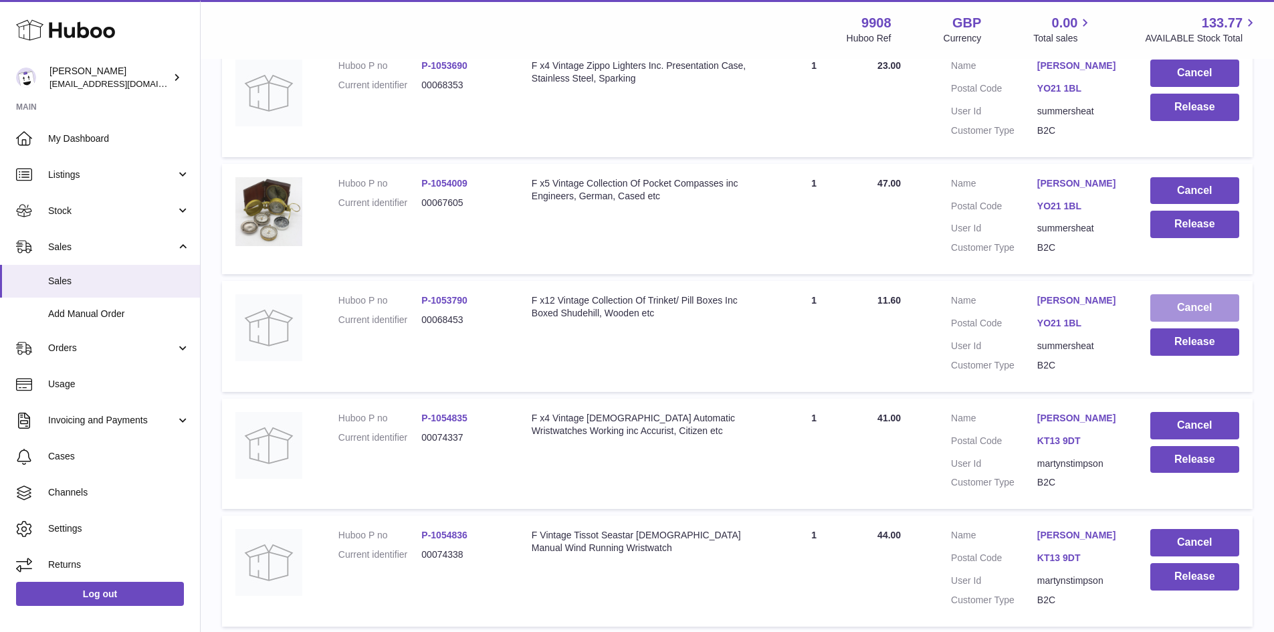
click at [1184, 294] on button "Cancel" at bounding box center [1194, 307] width 89 height 27
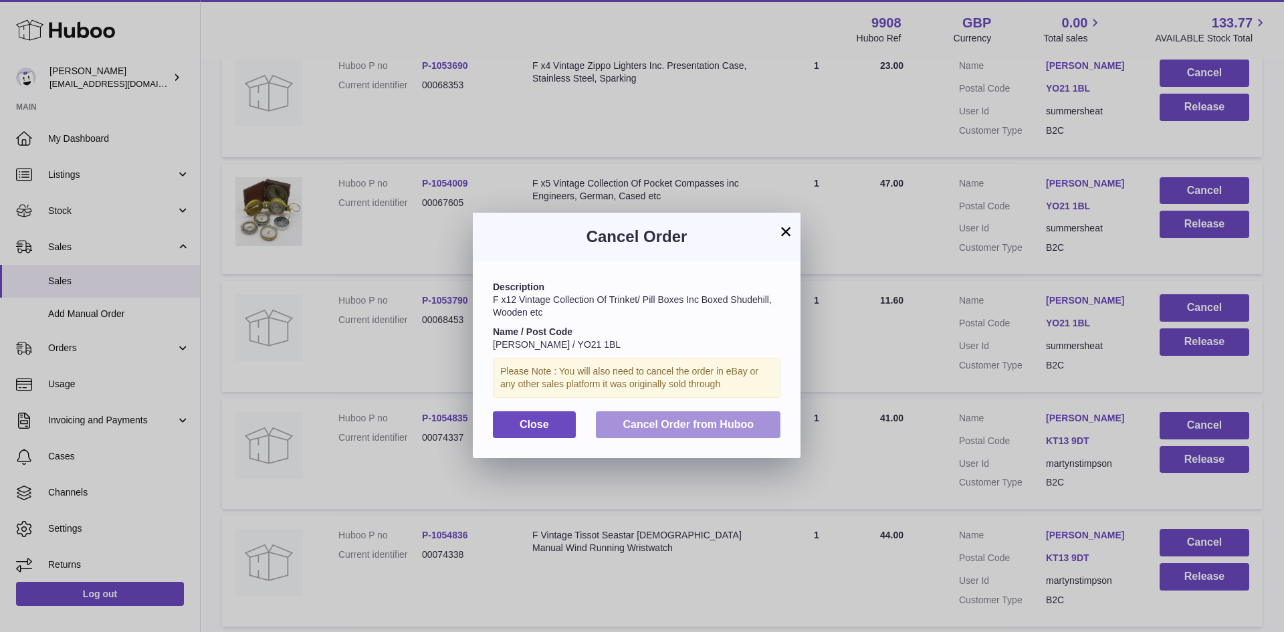
click at [673, 427] on span "Cancel Order from Huboo" at bounding box center [688, 424] width 131 height 11
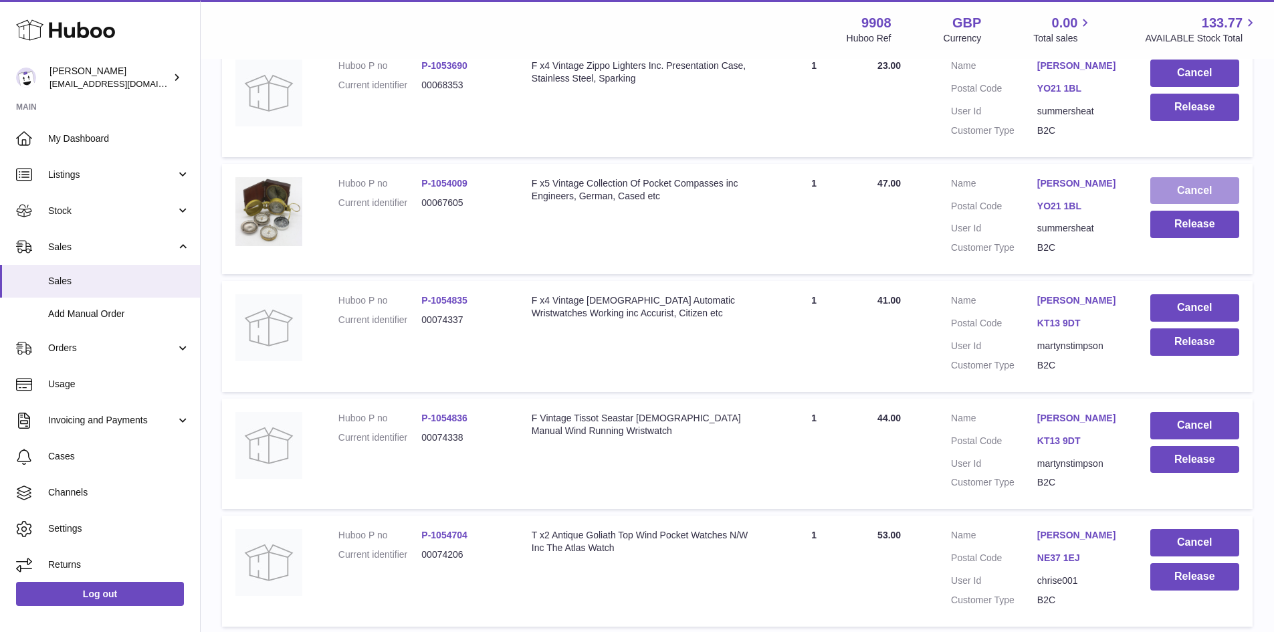
click at [1179, 177] on button "Cancel" at bounding box center [1194, 190] width 89 height 27
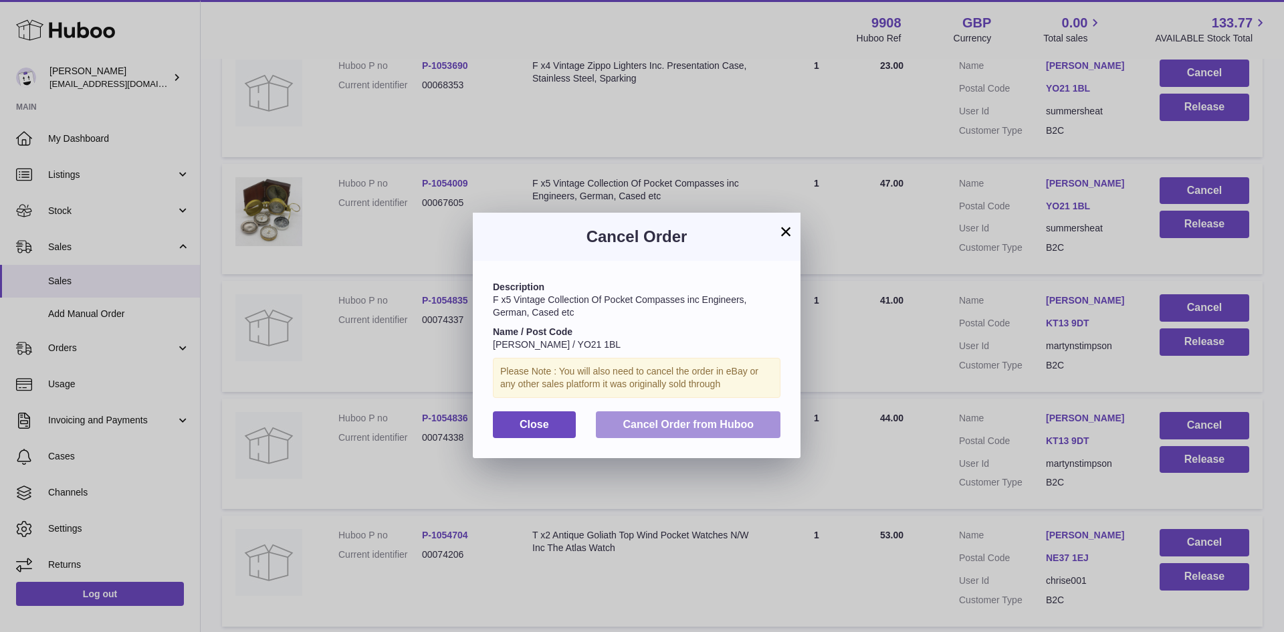
click at [675, 427] on span "Cancel Order from Huboo" at bounding box center [688, 424] width 131 height 11
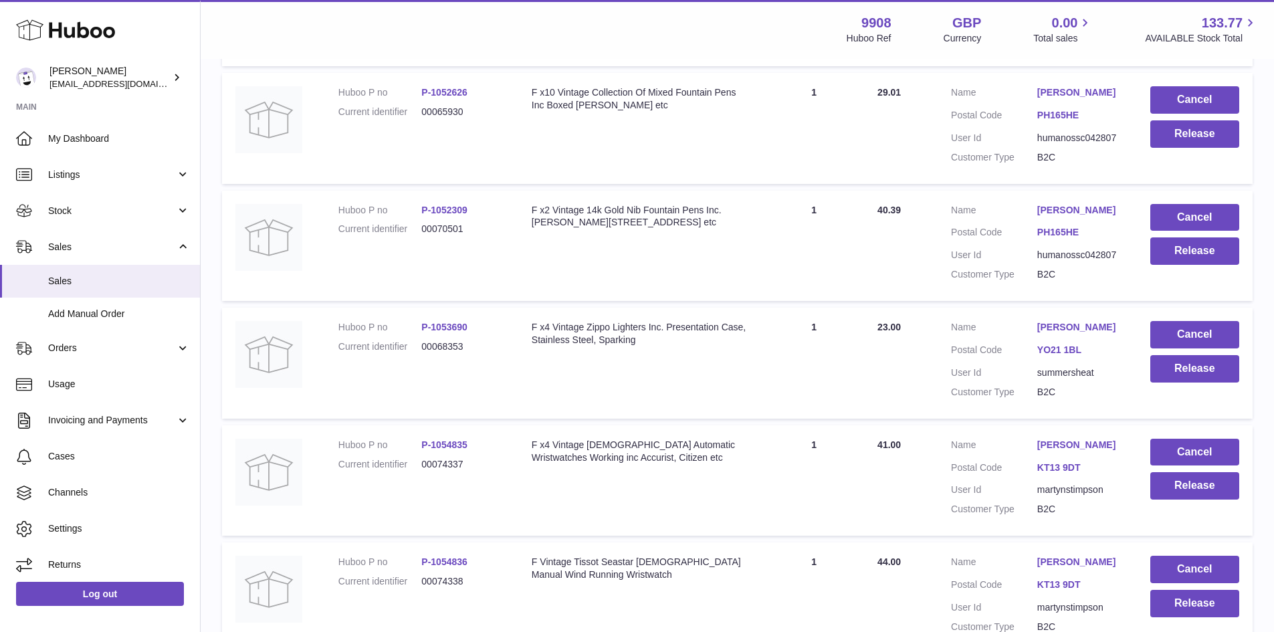
scroll to position [10127, 0]
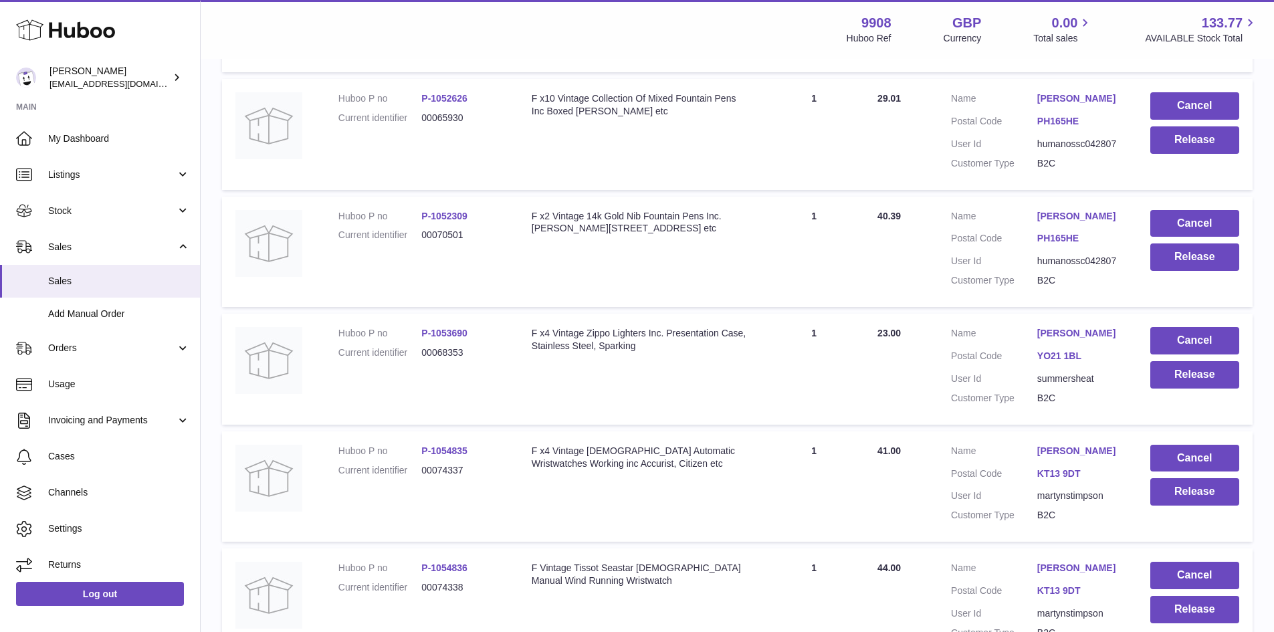
click at [1180, 314] on td "Cancel Release" at bounding box center [1195, 369] width 116 height 111
click at [1203, 327] on button "Cancel" at bounding box center [1194, 340] width 89 height 27
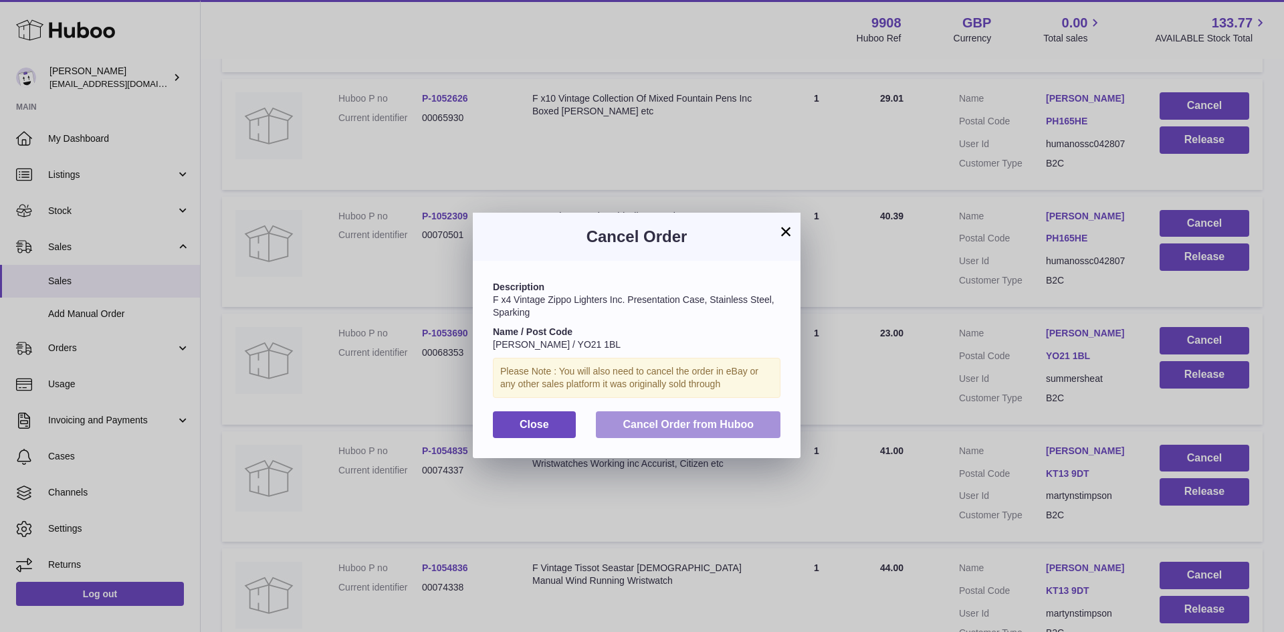
click at [683, 414] on button "Cancel Order from Huboo" at bounding box center [688, 424] width 185 height 27
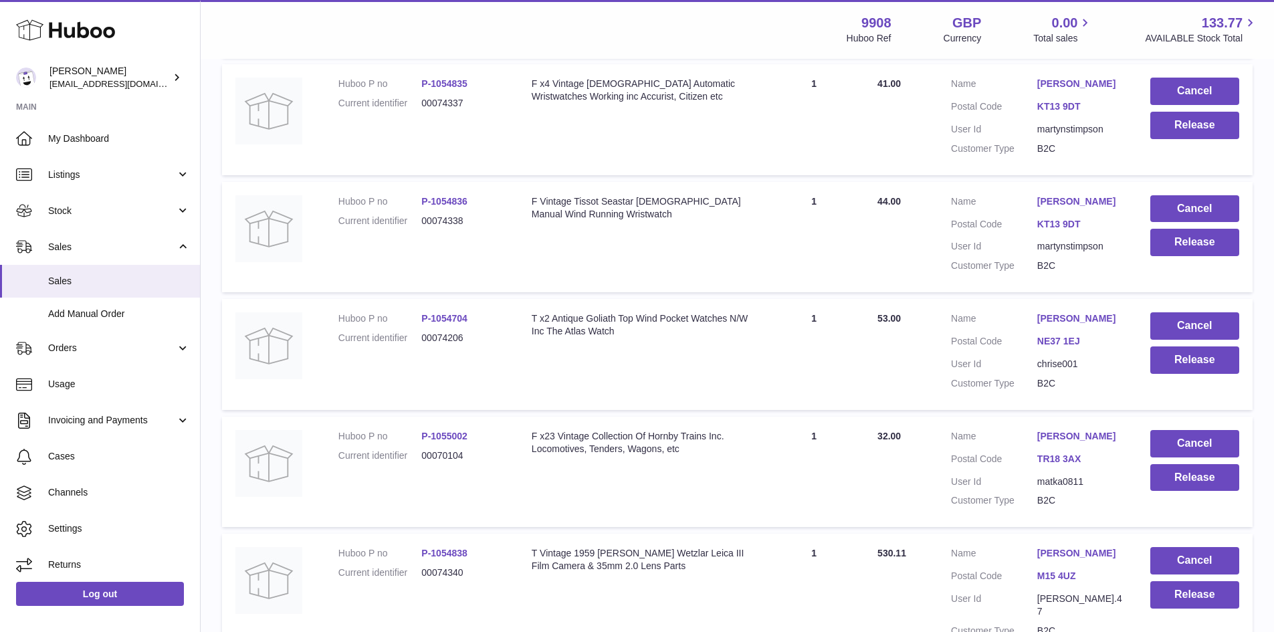
scroll to position [10395, 0]
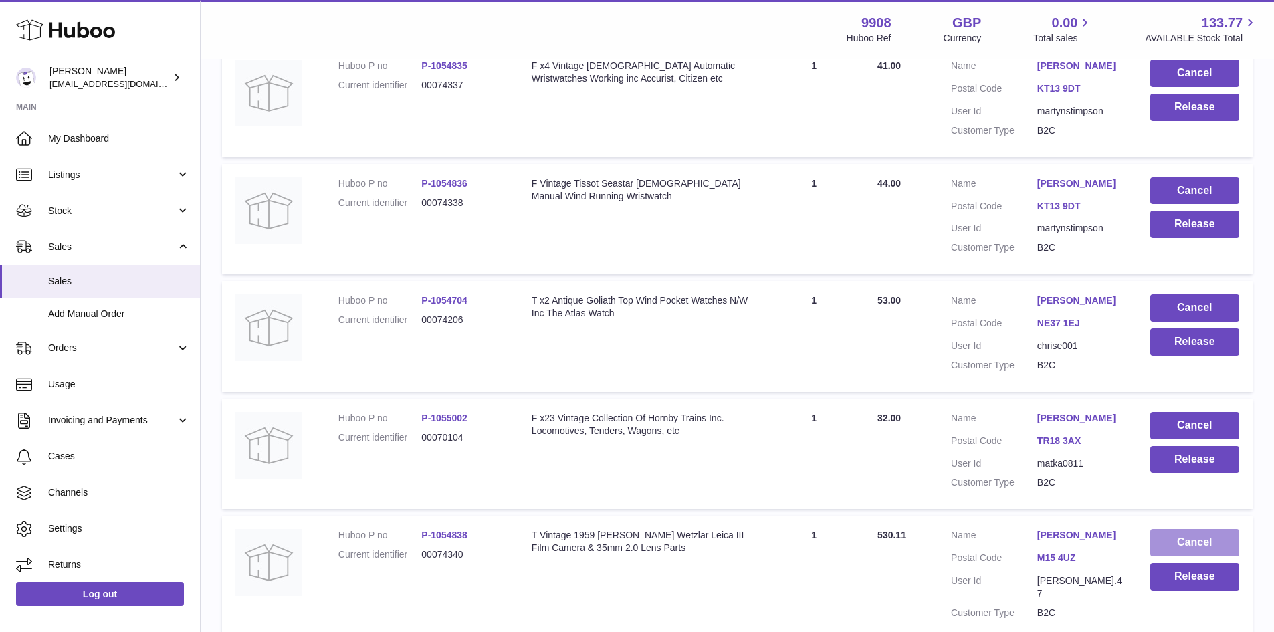
click at [1202, 529] on button "Cancel" at bounding box center [1194, 542] width 89 height 27
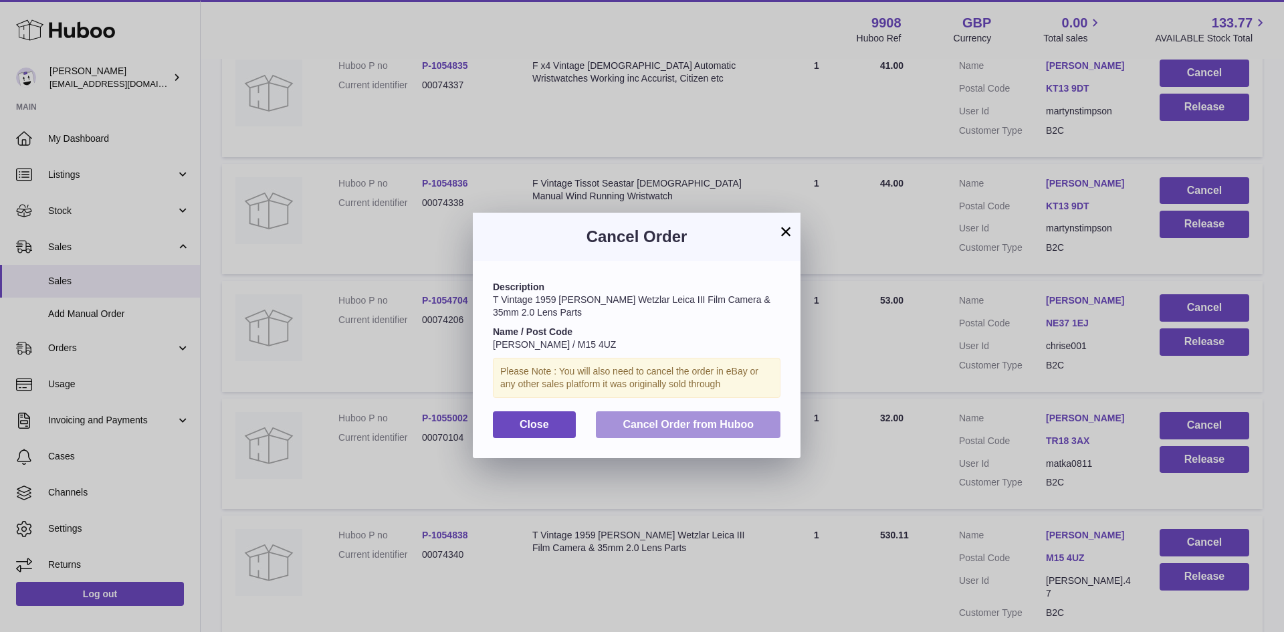
click at [714, 425] on span "Cancel Order from Huboo" at bounding box center [688, 424] width 131 height 11
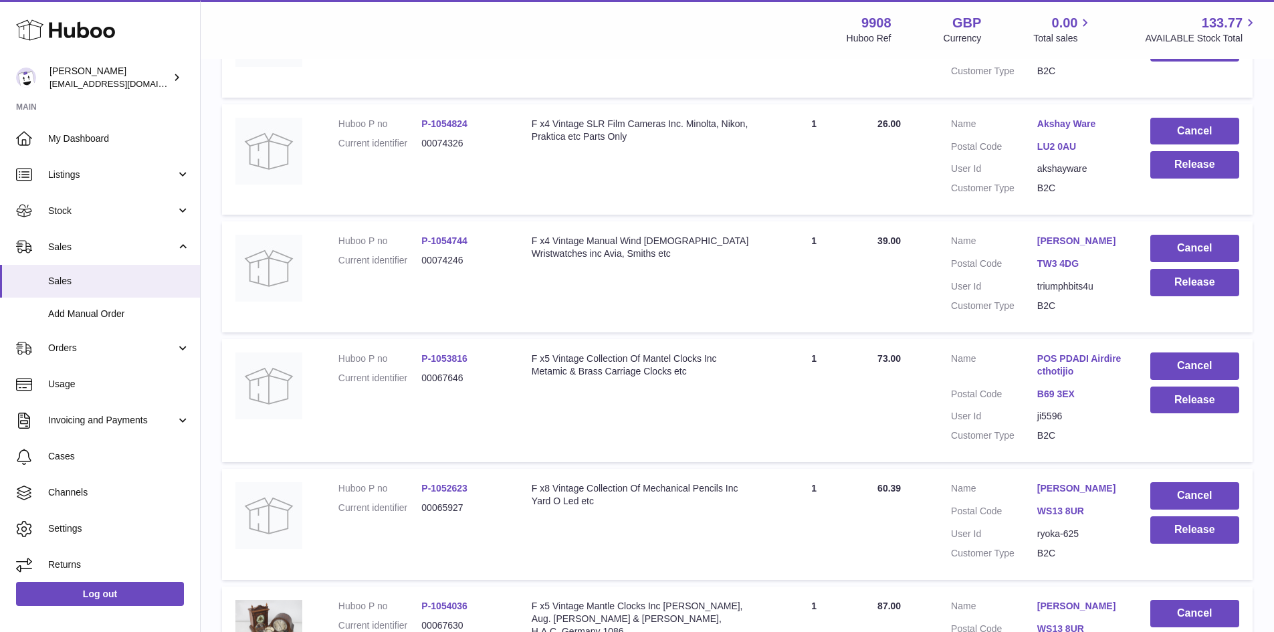
scroll to position [11554, 0]
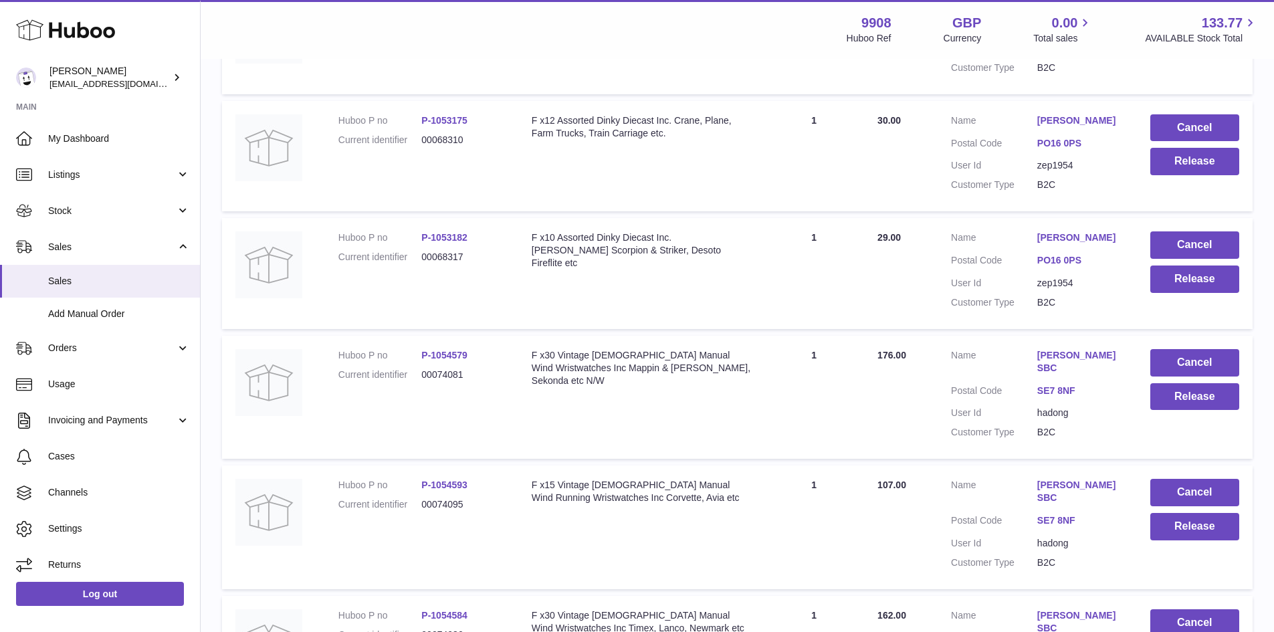
scroll to position [4251, 0]
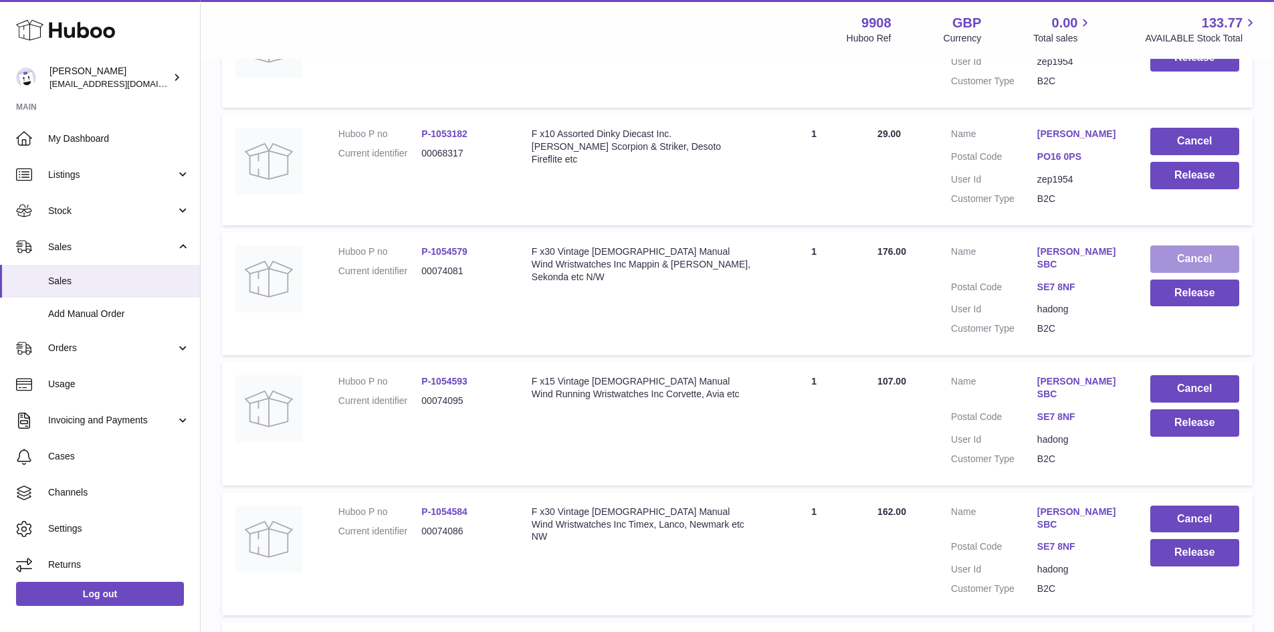
click at [1180, 273] on button "Cancel" at bounding box center [1194, 258] width 89 height 27
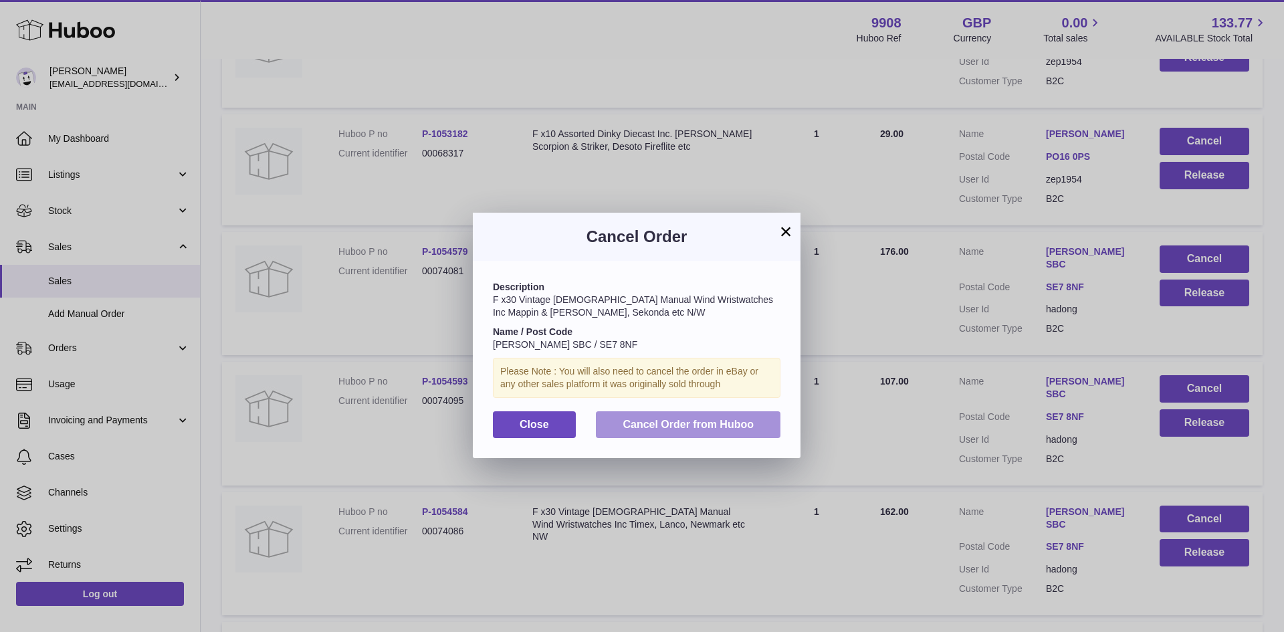
click at [736, 417] on button "Cancel Order from Huboo" at bounding box center [688, 424] width 185 height 27
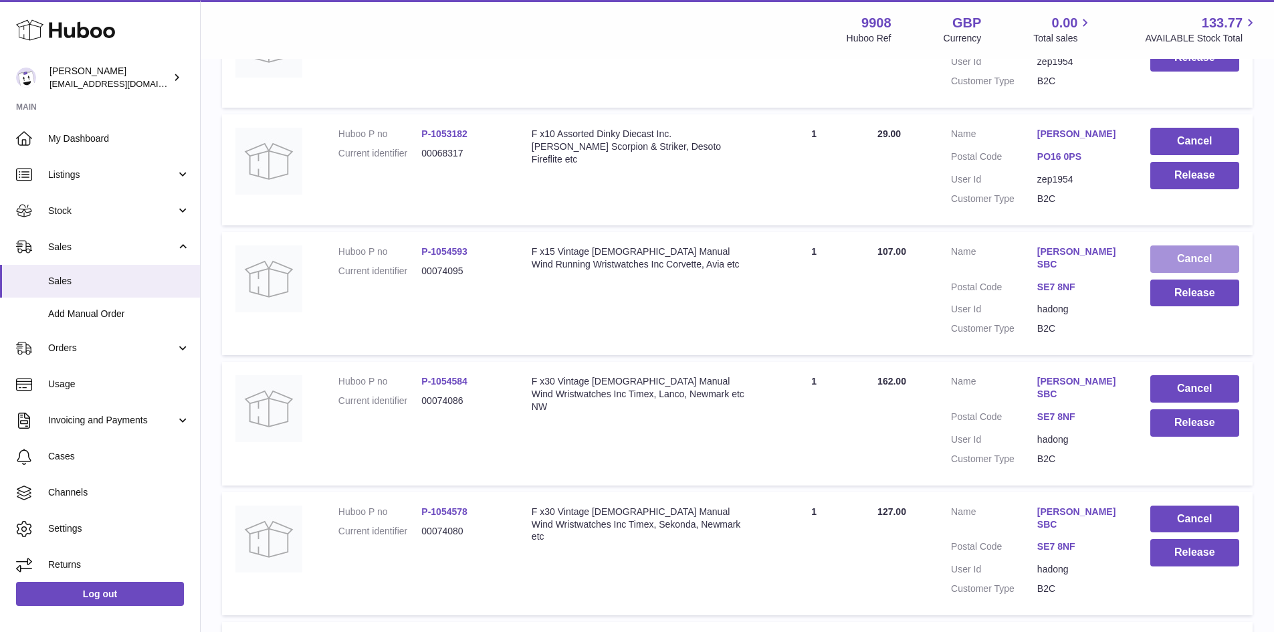
click at [1200, 273] on button "Cancel" at bounding box center [1194, 258] width 89 height 27
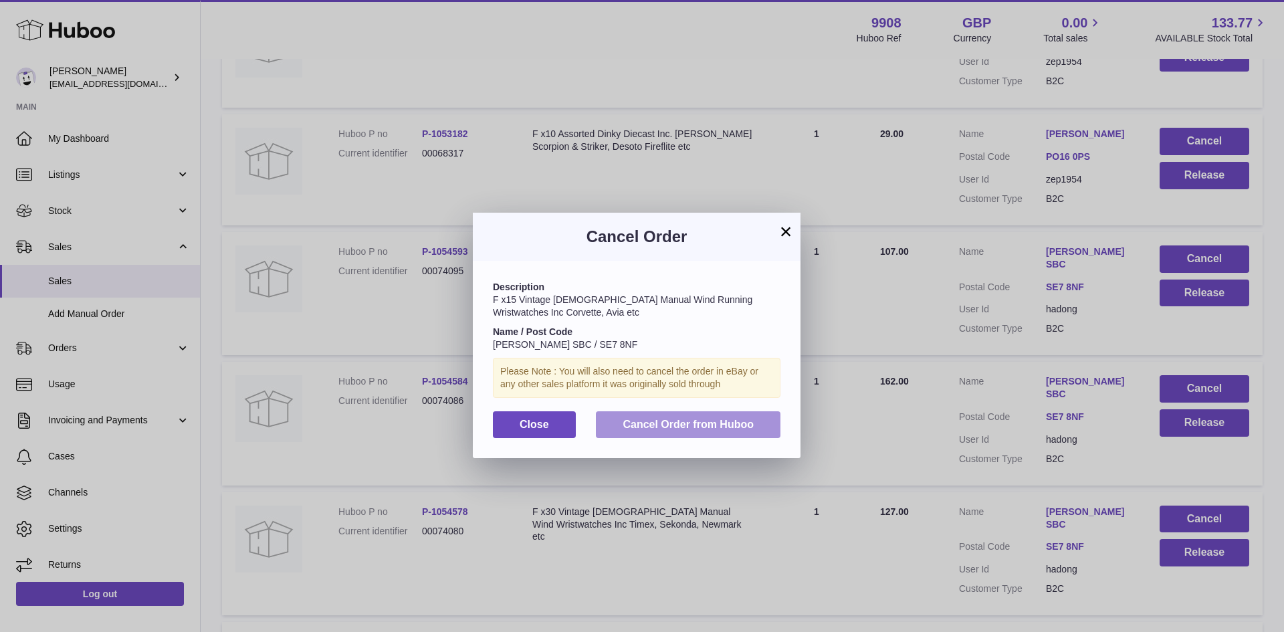
click at [734, 423] on span "Cancel Order from Huboo" at bounding box center [688, 424] width 131 height 11
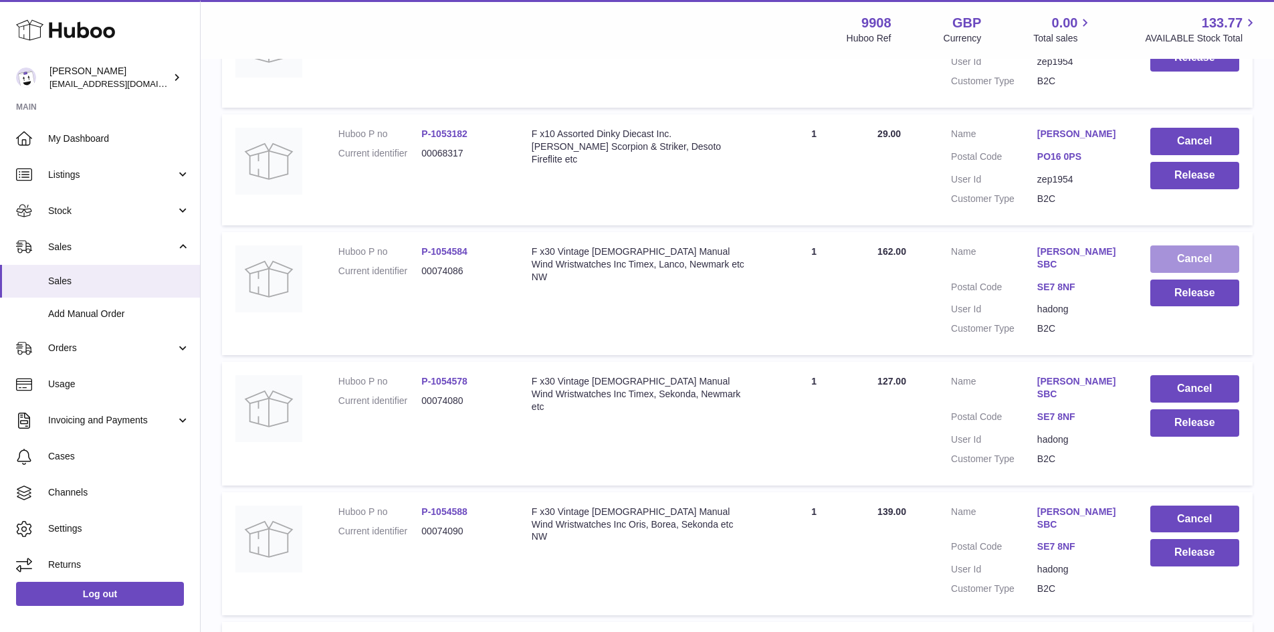
click at [1216, 273] on button "Cancel" at bounding box center [1194, 258] width 89 height 27
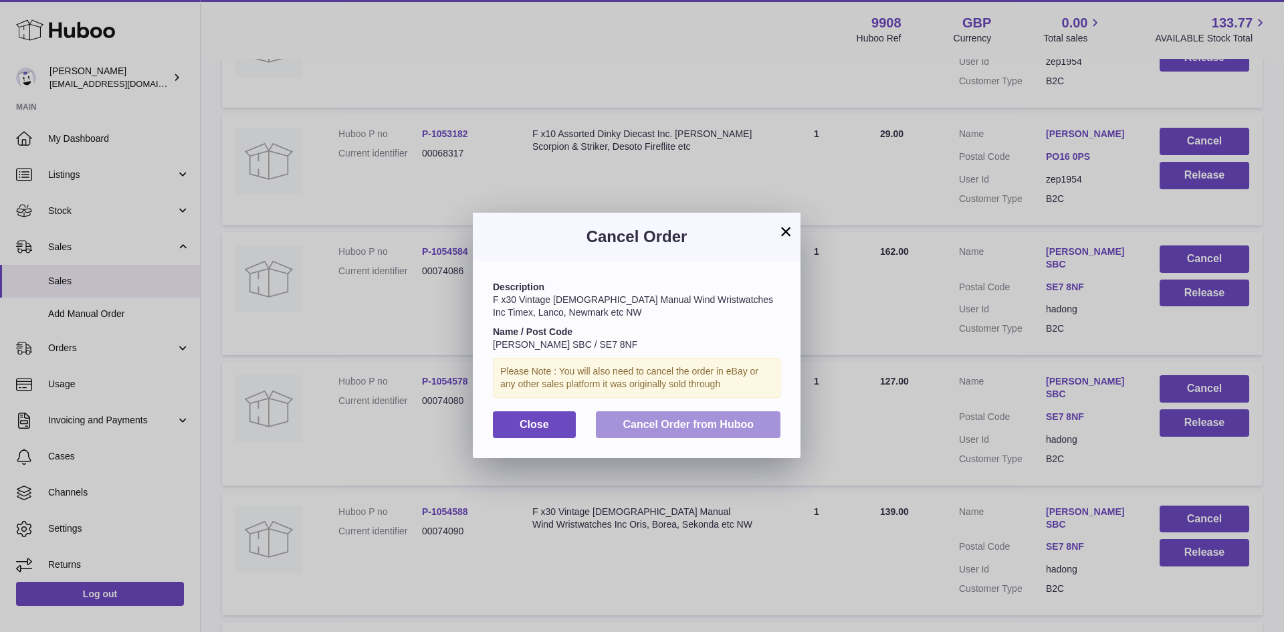
click at [734, 420] on span "Cancel Order from Huboo" at bounding box center [688, 424] width 131 height 11
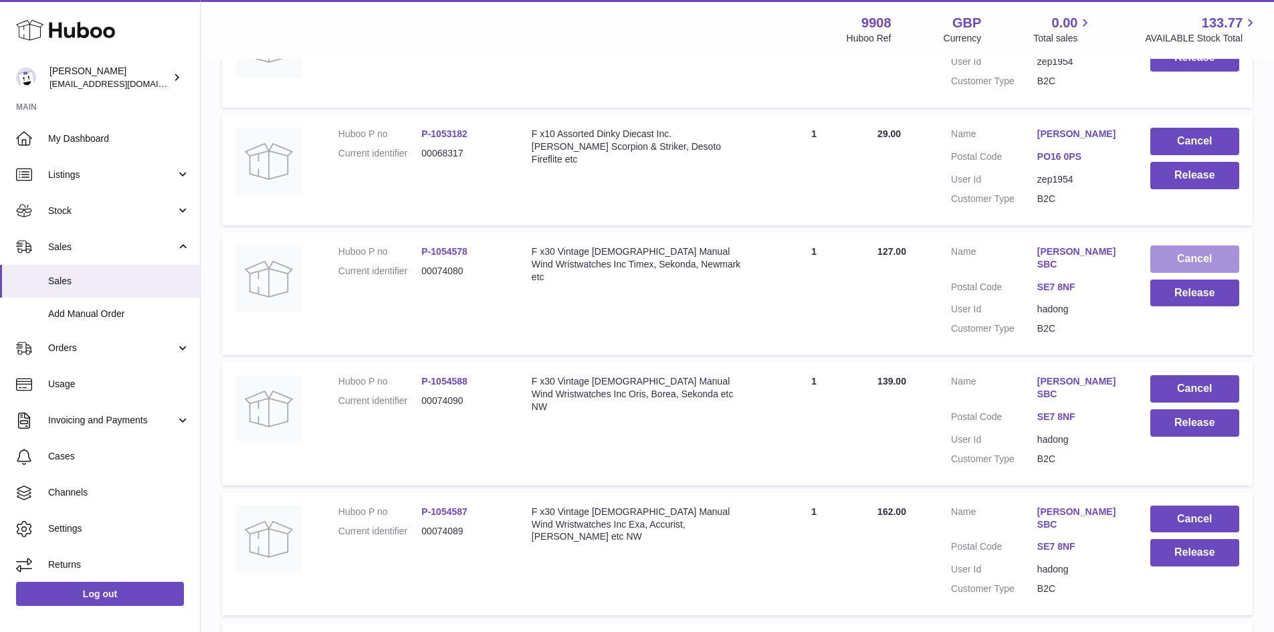
click at [1186, 273] on button "Cancel" at bounding box center [1194, 258] width 89 height 27
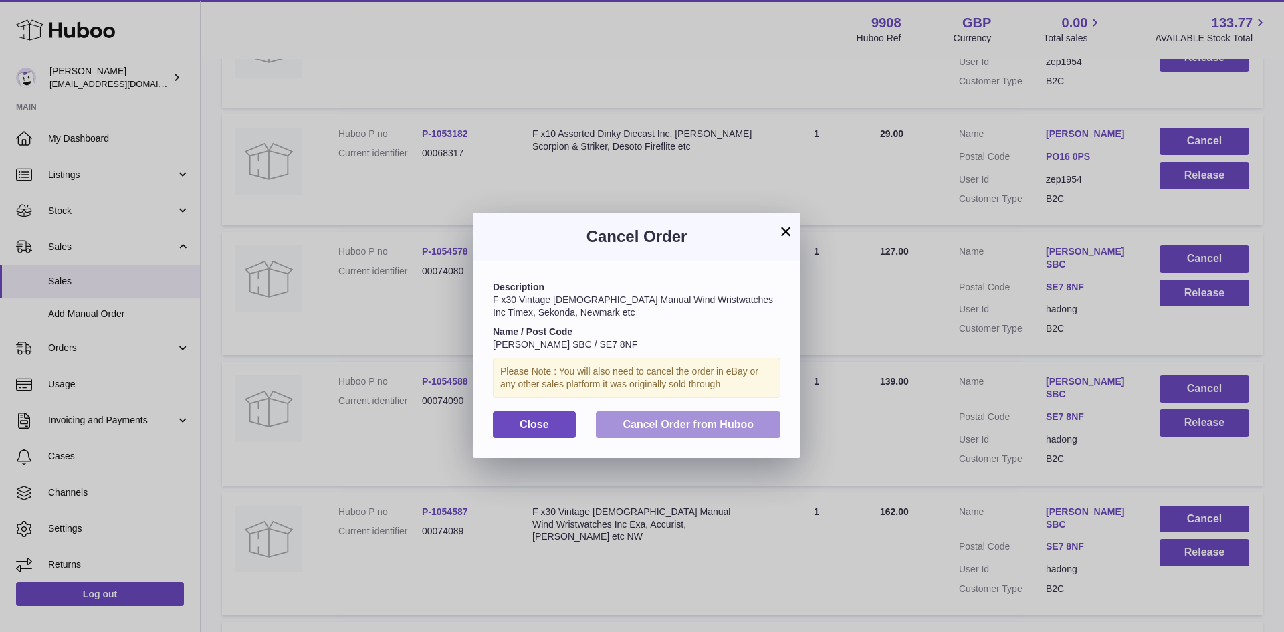
click at [687, 428] on span "Cancel Order from Huboo" at bounding box center [688, 424] width 131 height 11
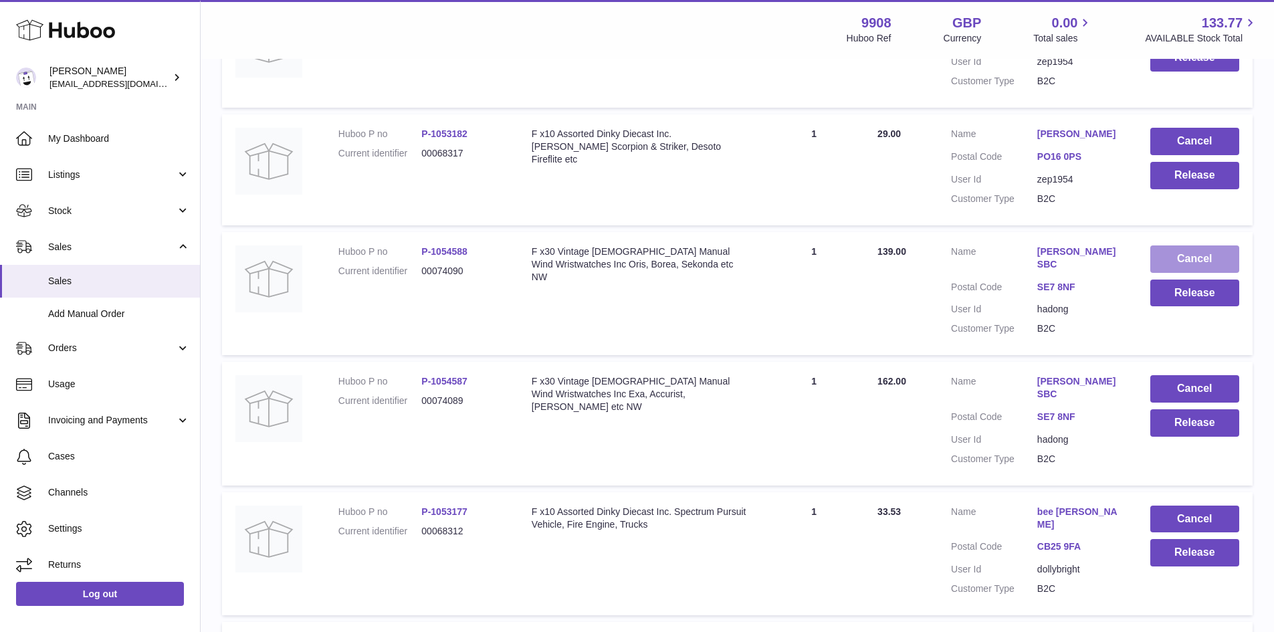
click at [1179, 273] on button "Cancel" at bounding box center [1194, 258] width 89 height 27
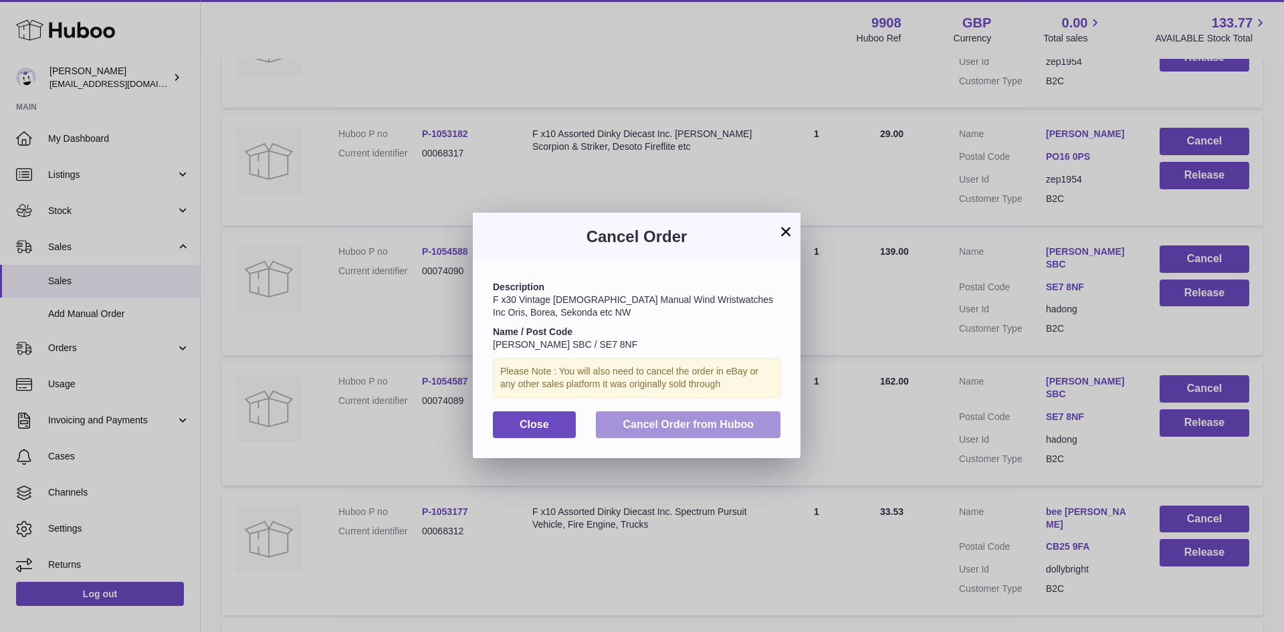
click at [728, 423] on span "Cancel Order from Huboo" at bounding box center [688, 424] width 131 height 11
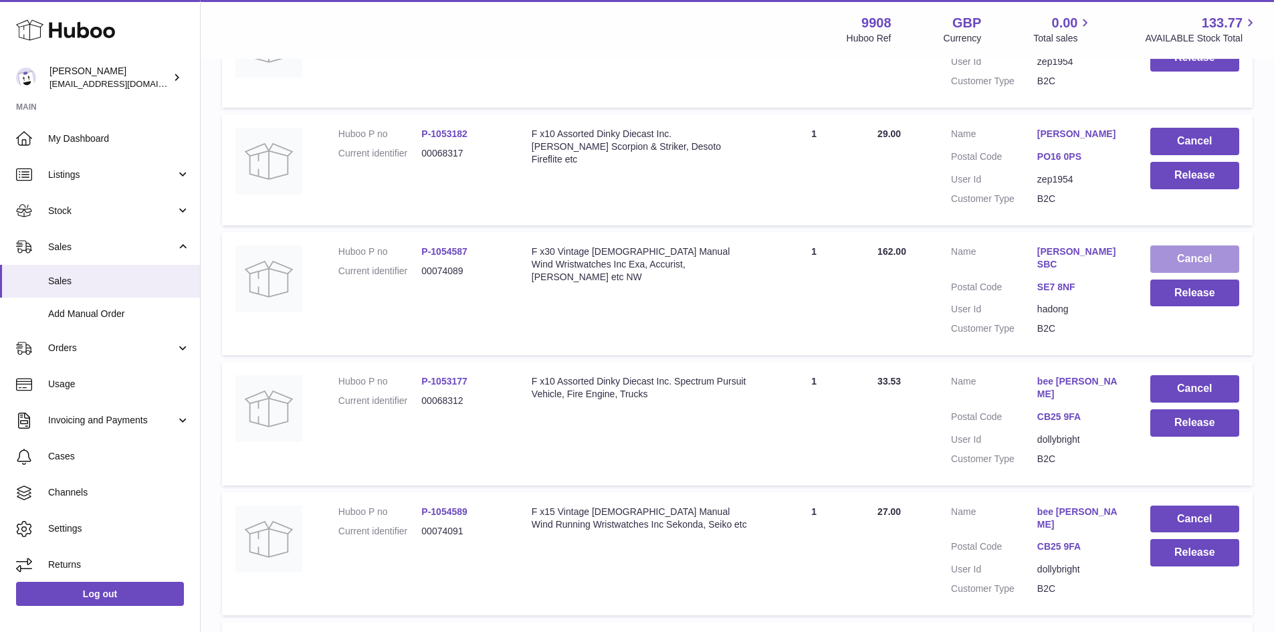
click at [1198, 273] on button "Cancel" at bounding box center [1194, 258] width 89 height 27
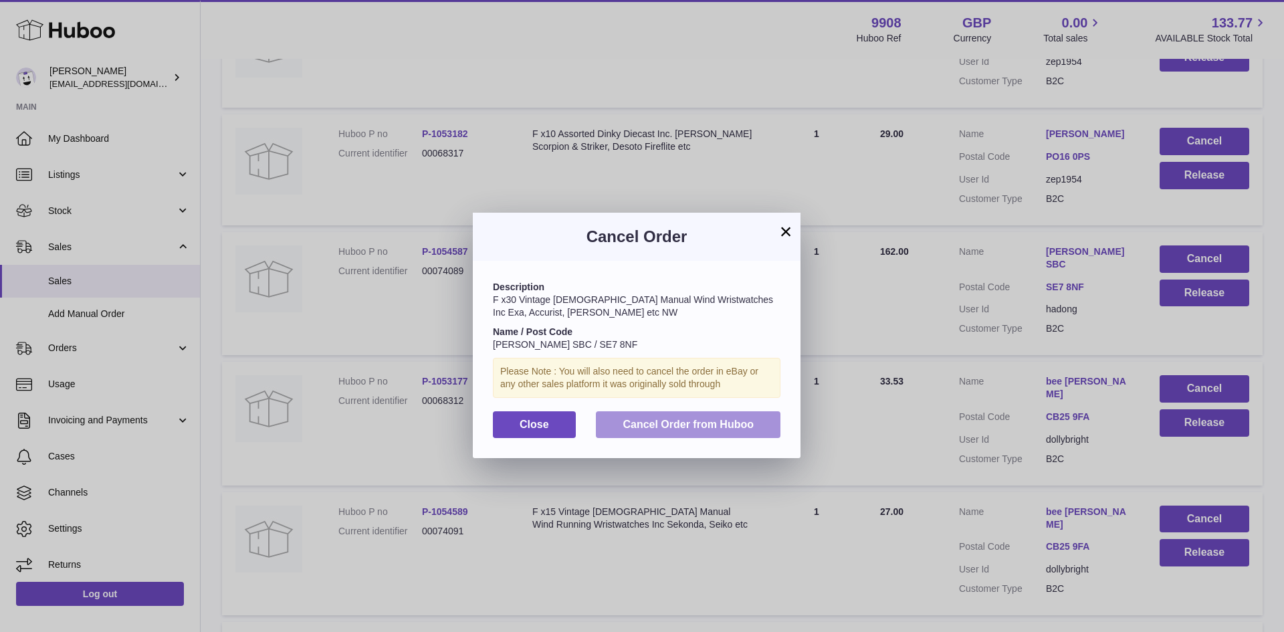
click at [711, 419] on span "Cancel Order from Huboo" at bounding box center [688, 424] width 131 height 11
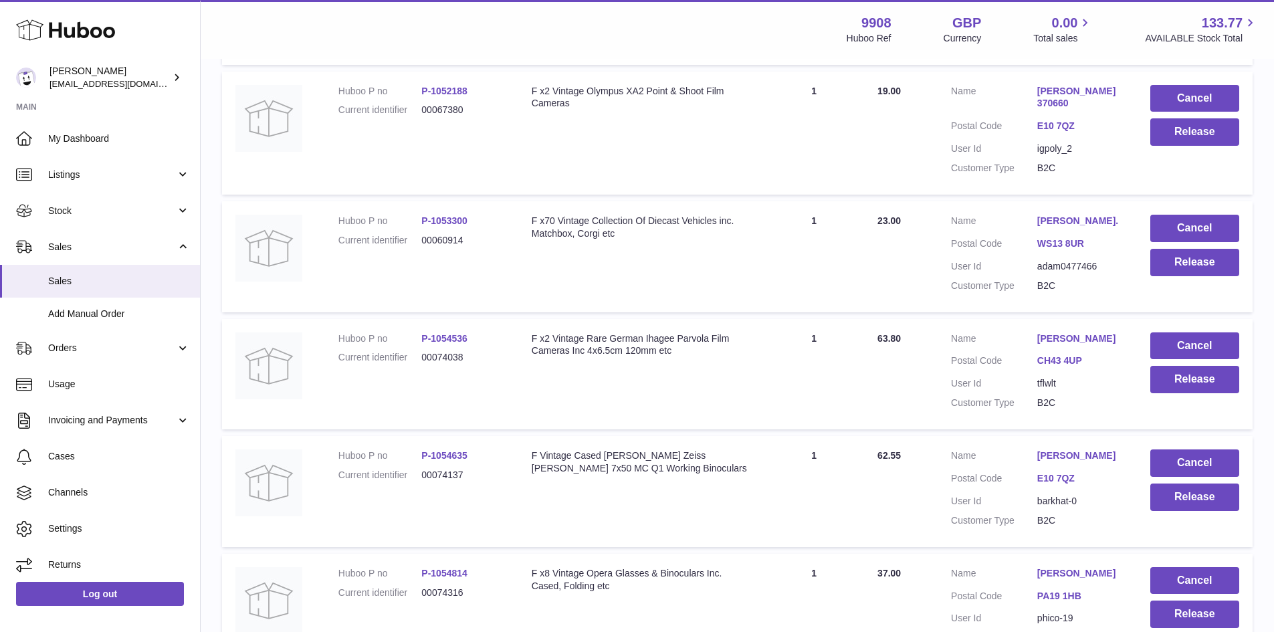
scroll to position [0, 0]
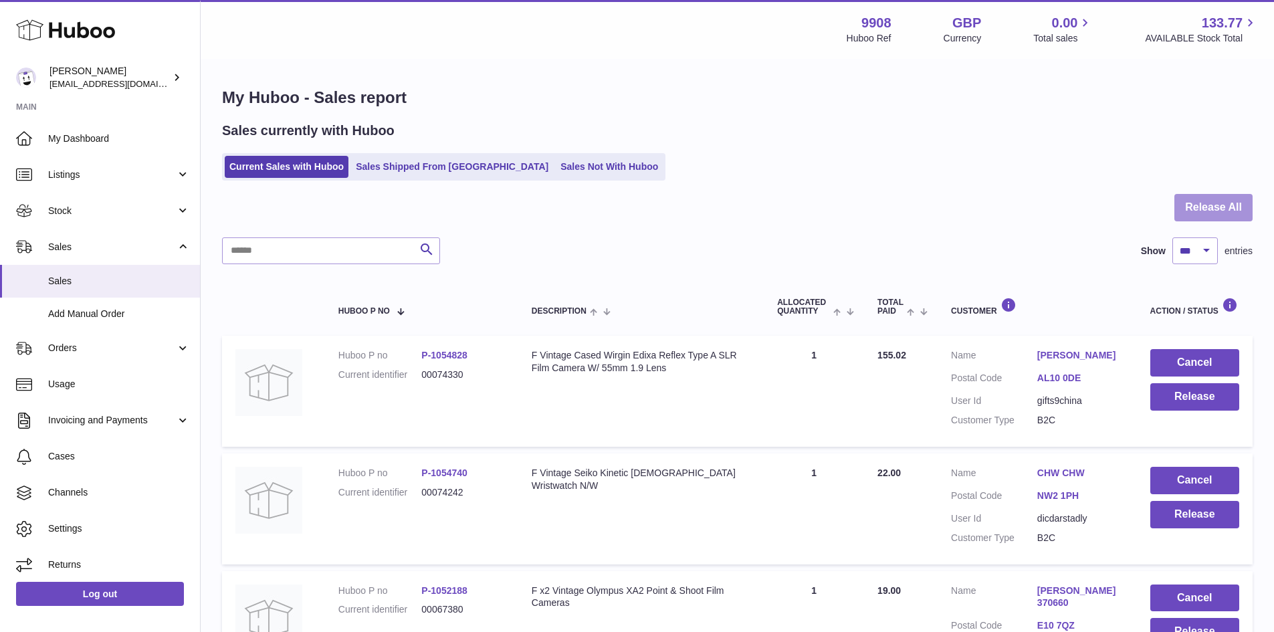
click at [1208, 206] on button "Release All" at bounding box center [1213, 207] width 78 height 27
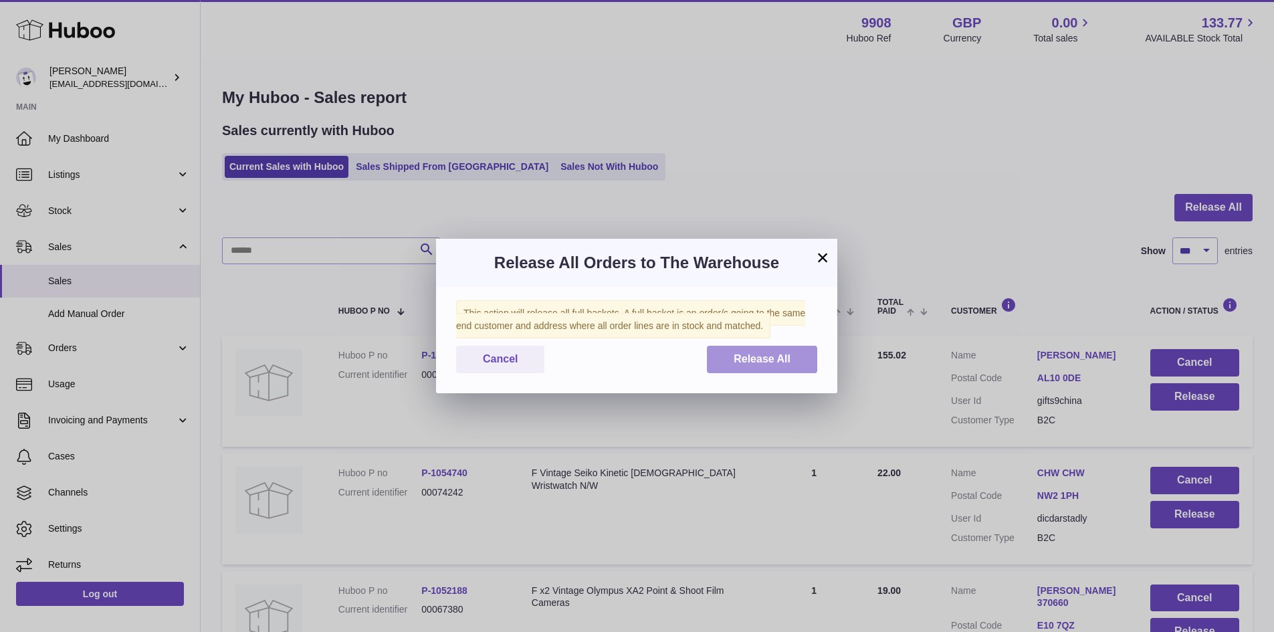
click at [758, 361] on span "Release All" at bounding box center [762, 358] width 57 height 11
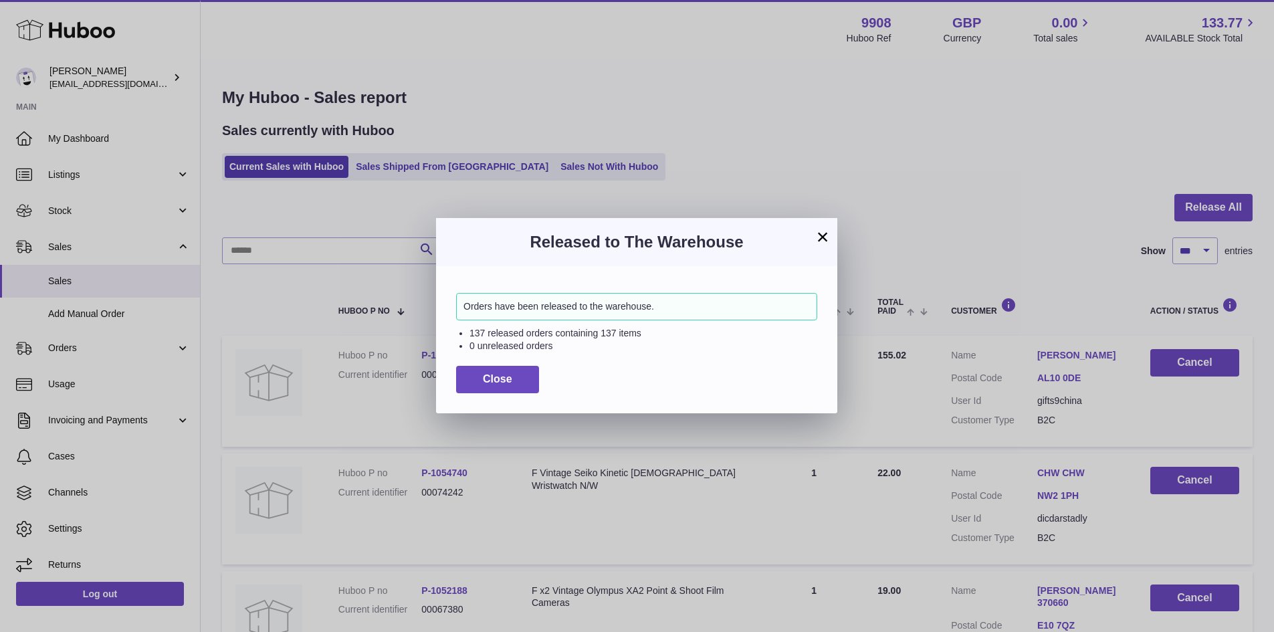
click at [815, 235] on button "×" at bounding box center [822, 237] width 16 height 16
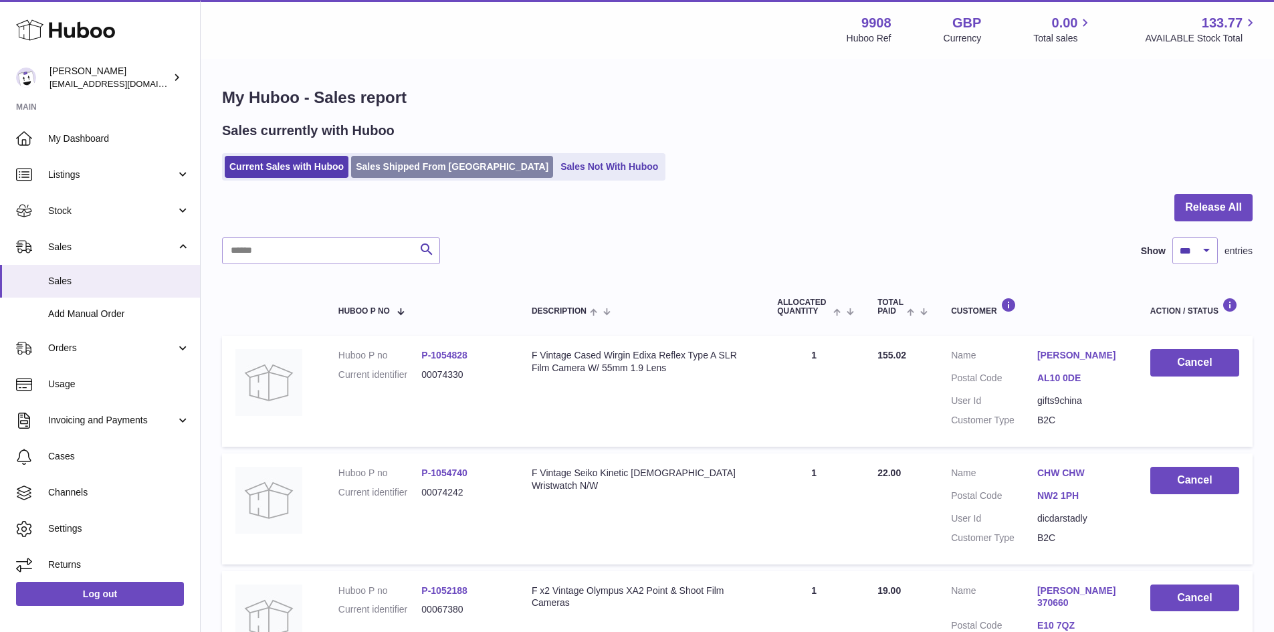
click at [405, 164] on link "Sales Shipped From Huboo" at bounding box center [452, 167] width 202 height 22
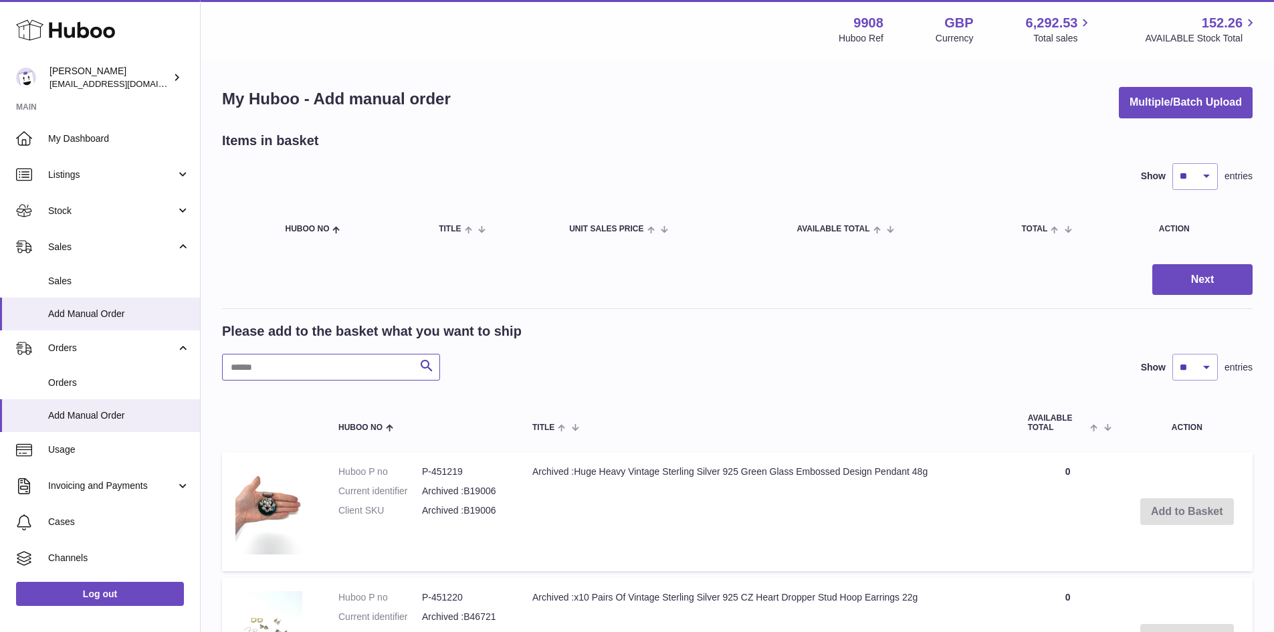
click at [282, 366] on input "text" at bounding box center [331, 367] width 218 height 27
paste input "********"
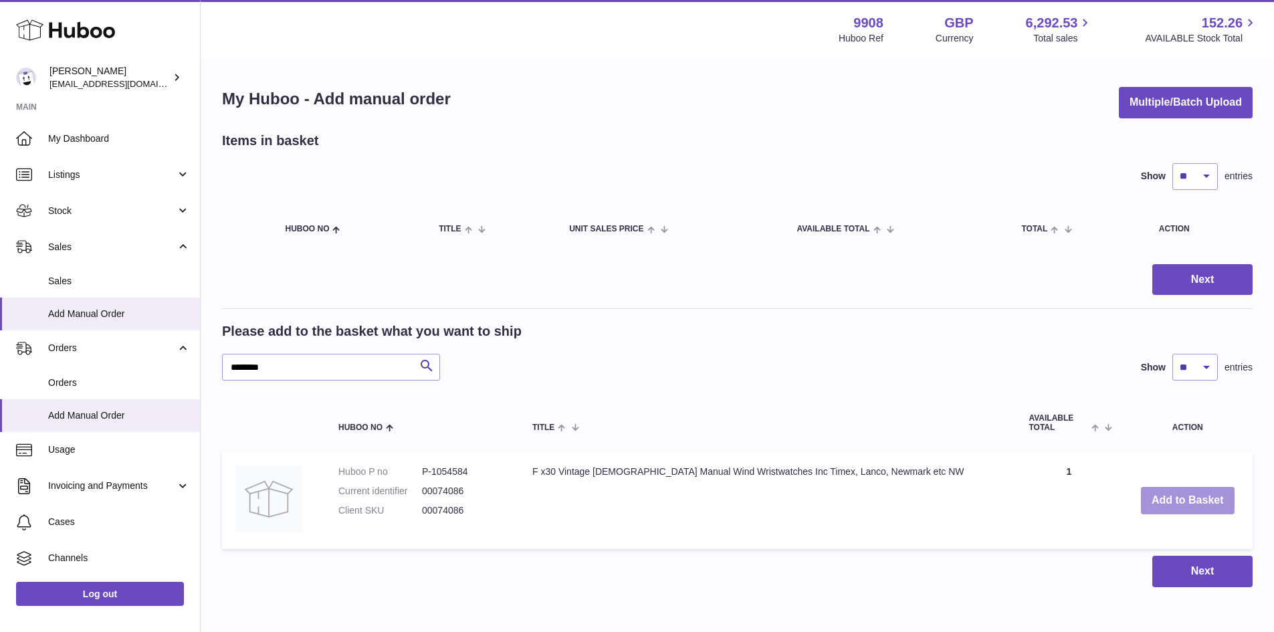
click at [1198, 498] on button "Add to Basket" at bounding box center [1188, 500] width 94 height 27
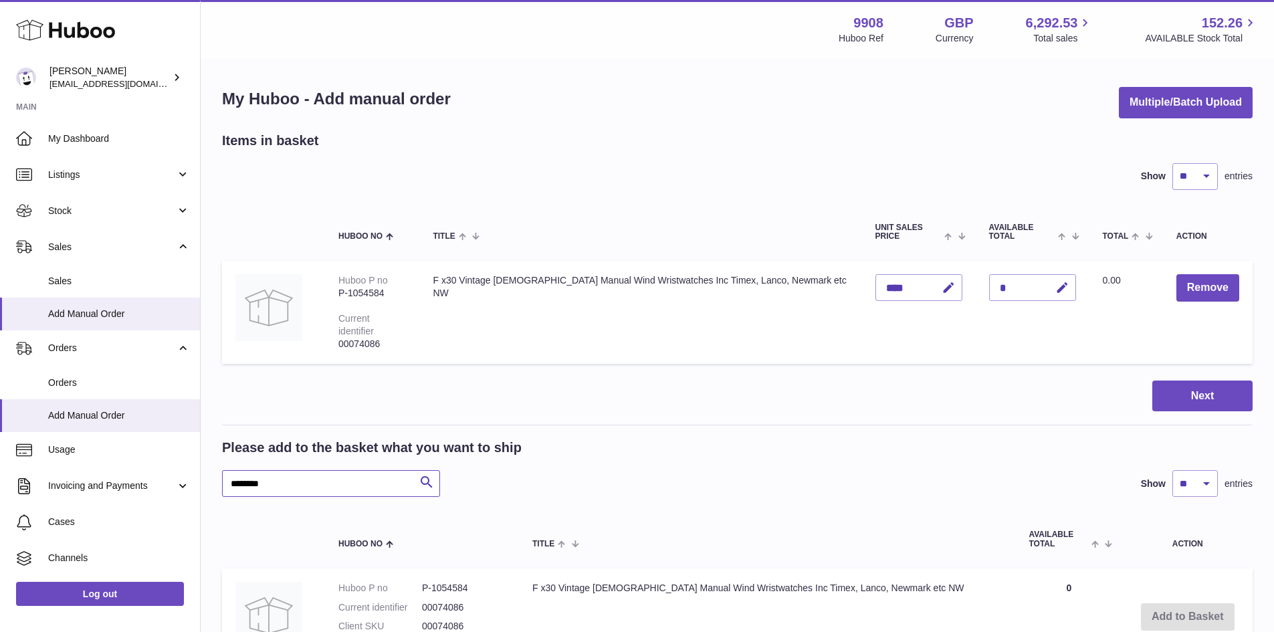
drag, startPoint x: 263, startPoint y: 483, endPoint x: 215, endPoint y: 482, distance: 48.2
click at [215, 482] on div "My Huboo - Add manual order Multiple/Batch Upload Items in basket Show ** ** **…" at bounding box center [737, 394] width 1073 height 669
paste input "text"
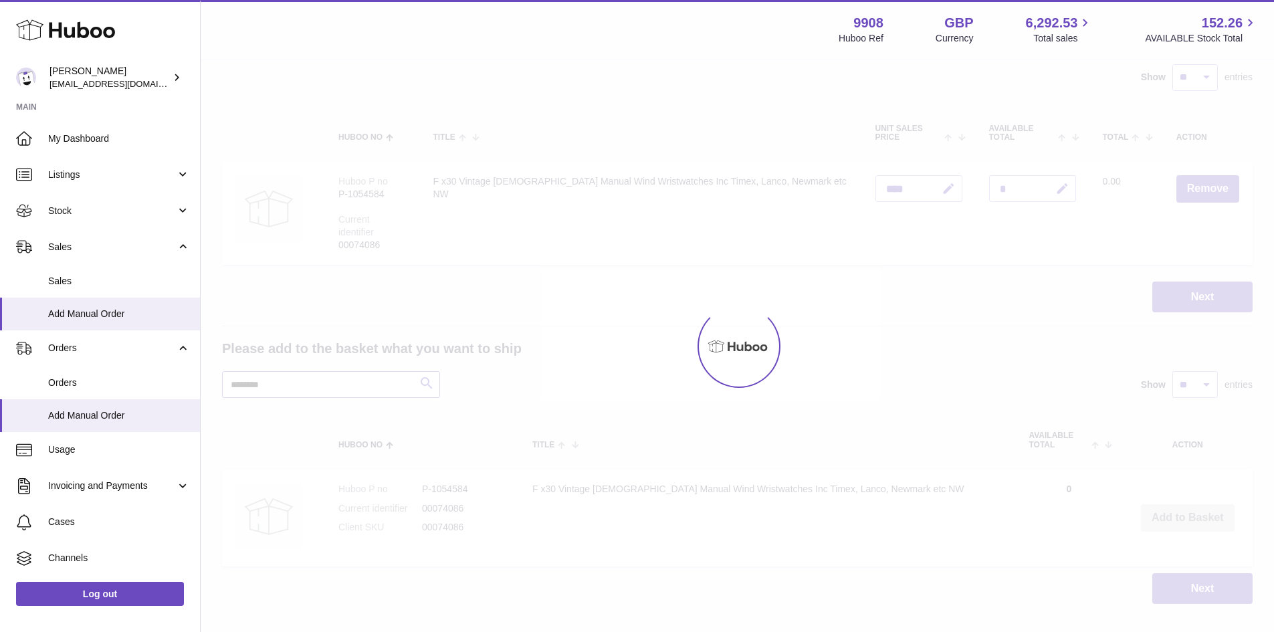
scroll to position [171, 0]
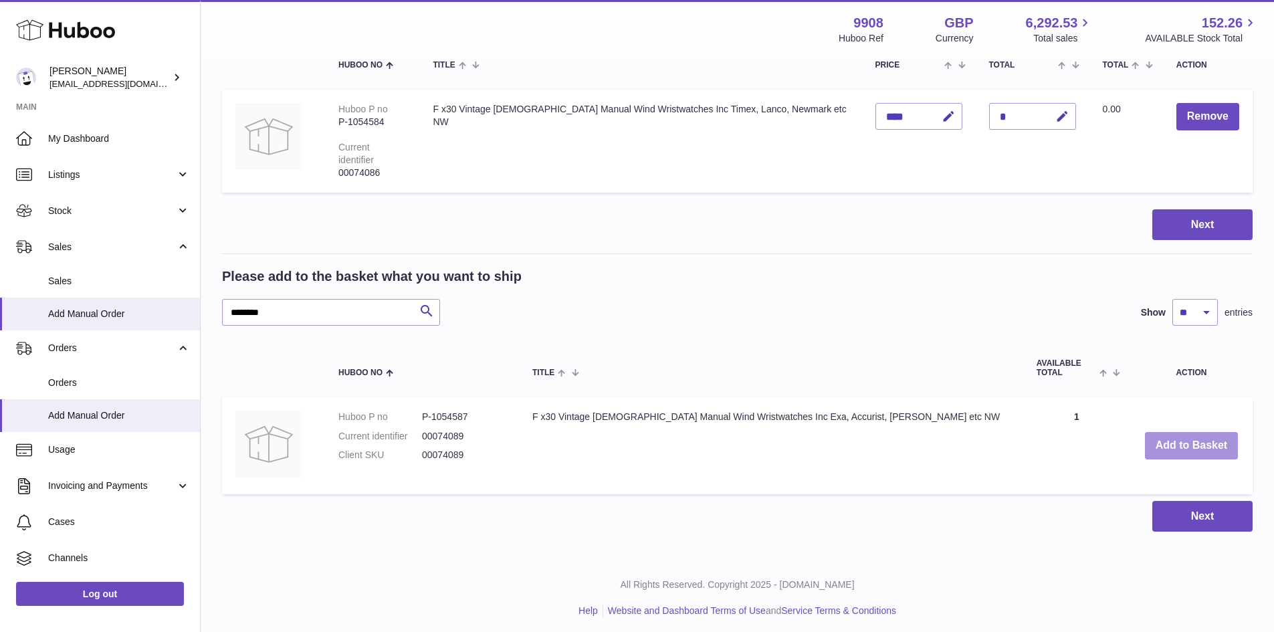
click at [1189, 435] on button "Add to Basket" at bounding box center [1192, 445] width 94 height 27
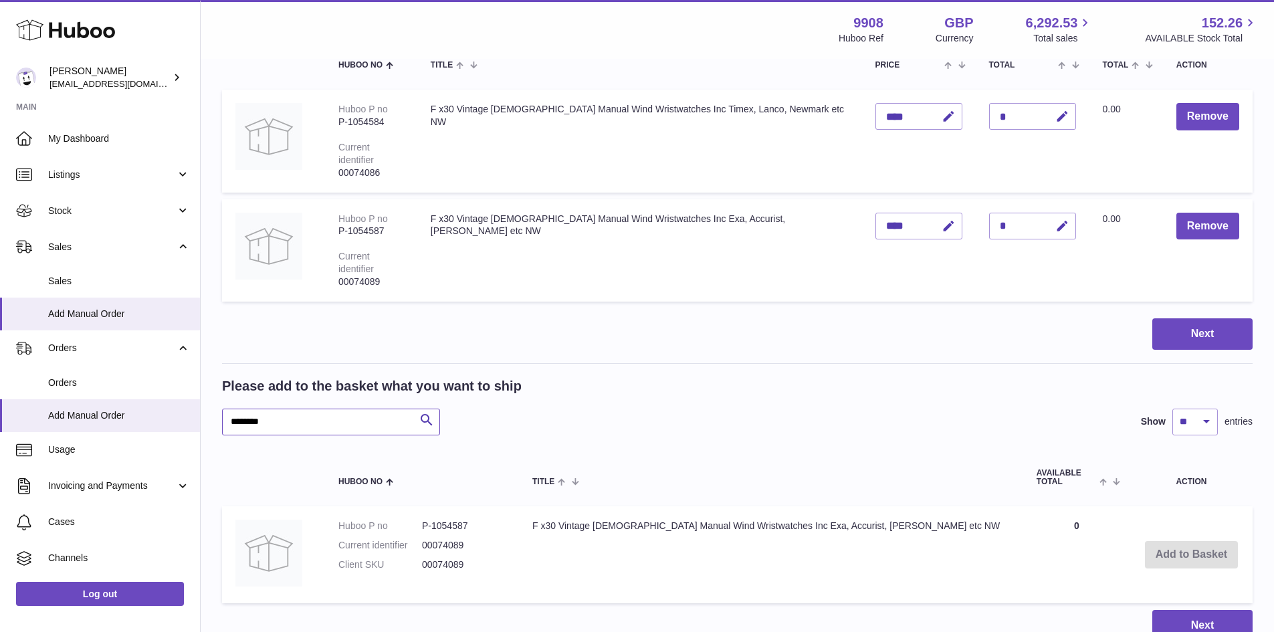
drag, startPoint x: 296, startPoint y: 411, endPoint x: 215, endPoint y: 411, distance: 81.6
click at [215, 411] on div "My Huboo - Add manual order Multiple/Batch Upload Items in basket Show ** ** **…" at bounding box center [737, 278] width 1073 height 779
paste input "text"
click at [1168, 541] on button "Add to Basket" at bounding box center [1187, 554] width 94 height 27
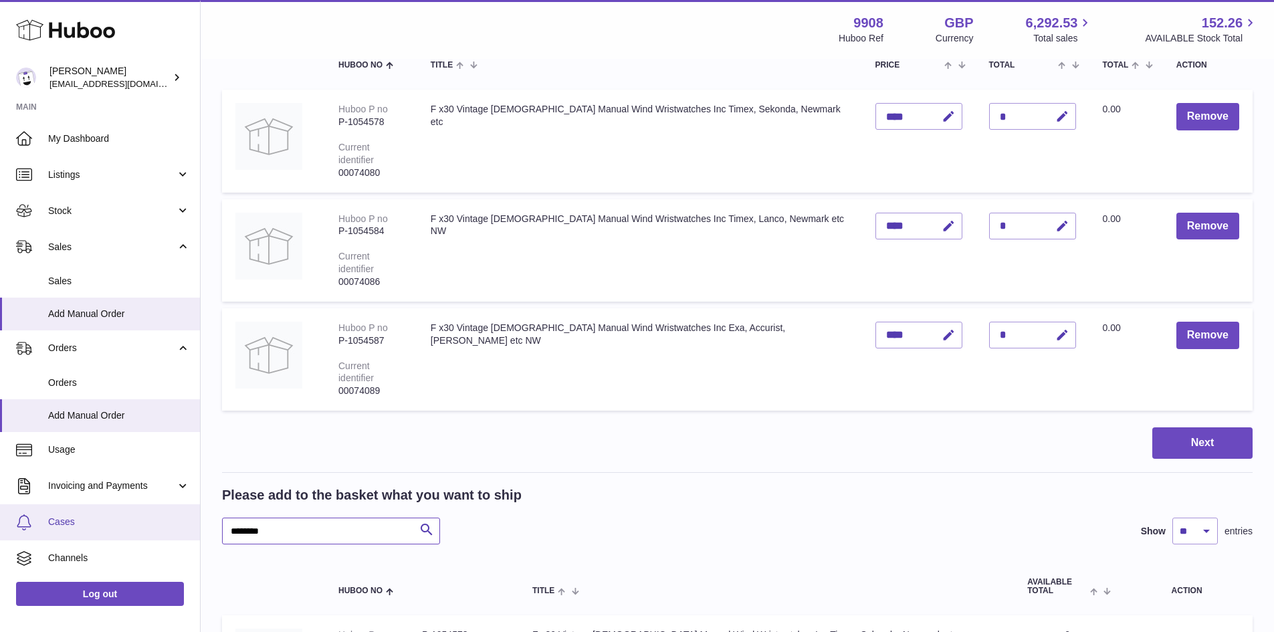
drag, startPoint x: 273, startPoint y: 514, endPoint x: 170, endPoint y: 515, distance: 103.7
click at [170, 515] on div "Huboo [PERSON_NAME] [EMAIL_ADDRESS][DOMAIN_NAME] Main My Dashboard Listings Not…" at bounding box center [637, 342] width 1274 height 1027
drag, startPoint x: 302, startPoint y: 512, endPoint x: 160, endPoint y: 511, distance: 141.8
click at [160, 511] on div "Huboo [PERSON_NAME] [EMAIL_ADDRESS][DOMAIN_NAME] Main My Dashboard Listings Not…" at bounding box center [637, 342] width 1274 height 1027
paste input "text"
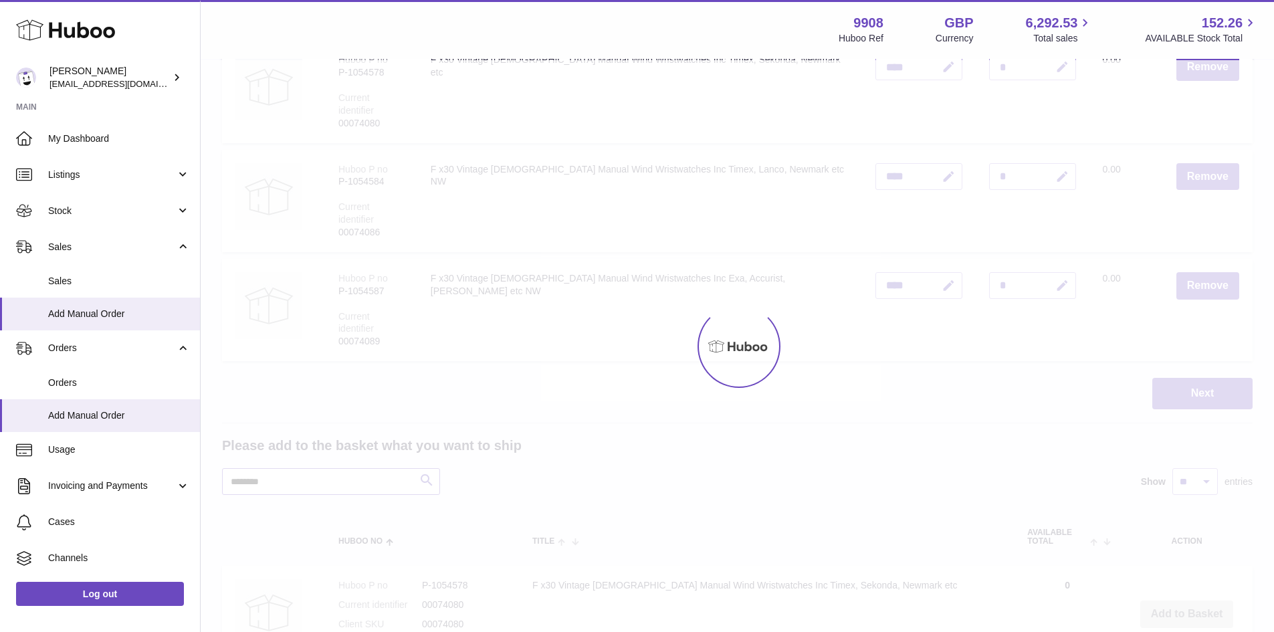
scroll to position [350, 0]
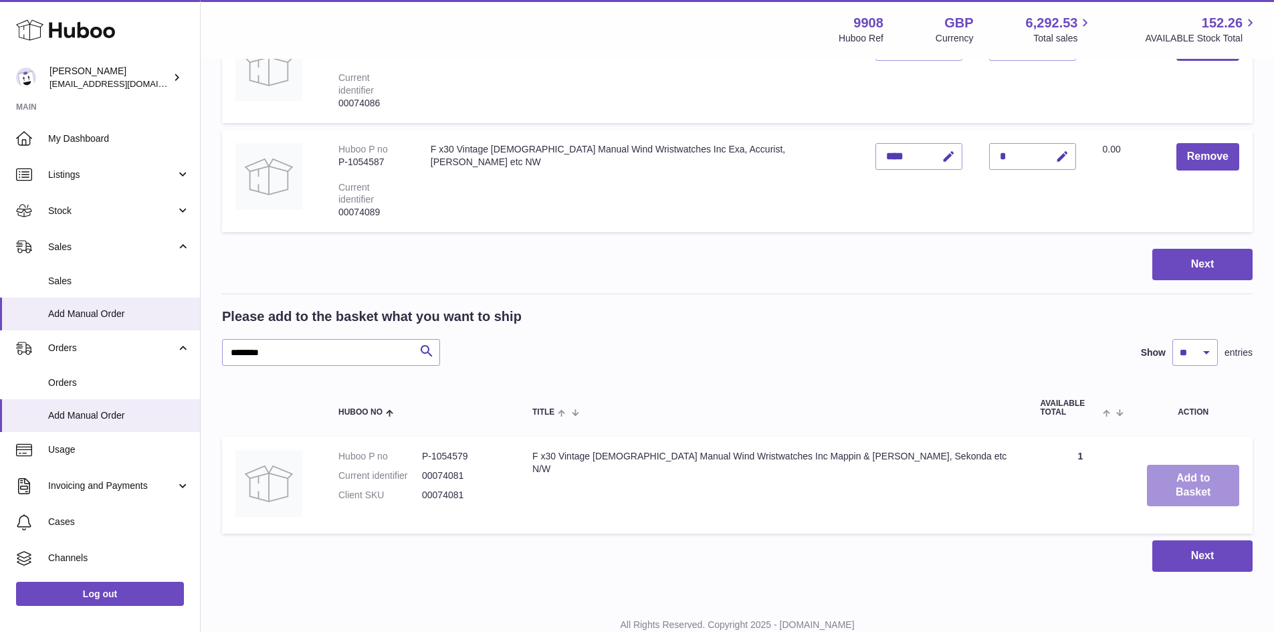
click at [1147, 465] on button "Add to Basket" at bounding box center [1193, 485] width 92 height 41
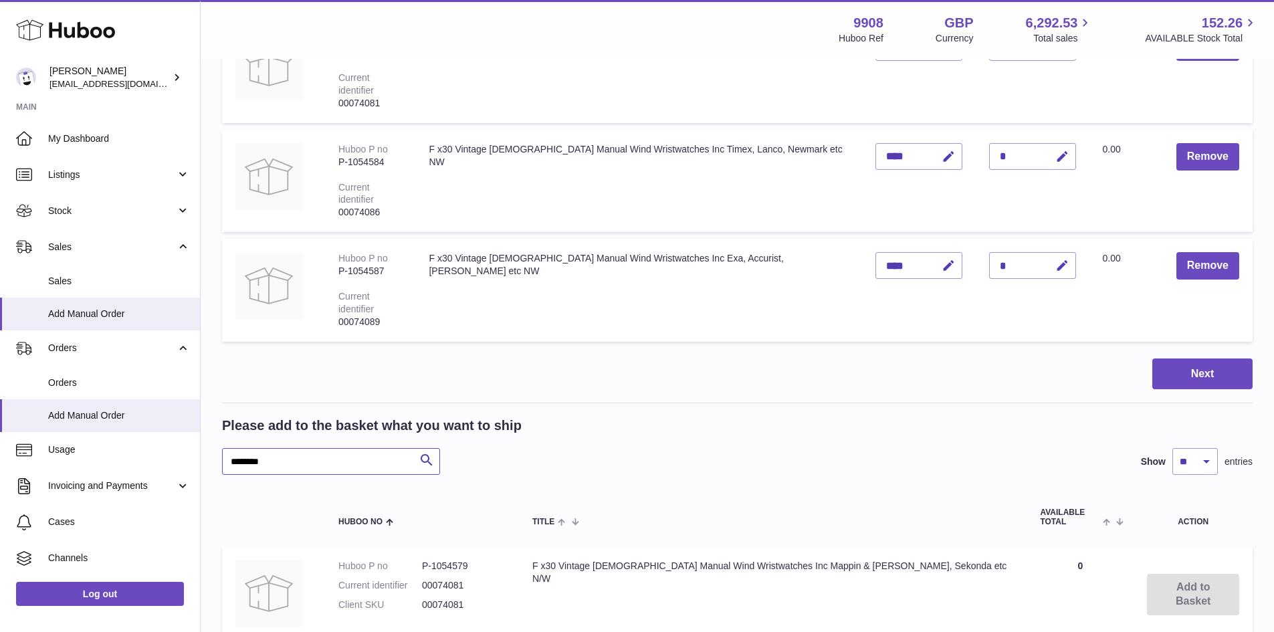
drag, startPoint x: 263, startPoint y: 440, endPoint x: 231, endPoint y: 441, distance: 32.1
click at [231, 448] on input "********" at bounding box center [331, 461] width 218 height 27
drag, startPoint x: 299, startPoint y: 439, endPoint x: 193, endPoint y: 440, distance: 105.7
click at [193, 440] on div "Huboo [PERSON_NAME] [EMAIL_ADDRESS][DOMAIN_NAME] Main My Dashboard Listings Not…" at bounding box center [637, 218] width 1274 height 1136
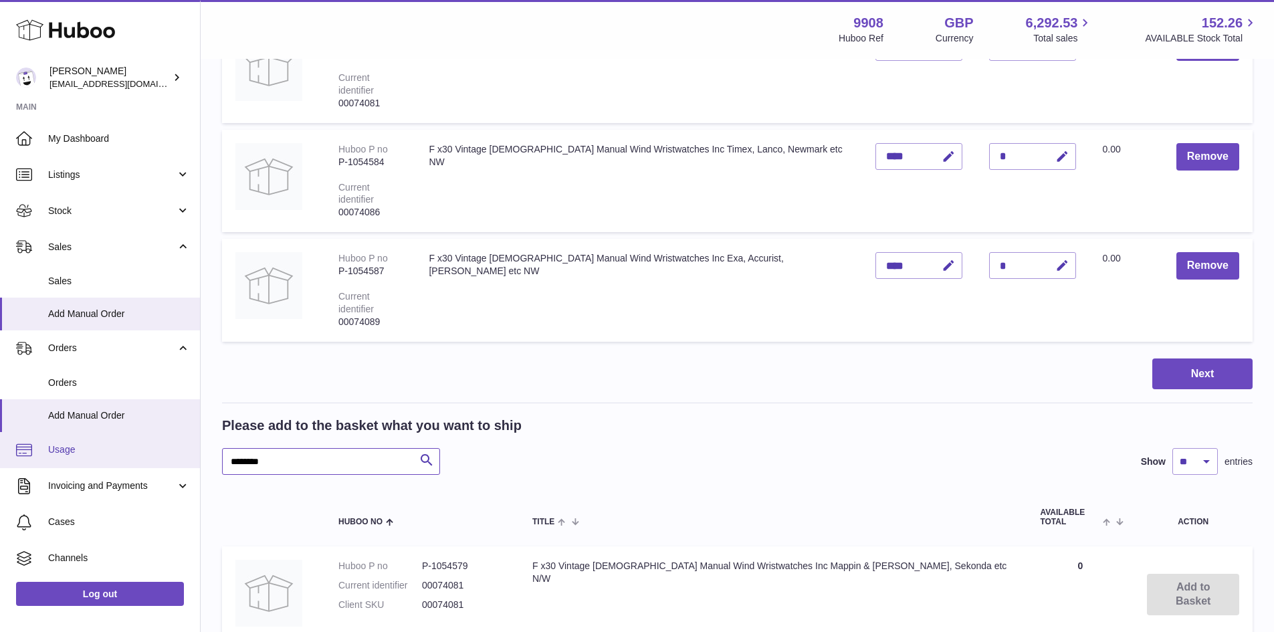
paste input "text"
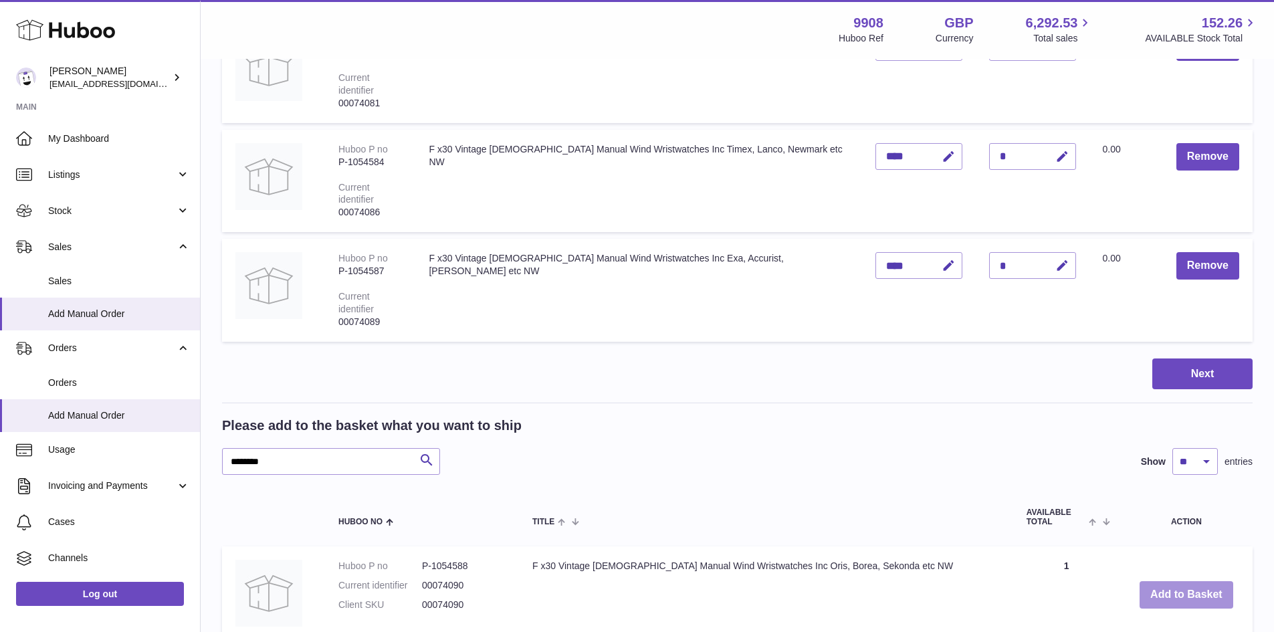
click at [1172, 581] on button "Add to Basket" at bounding box center [1186, 594] width 94 height 27
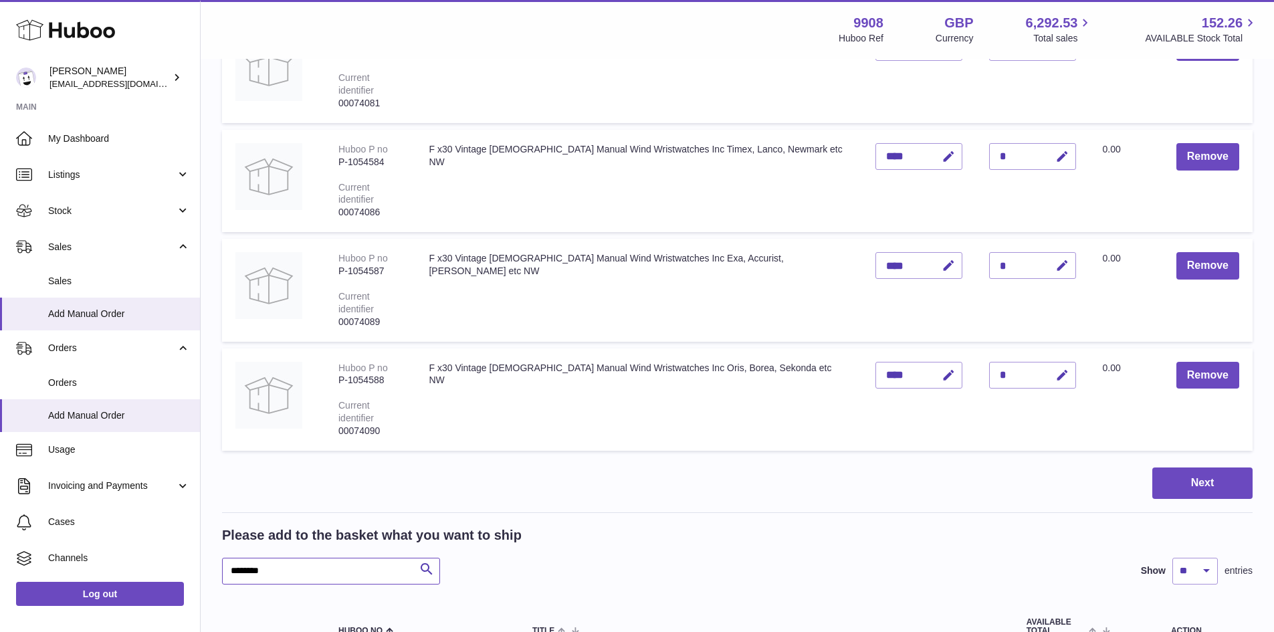
drag, startPoint x: 280, startPoint y: 542, endPoint x: 202, endPoint y: 542, distance: 78.2
click at [202, 542] on div "My Huboo - Add manual order Multiple/Batch Upload Items in basket Show ** ** **…" at bounding box center [737, 263] width 1073 height 1107
paste input "text"
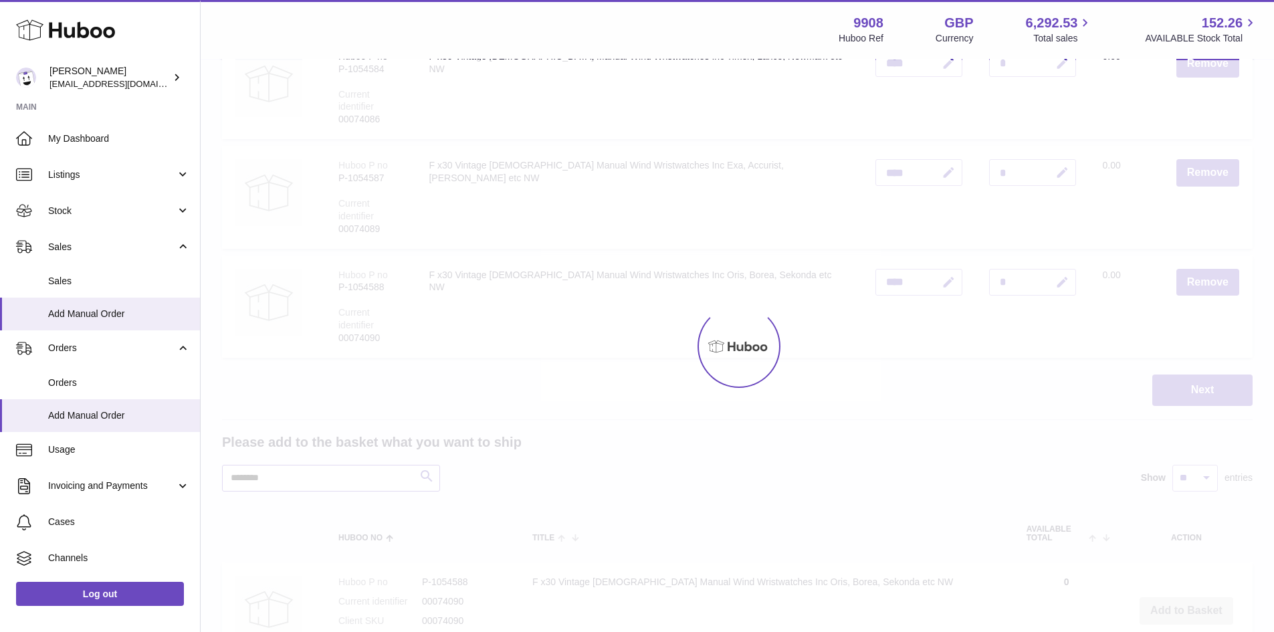
scroll to position [528, 0]
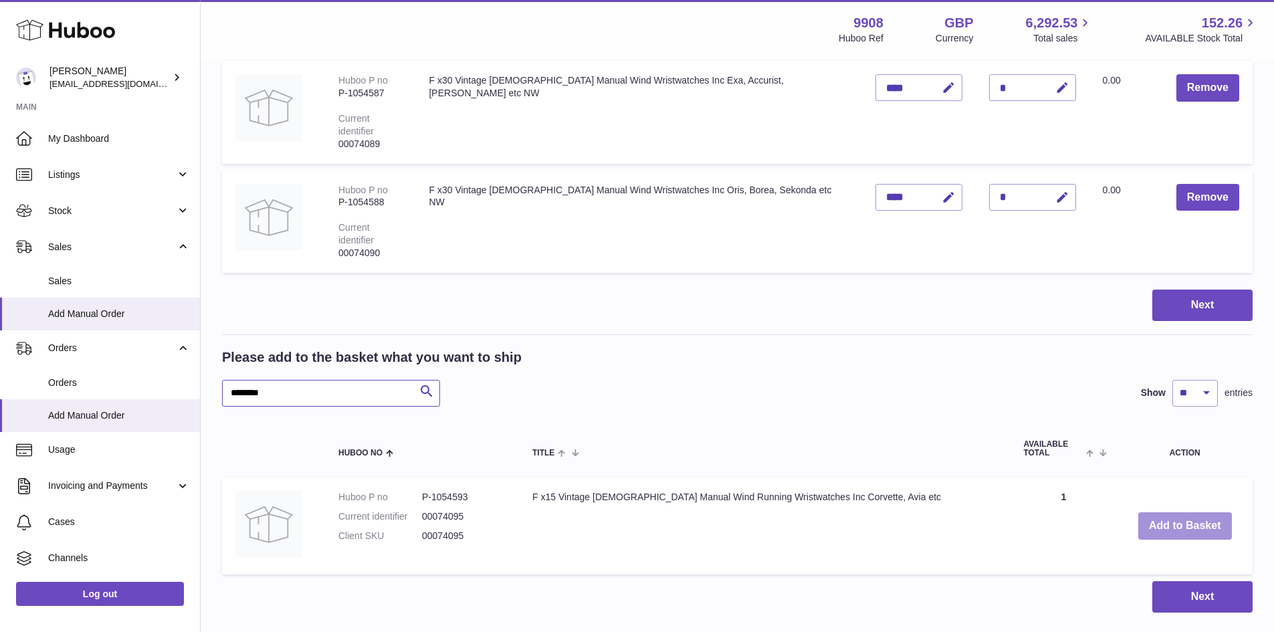
type input "********"
click at [1195, 512] on button "Add to Basket" at bounding box center [1185, 525] width 94 height 27
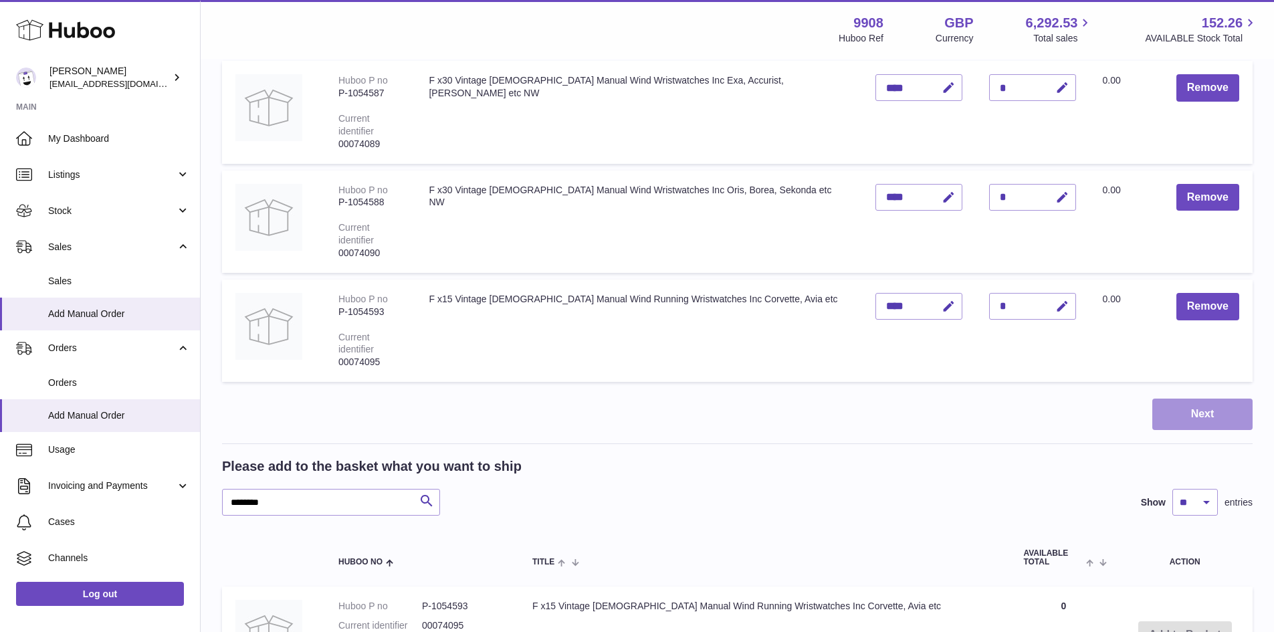
click at [1214, 399] on button "Next" at bounding box center [1202, 414] width 100 height 31
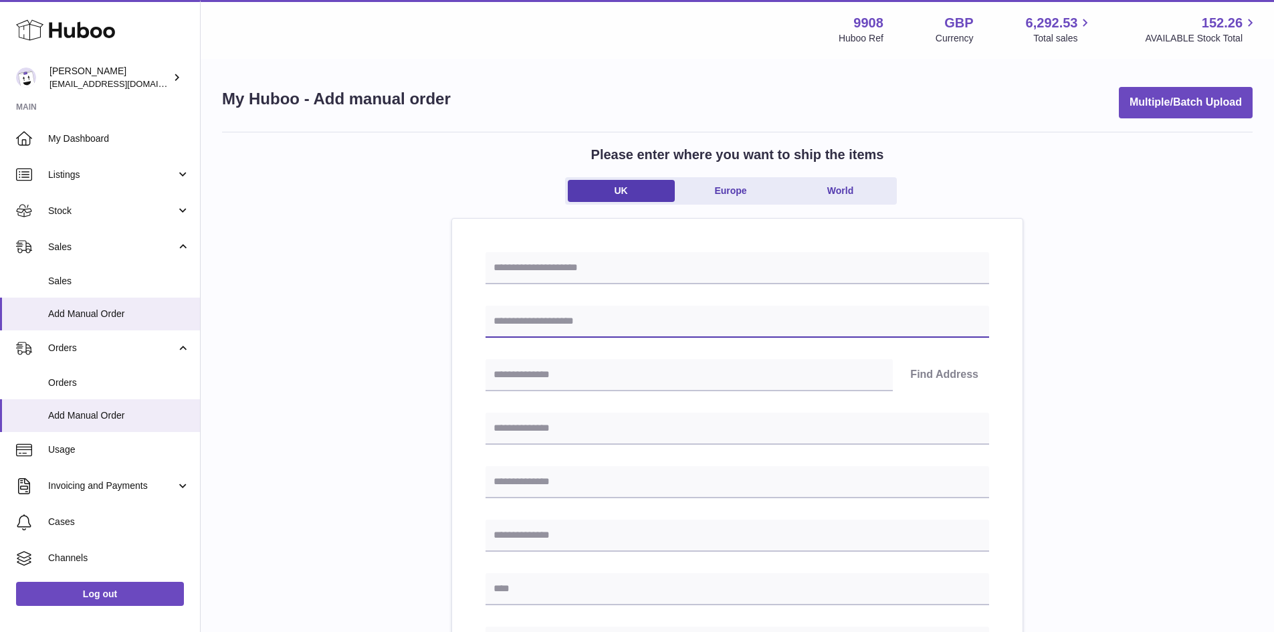
click at [582, 326] on input "text" at bounding box center [737, 322] width 504 height 32
paste input "*********"
type input "*********"
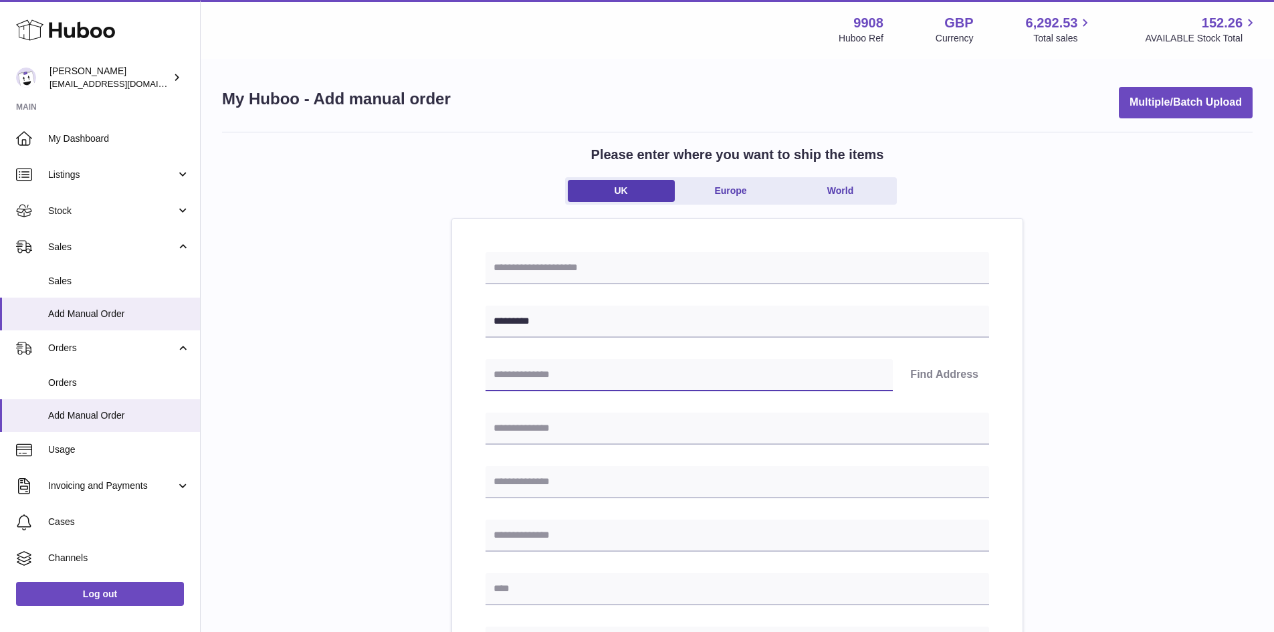
click at [577, 374] on input "text" at bounding box center [688, 375] width 407 height 32
paste input "*******"
type input "*******"
click at [961, 378] on button "Find Address" at bounding box center [944, 375] width 90 height 32
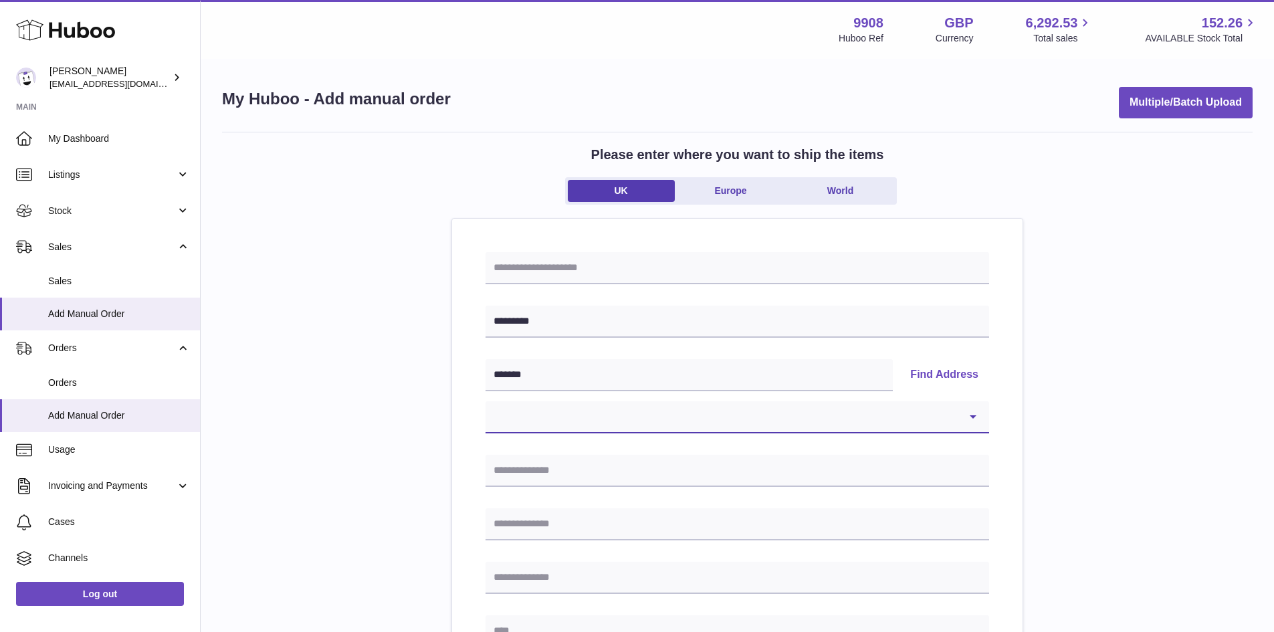
click at [594, 407] on select "**********" at bounding box center [737, 417] width 504 height 32
click at [723, 427] on select "**********" at bounding box center [737, 417] width 504 height 32
select select "**"
click at [485, 401] on select "**********" at bounding box center [737, 417] width 504 height 32
type input "******"
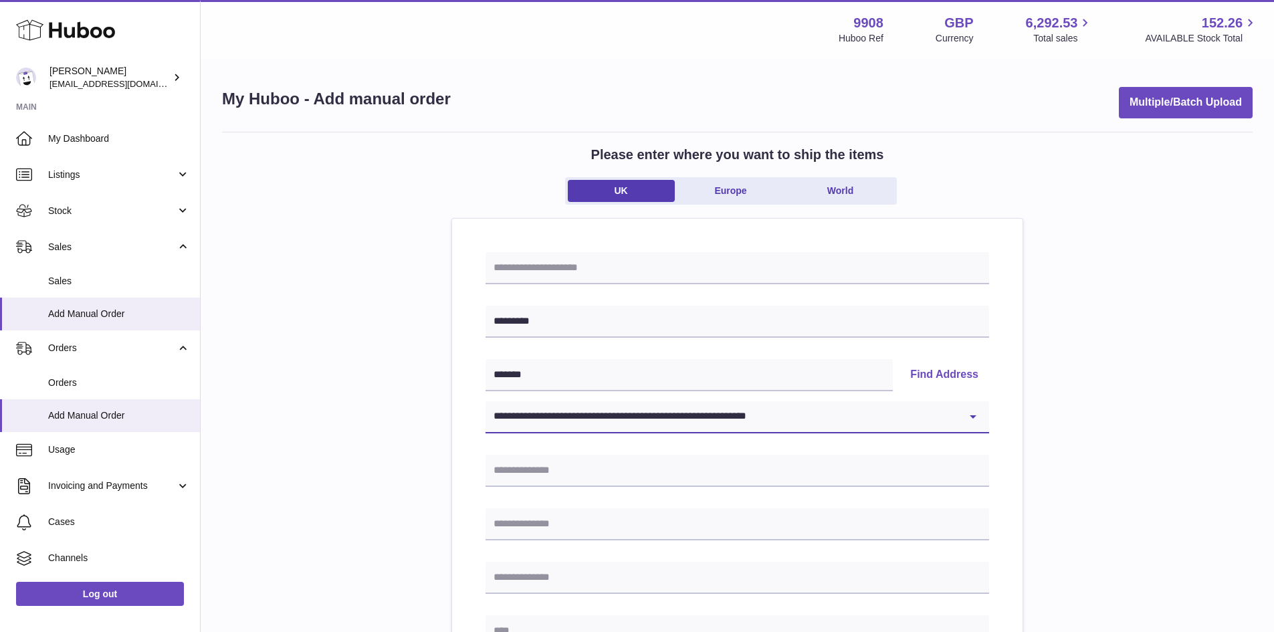
type input "**********"
type input "******"
type input "*******"
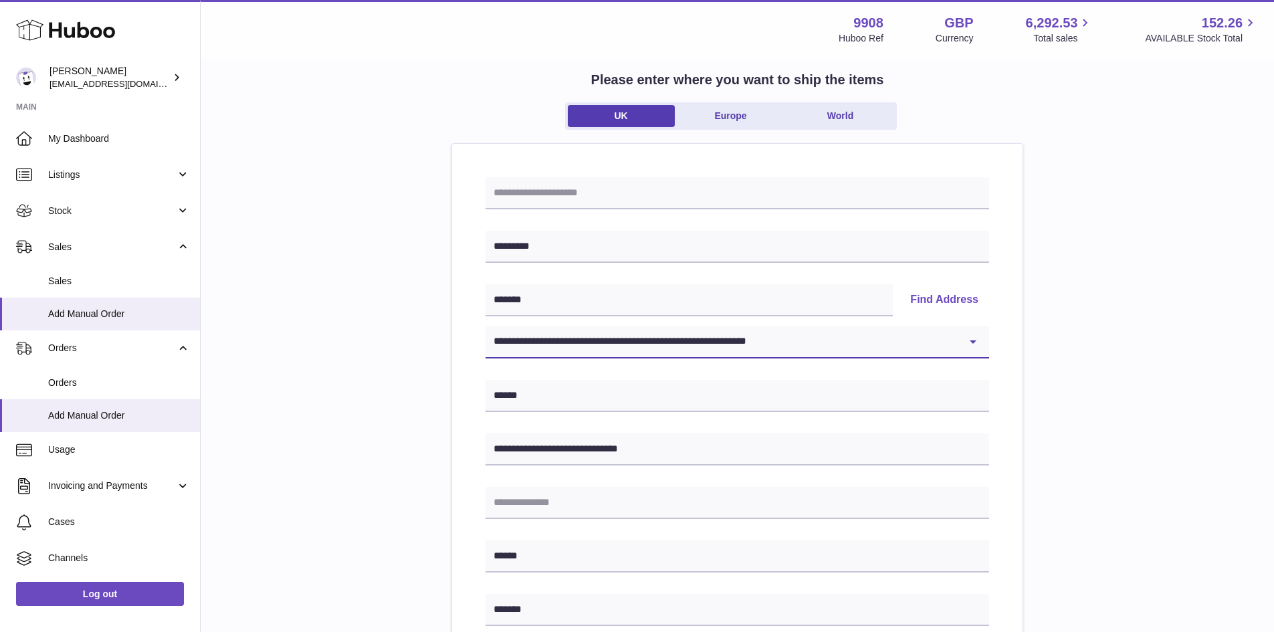
scroll to position [179, 0]
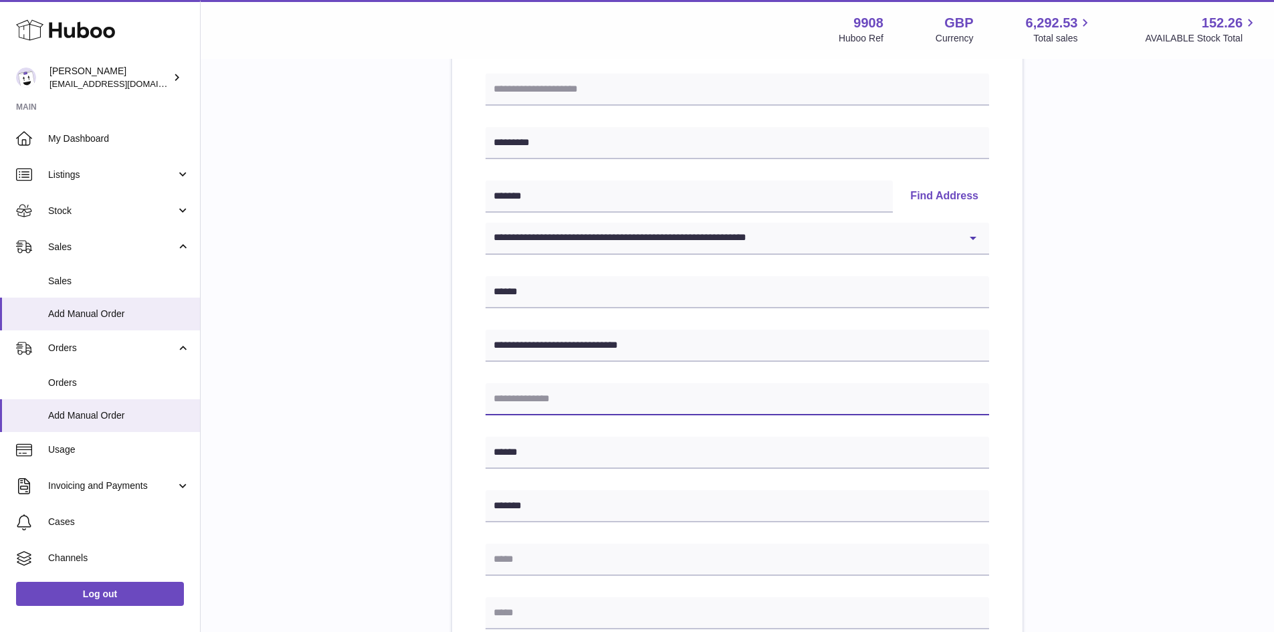
click at [534, 407] on input "text" at bounding box center [737, 399] width 504 height 32
paste input "**********"
drag, startPoint x: 596, startPoint y: 401, endPoint x: 460, endPoint y: 400, distance: 136.4
click at [460, 400] on div "**********" at bounding box center [737, 483] width 570 height 886
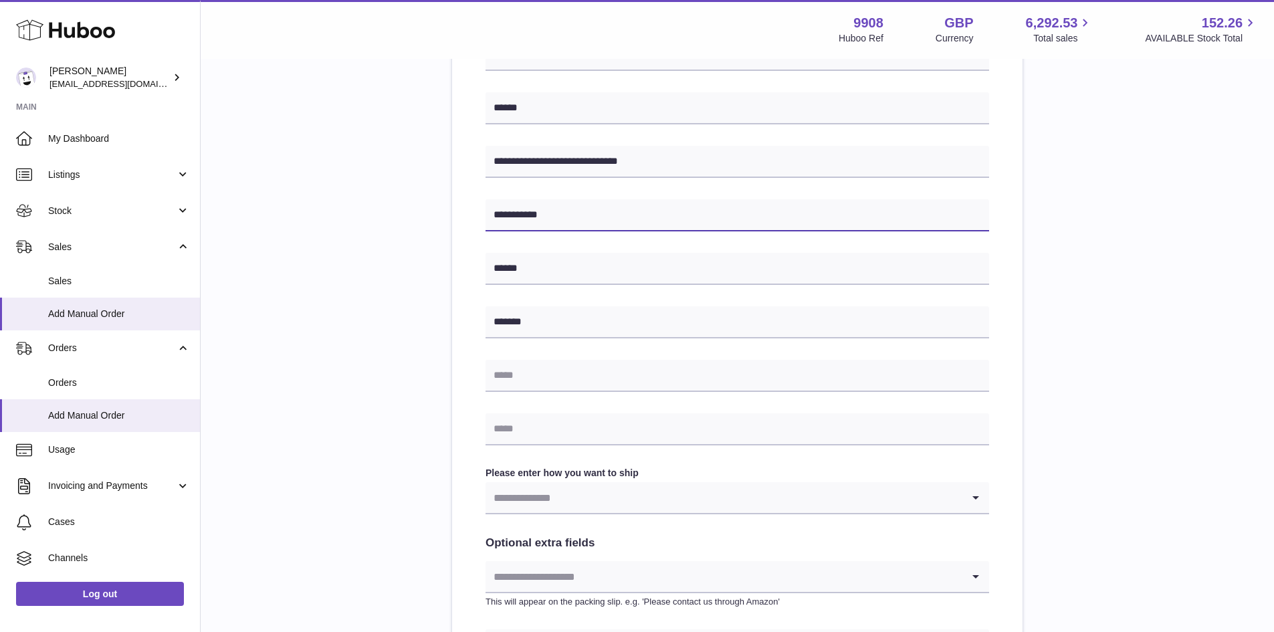
scroll to position [446, 0]
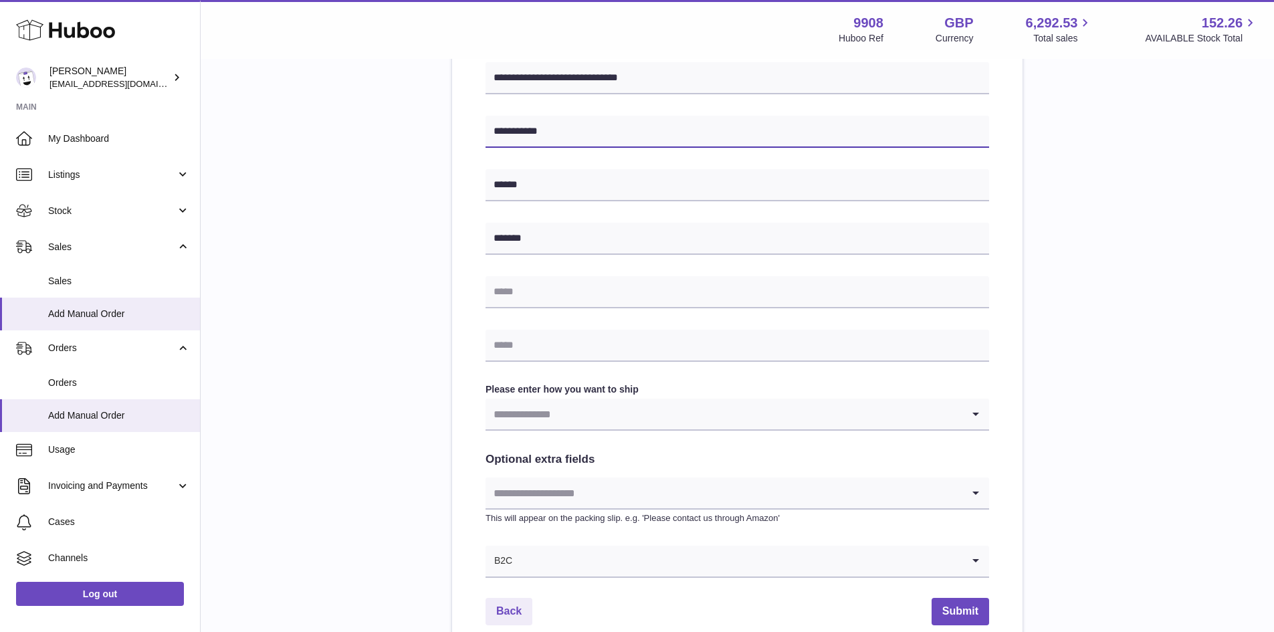
type input "**********"
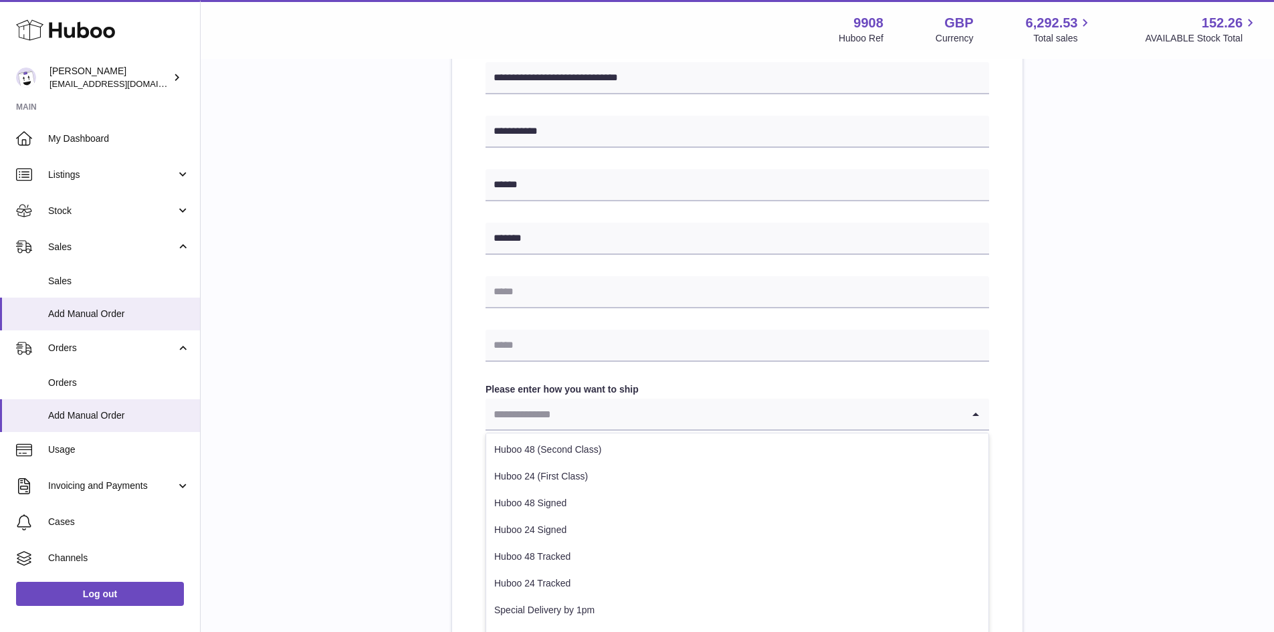
click at [580, 424] on input "Search for option" at bounding box center [723, 414] width 477 height 31
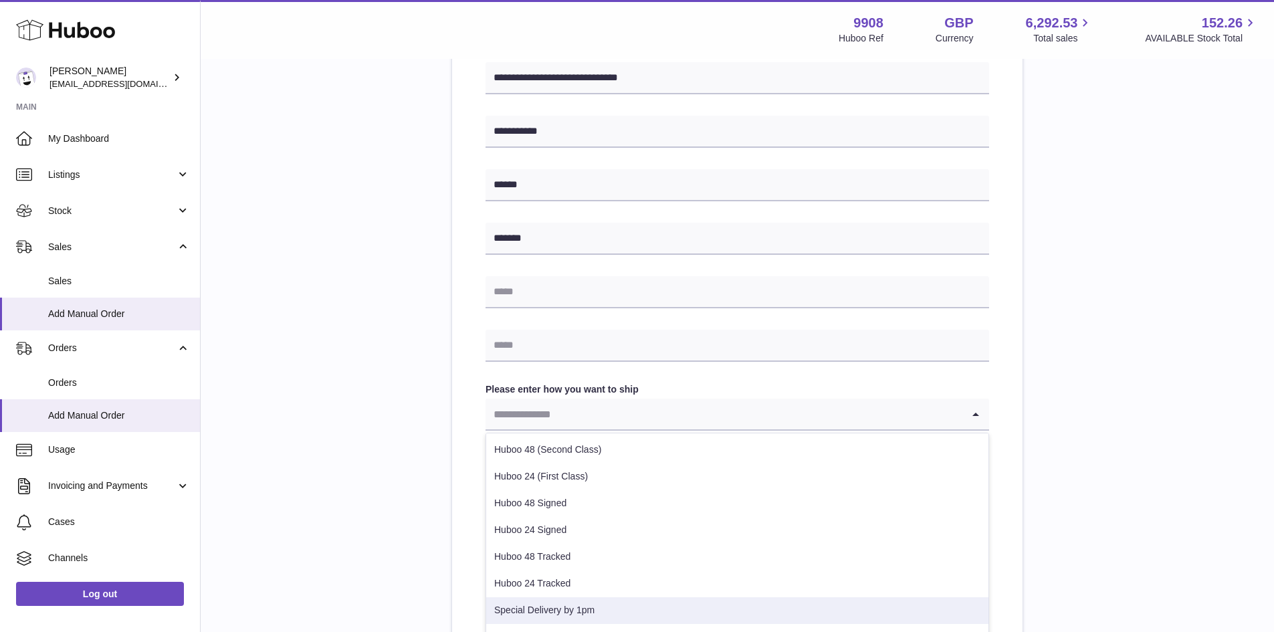
click at [569, 606] on li "Special Delivery by 1pm" at bounding box center [737, 610] width 502 height 27
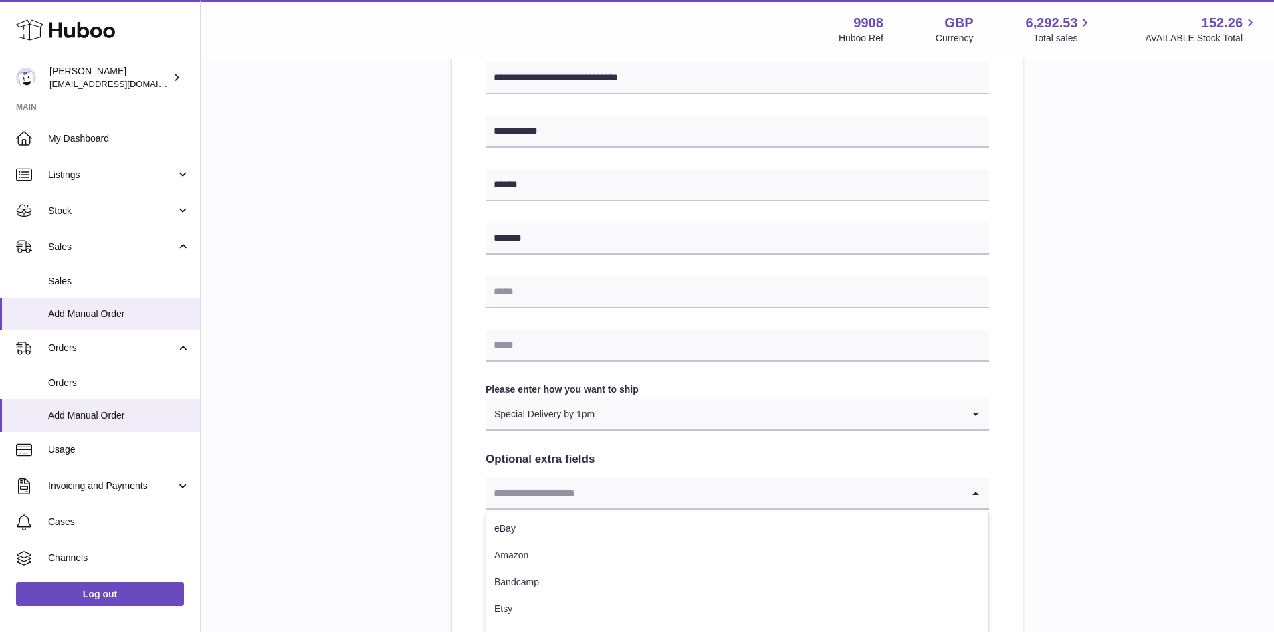
click at [557, 495] on input "Search for option" at bounding box center [723, 492] width 477 height 31
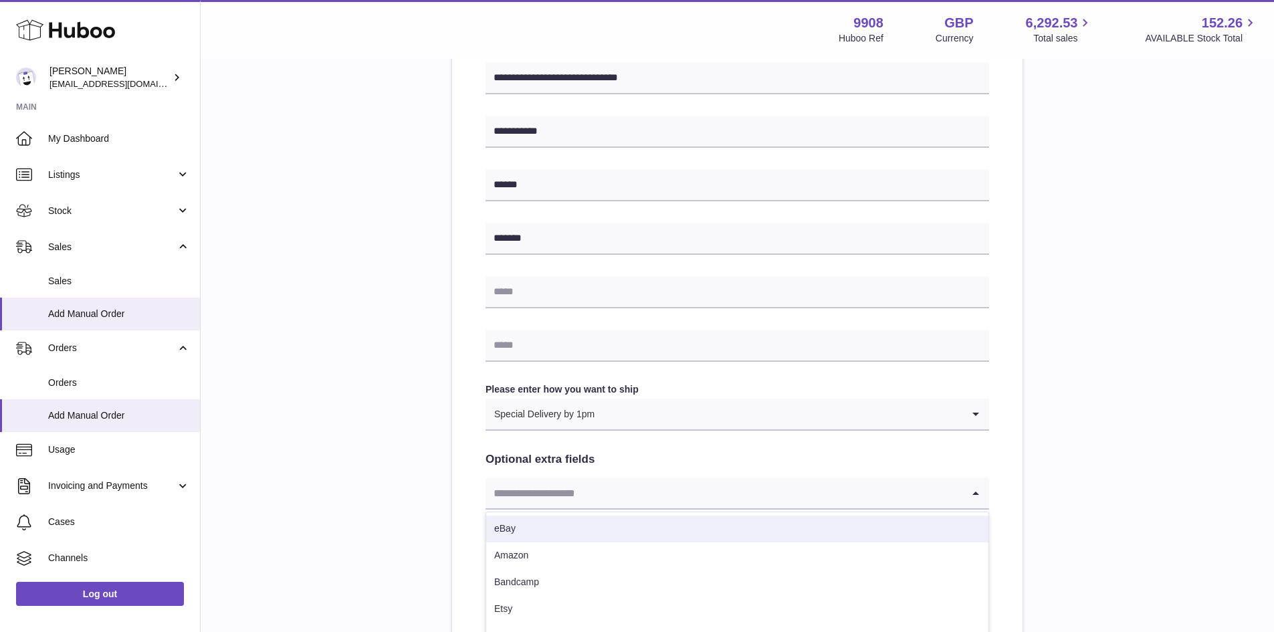
click at [519, 532] on li "eBay" at bounding box center [737, 529] width 502 height 27
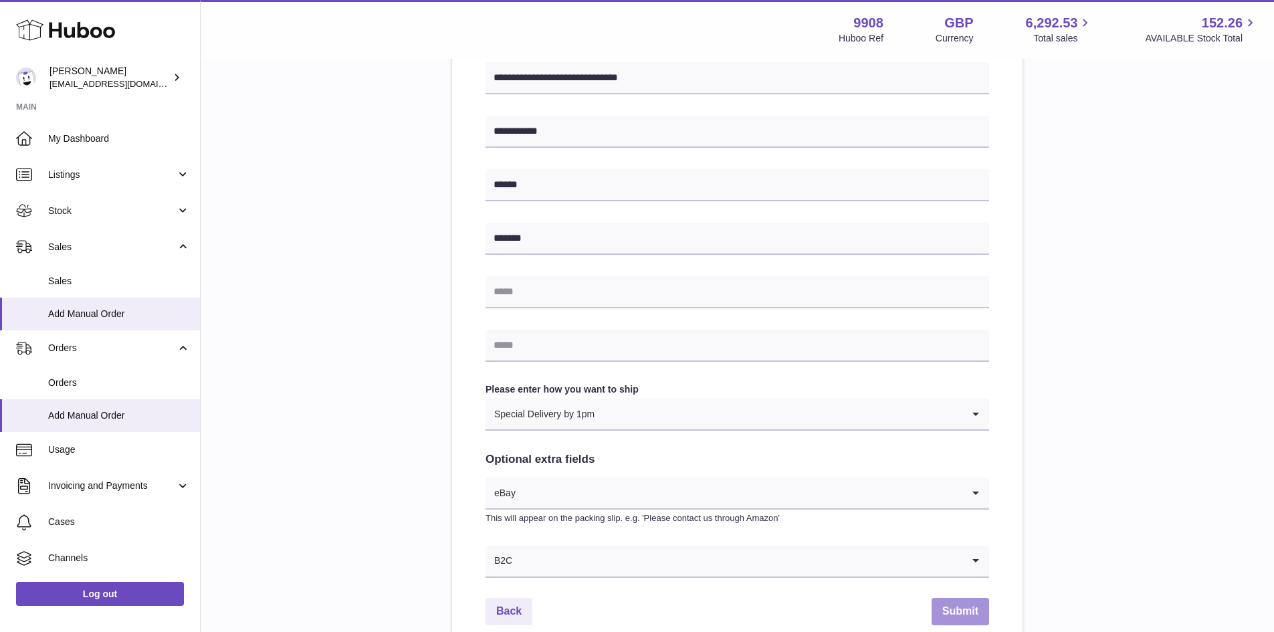
click at [955, 607] on button "Submit" at bounding box center [960, 611] width 58 height 27
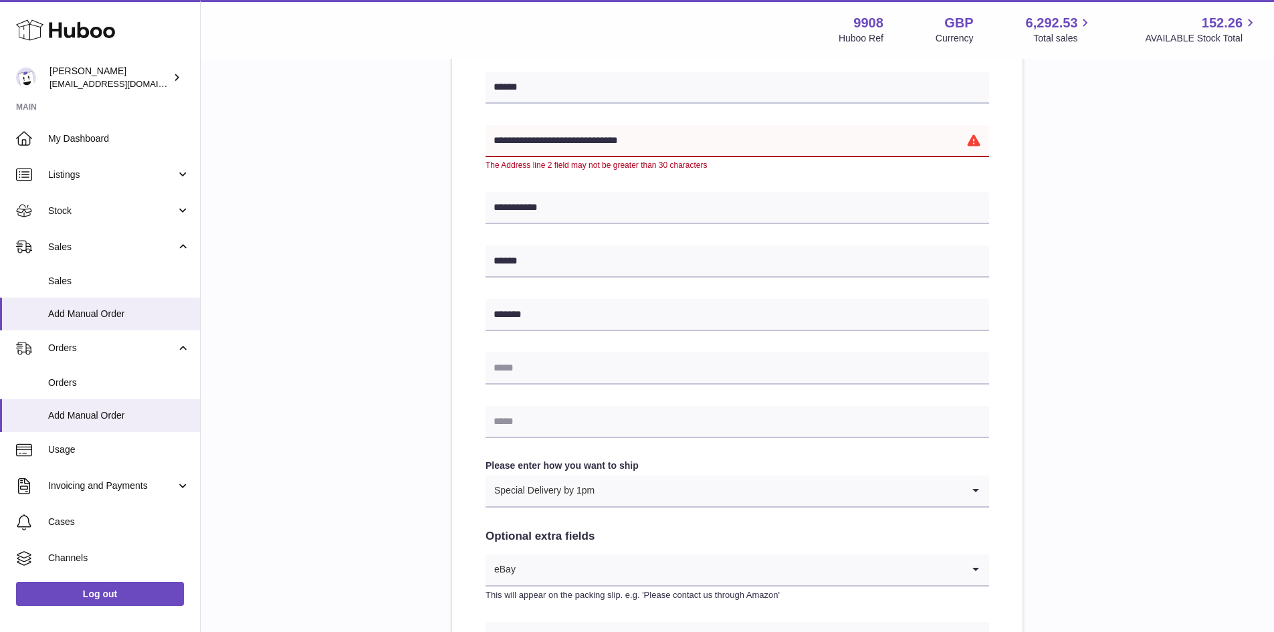
scroll to position [356, 0]
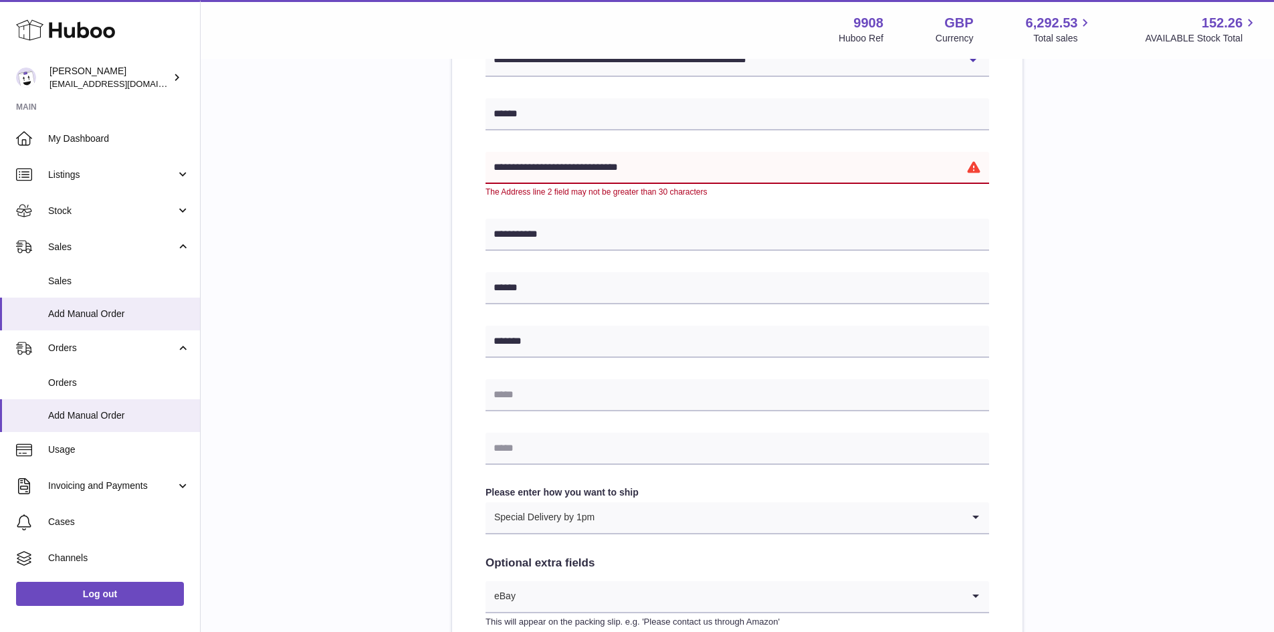
drag, startPoint x: 631, startPoint y: 164, endPoint x: 621, endPoint y: 165, distance: 10.1
click at [621, 165] on input "**********" at bounding box center [737, 168] width 504 height 32
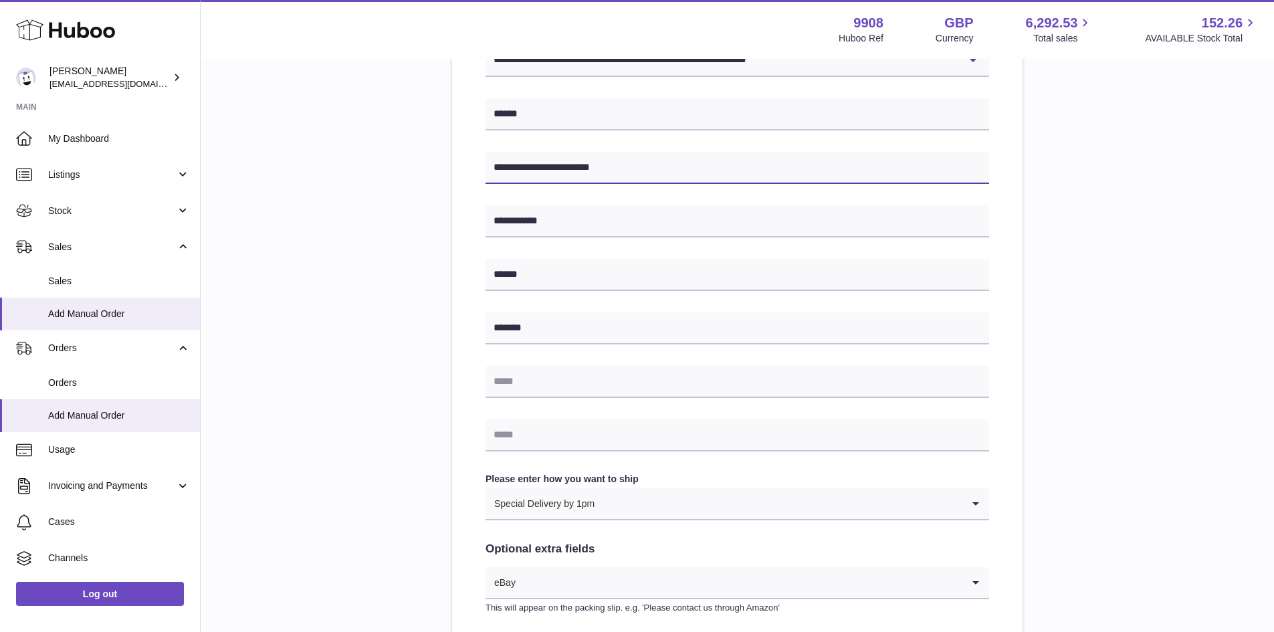
type input "**********"
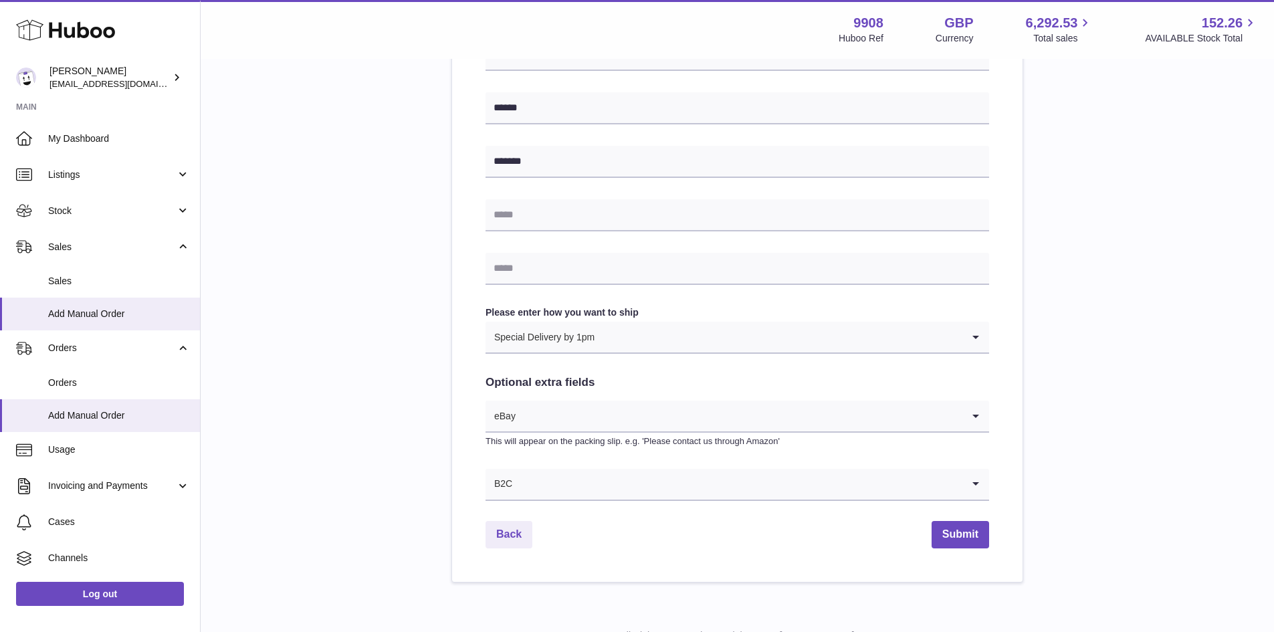
scroll to position [579, 0]
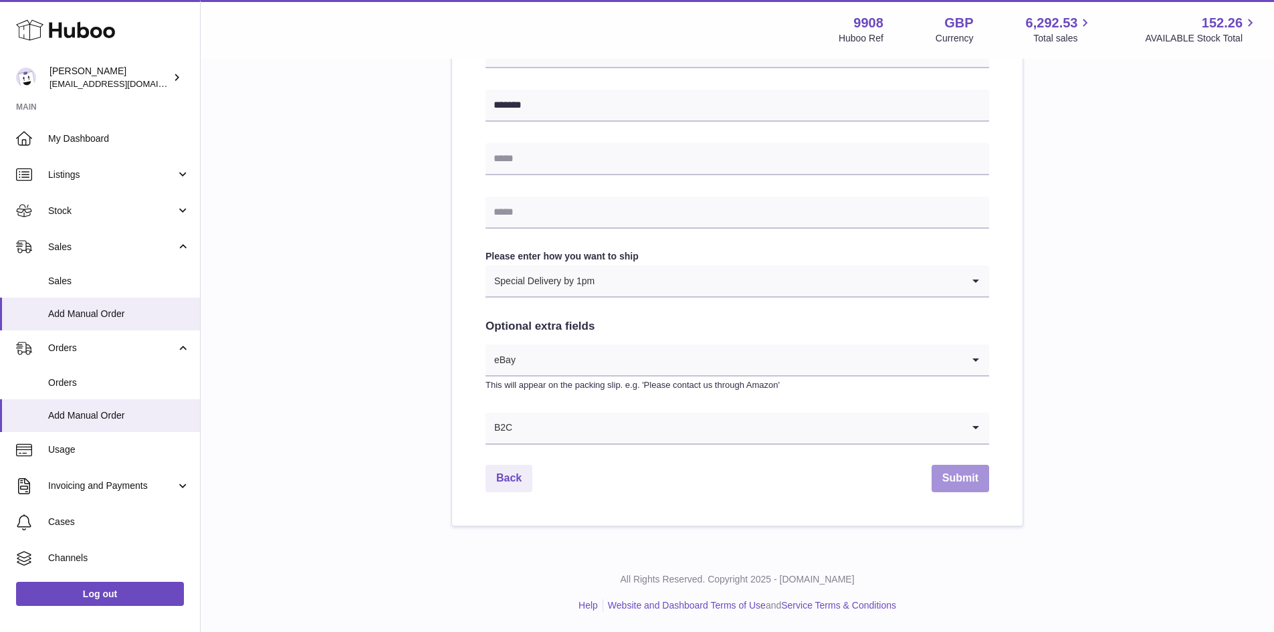
click at [966, 473] on button "Submit" at bounding box center [960, 478] width 58 height 27
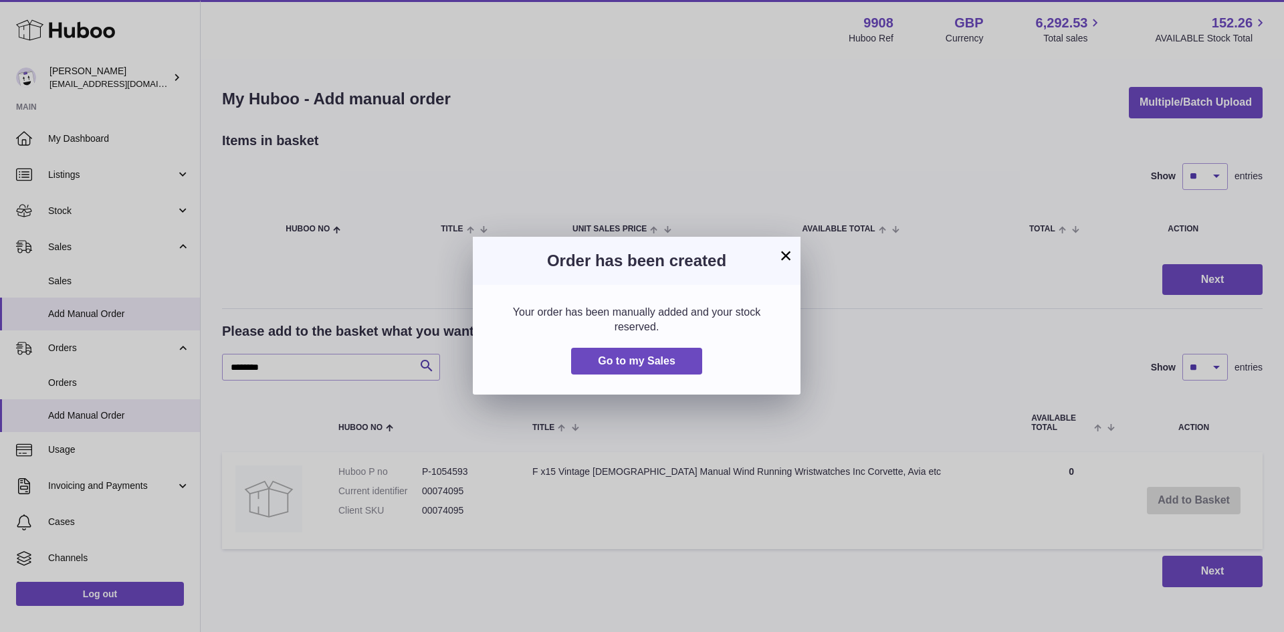
click at [787, 257] on button "×" at bounding box center [786, 255] width 16 height 16
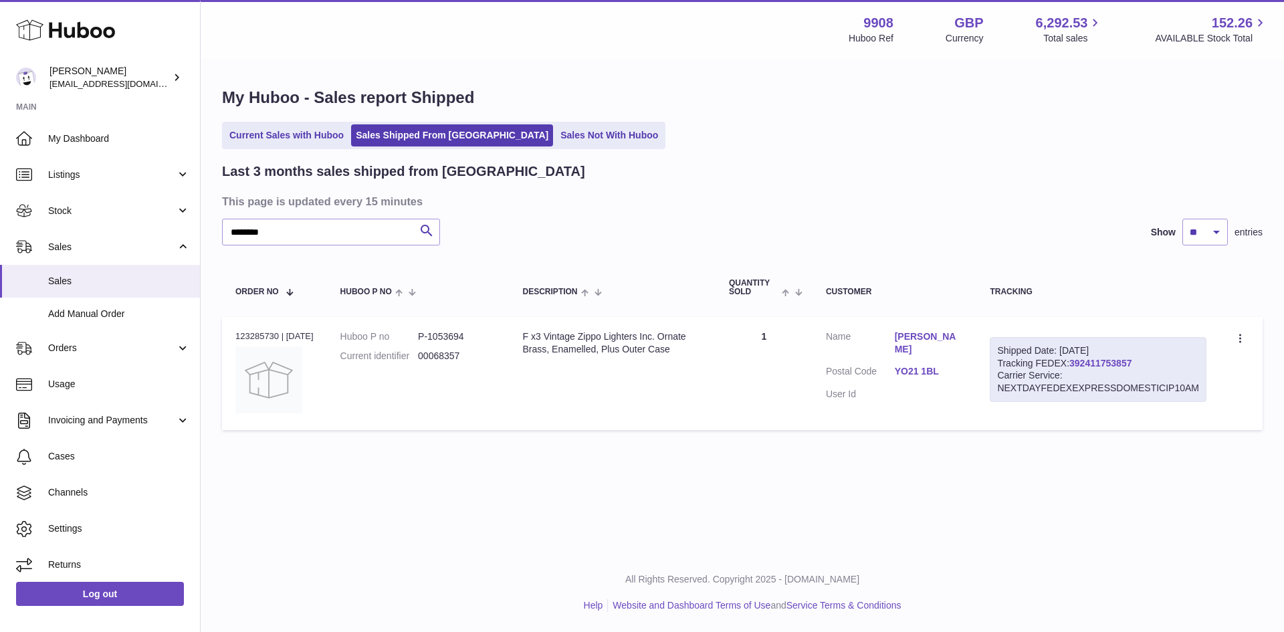
drag, startPoint x: 1152, startPoint y: 364, endPoint x: 1073, endPoint y: 364, distance: 78.9
click at [1073, 364] on div "Shipped Date: 22nd Aug 2025 Tracking FEDEX: 392411753857 Carrier Service: NEXTD…" at bounding box center [1098, 370] width 217 height 66
copy link "392411753857"
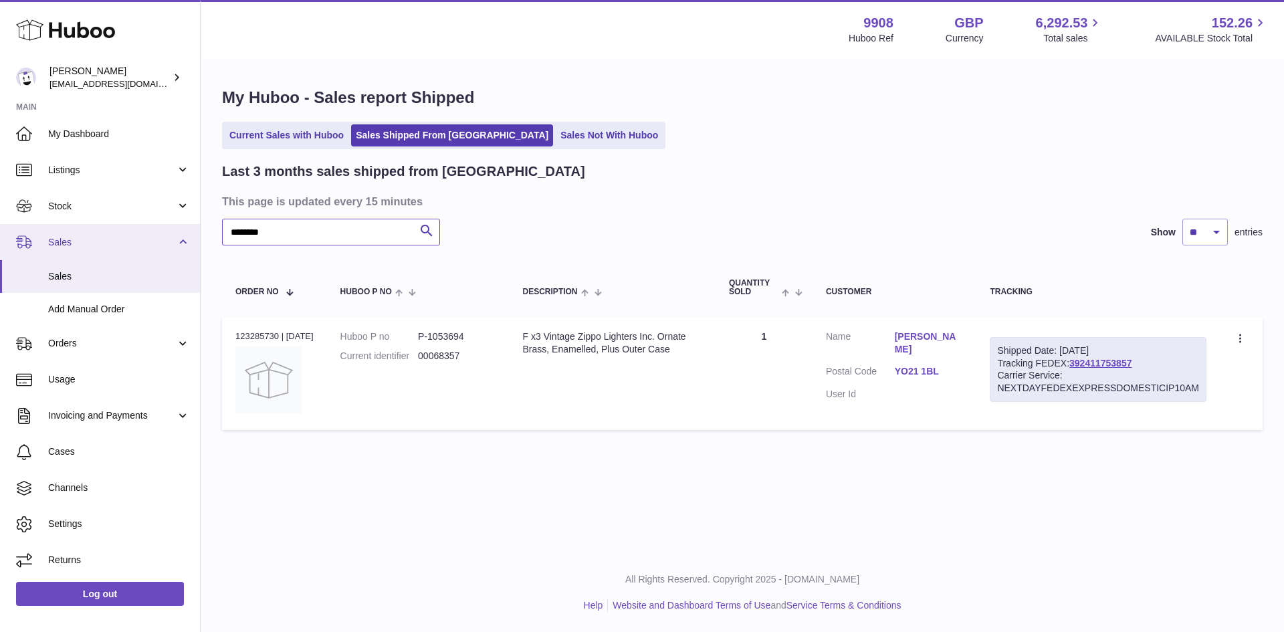
drag, startPoint x: 284, startPoint y: 232, endPoint x: 193, endPoint y: 232, distance: 91.6
click at [193, 232] on div "Huboo Ellie Baker tbcollectables@hotmail.co.uk Main My Dashboard Listings Not w…" at bounding box center [642, 316] width 1284 height 632
paste input "text"
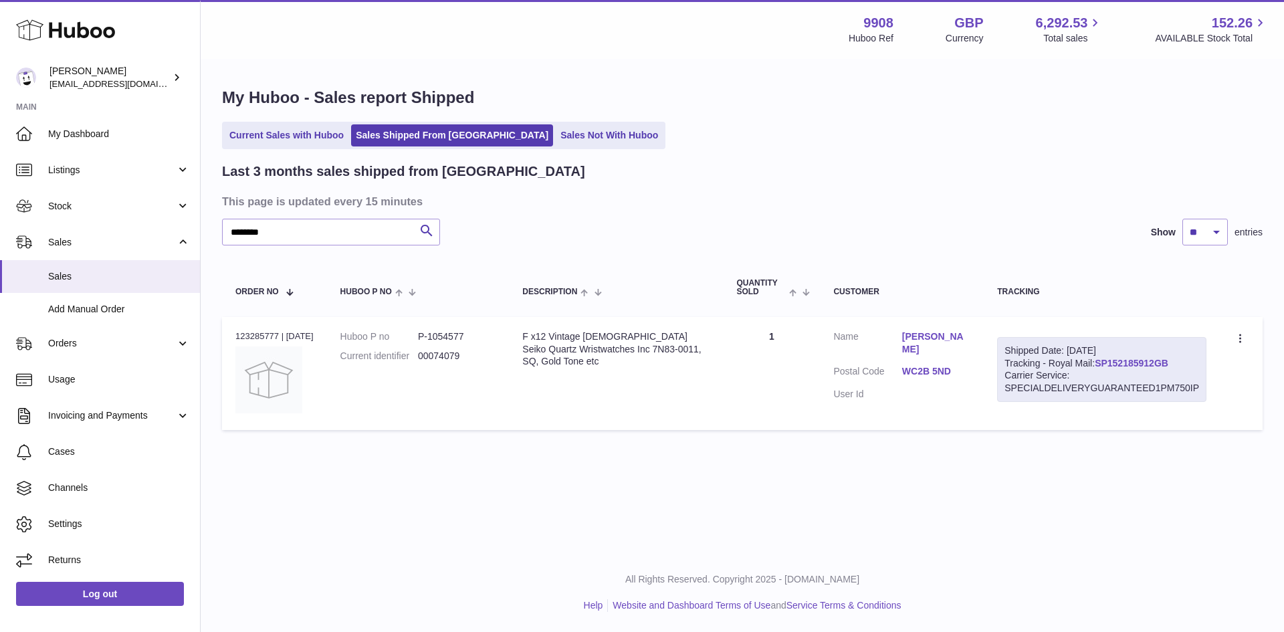
drag, startPoint x: 1181, startPoint y: 362, endPoint x: 1099, endPoint y: 362, distance: 82.3
click at [1099, 362] on div "Shipped Date: 22nd Aug 2025 Tracking - Royal Mail: SP152185912GB Carrier Servic…" at bounding box center [1101, 370] width 209 height 66
copy link "SP152185912GB"
drag, startPoint x: 278, startPoint y: 237, endPoint x: 189, endPoint y: 233, distance: 88.4
click at [189, 233] on div "Huboo Ellie Baker tbcollectables@hotmail.co.uk Main My Dashboard Listings Not w…" at bounding box center [642, 316] width 1284 height 632
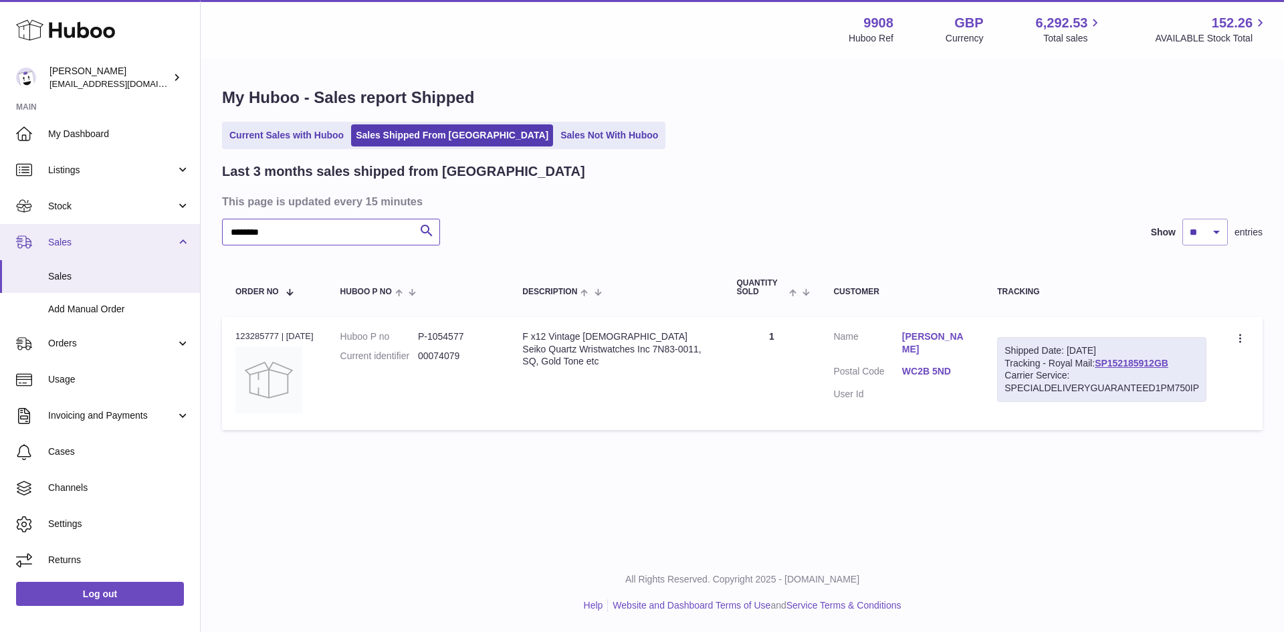
paste input "text"
drag, startPoint x: 1178, startPoint y: 361, endPoint x: 1100, endPoint y: 364, distance: 77.6
click at [1100, 364] on div "Shipped Date: 22nd Aug 2025 Tracking - Royal Mail: SP152185909GB Carrier Servic…" at bounding box center [1101, 370] width 209 height 66
copy link "SP152185909GB"
drag, startPoint x: 306, startPoint y: 232, endPoint x: 206, endPoint y: 232, distance: 100.3
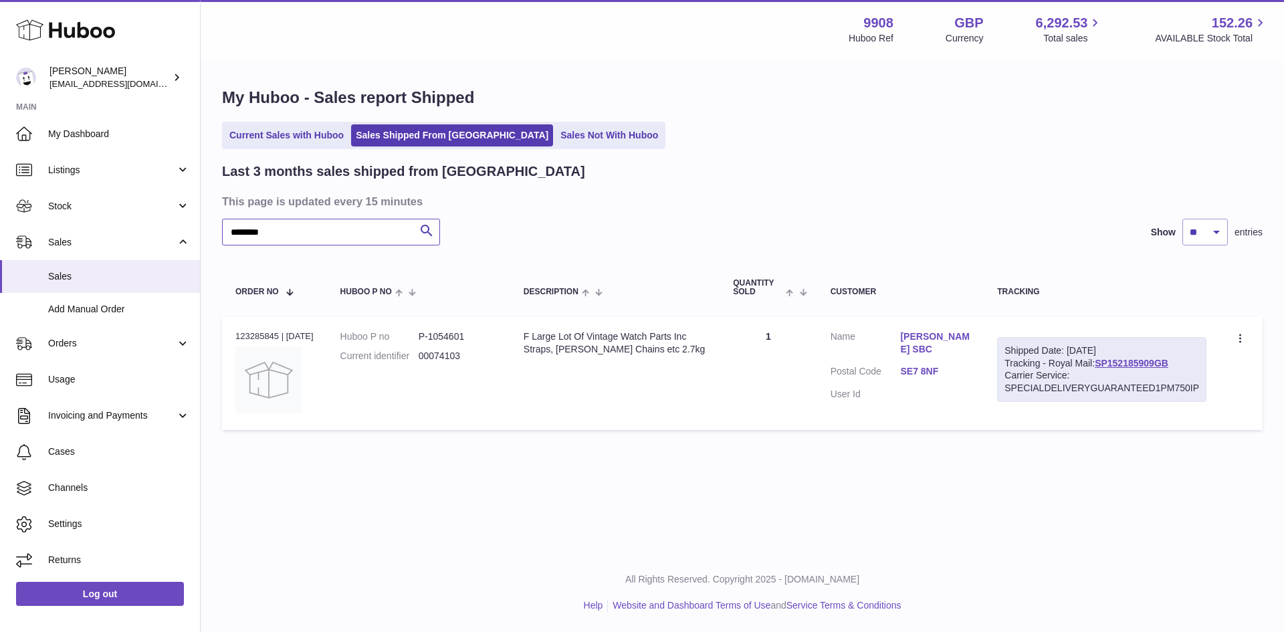
click at [206, 232] on div "My Huboo - Sales report Shipped Current Sales with Huboo Sales Shipped From Hub…" at bounding box center [742, 261] width 1083 height 403
paste input "text"
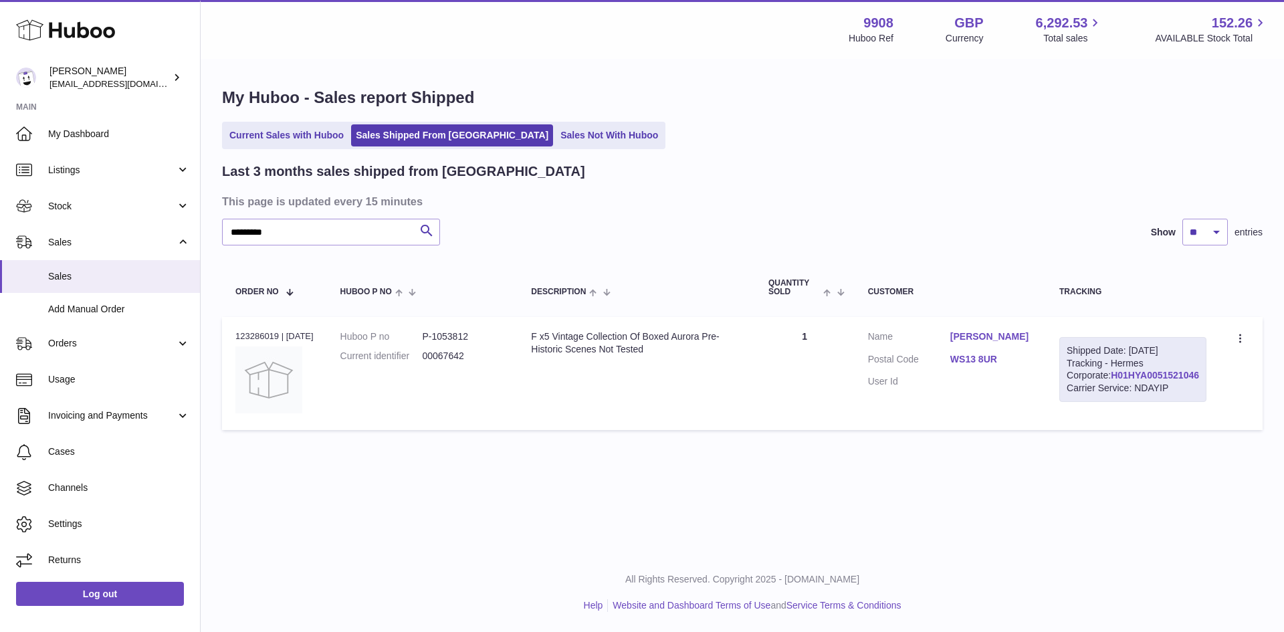
drag, startPoint x: 1198, startPoint y: 399, endPoint x: 1101, endPoint y: 404, distance: 96.4
click at [1101, 403] on div "Shipped Date: 22nd Aug 2025 Tracking - Hermes Corporate: H01HYA0051521046 Carri…" at bounding box center [1132, 370] width 147 height 66
copy link "H01HYA0051521046"
drag, startPoint x: 308, startPoint y: 232, endPoint x: 197, endPoint y: 235, distance: 111.7
click at [199, 235] on div "Huboo Ellie Baker tbcollectables@hotmail.co.uk Main My Dashboard Listings Not w…" at bounding box center [642, 316] width 1284 height 632
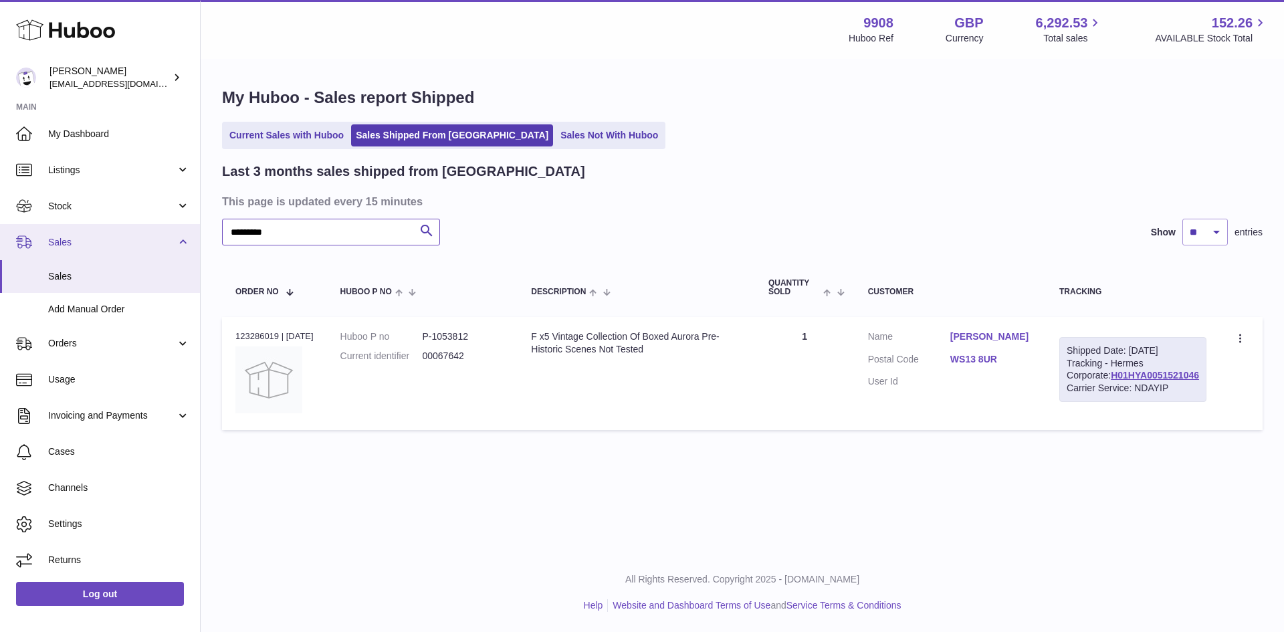
paste input "text"
drag, startPoint x: 1190, startPoint y: 401, endPoint x: 1101, endPoint y: 401, distance: 88.3
click at [1101, 401] on div "Shipped Date: 22nd Aug 2025 Tracking - Hermes Corporate: H01HYA0051508187 Carri…" at bounding box center [1132, 370] width 147 height 66
copy link "H01HYA0051508187"
drag, startPoint x: 288, startPoint y: 237, endPoint x: 229, endPoint y: 236, distance: 59.5
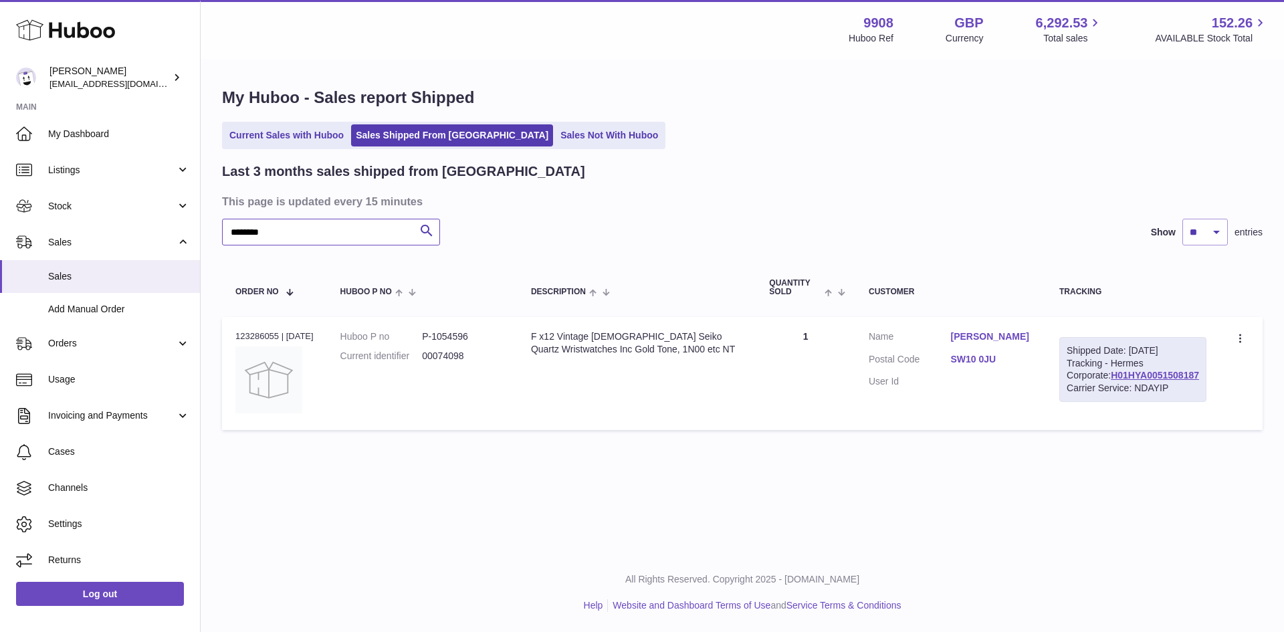
click at [229, 236] on input "********" at bounding box center [331, 232] width 218 height 27
paste input "text"
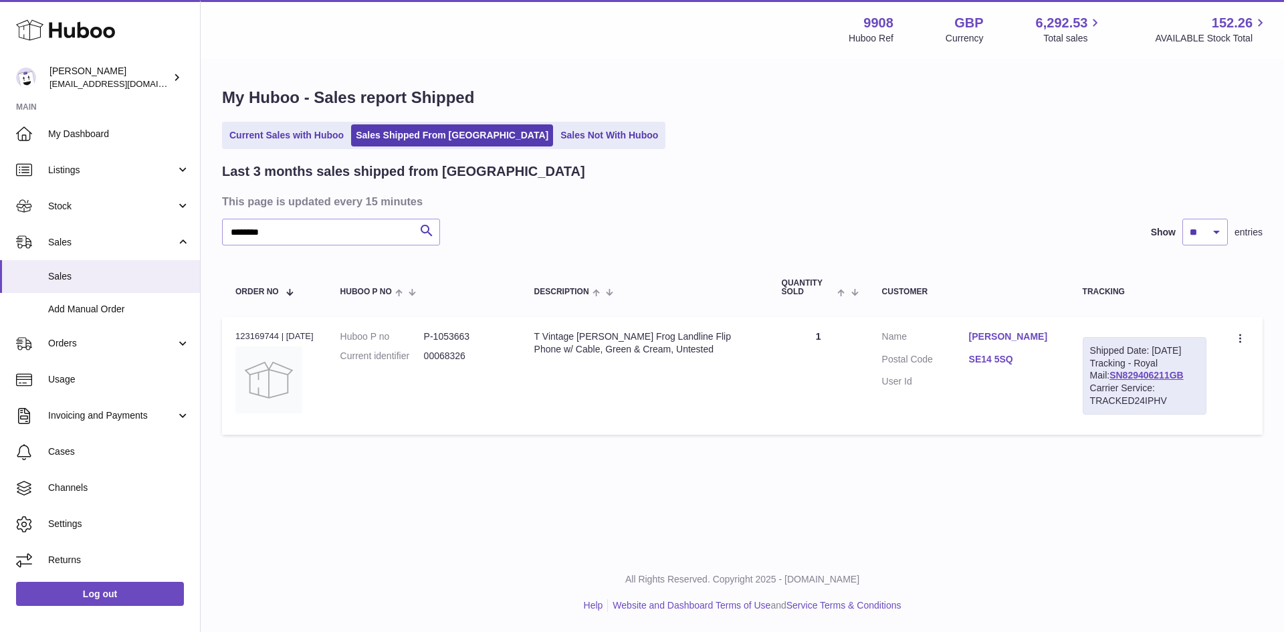
drag, startPoint x: 1182, startPoint y: 388, endPoint x: 1096, endPoint y: 390, distance: 86.3
click at [1096, 390] on div "Shipped Date: 21st Aug 2025 Tracking - Royal Mail: SN829406211GB Carrier Servic…" at bounding box center [1145, 376] width 124 height 78
copy link "SN829406211GB"
drag, startPoint x: 294, startPoint y: 229, endPoint x: 207, endPoint y: 235, distance: 87.1
click at [207, 235] on div "My Huboo - Sales report Shipped Current Sales with Huboo Sales Shipped From Hub…" at bounding box center [742, 264] width 1083 height 408
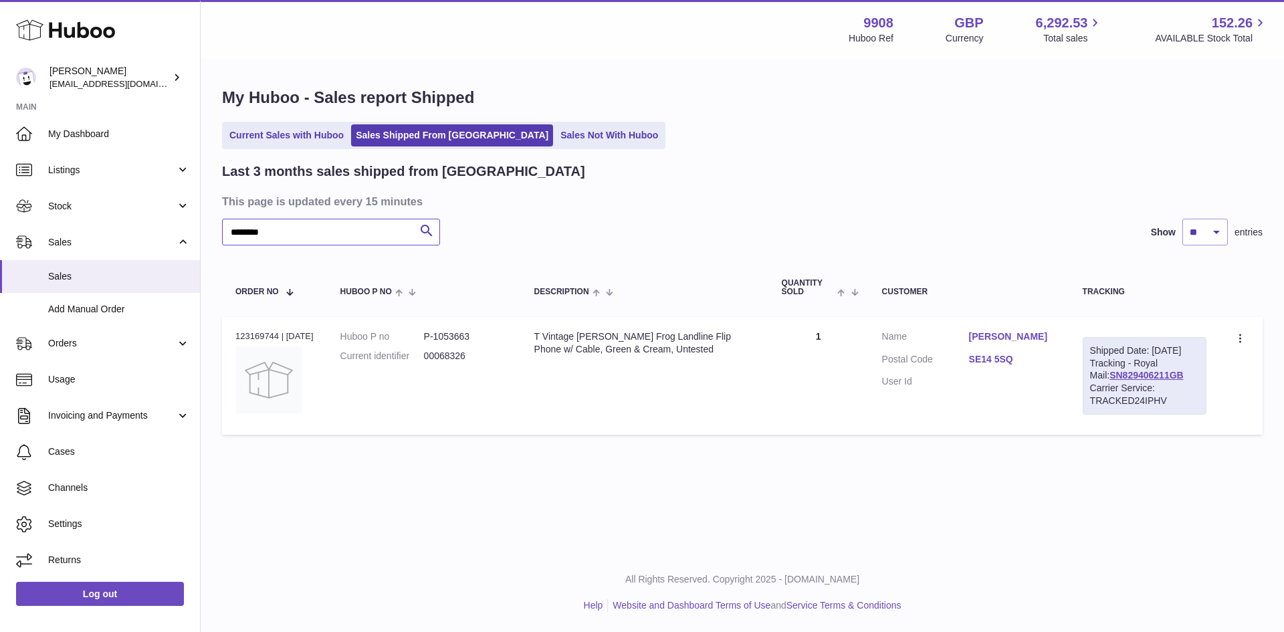
paste input "text"
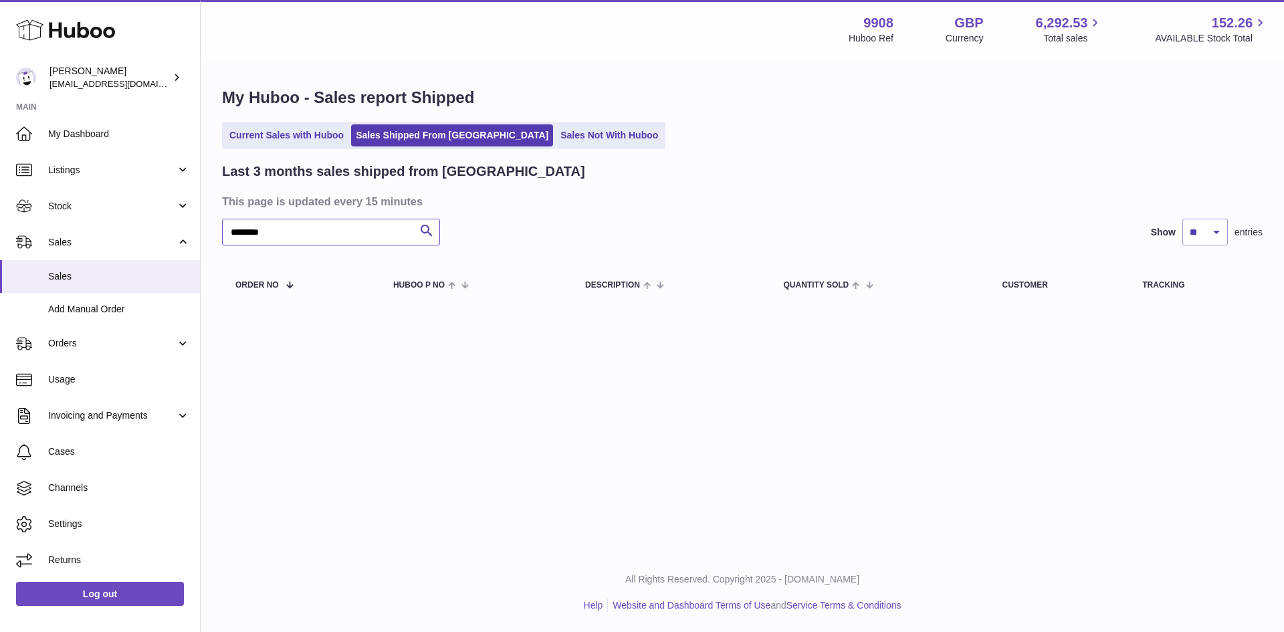
type input "********"
